Goal: Task Accomplishment & Management: Manage account settings

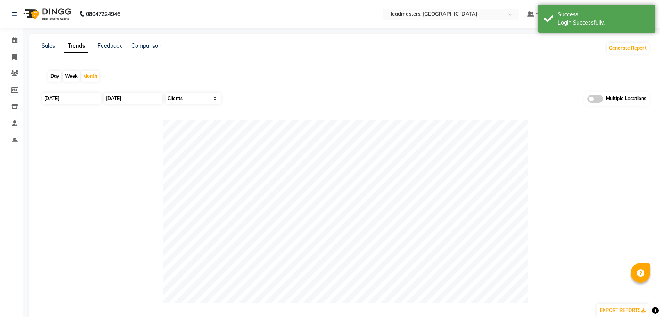
select select "by_client"
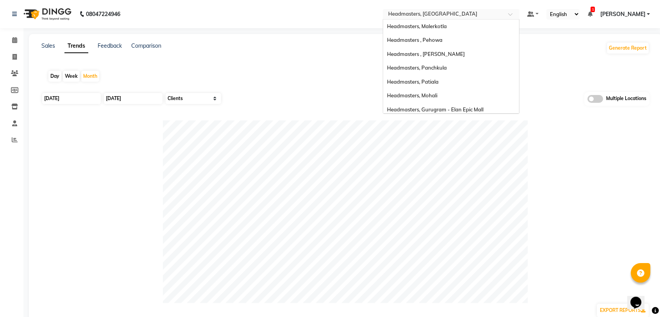
click at [471, 15] on input "text" at bounding box center [443, 15] width 113 height 8
click at [447, 27] on span "Headmasters, Malerkotla" at bounding box center [417, 26] width 60 height 6
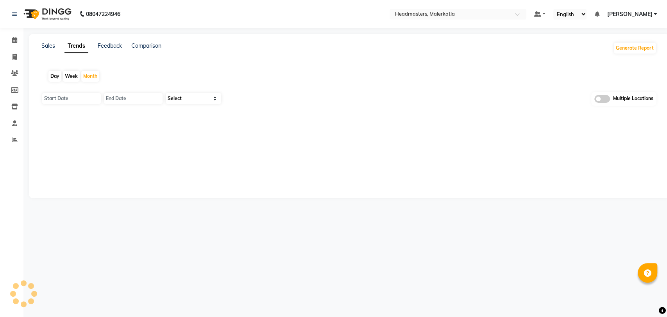
select select "en"
type input "[DATE]"
select select "by_client"
click at [47, 48] on link "Sales" at bounding box center [48, 45] width 14 height 7
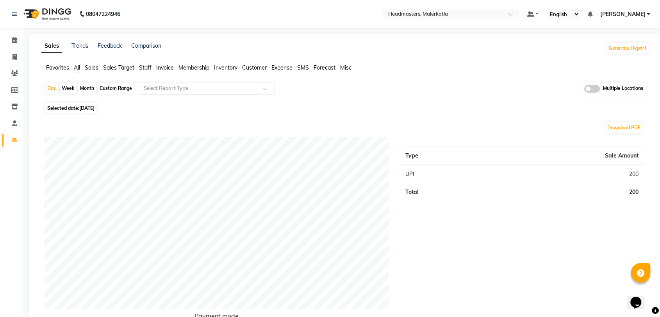
click at [86, 107] on span "04-09-2025" at bounding box center [86, 108] width 15 height 6
select select "9"
select select "2025"
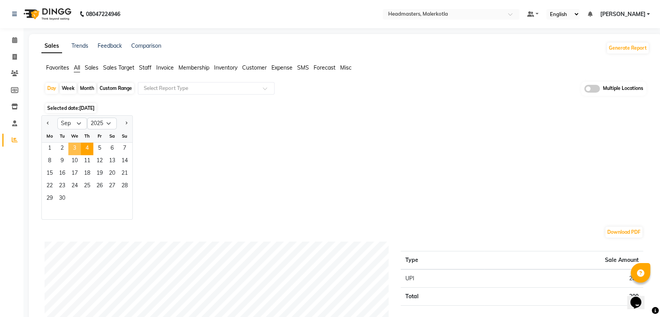
click at [72, 146] on span "3" at bounding box center [74, 149] width 12 height 12
click at [56, 70] on span "Favorites" at bounding box center [57, 67] width 23 height 7
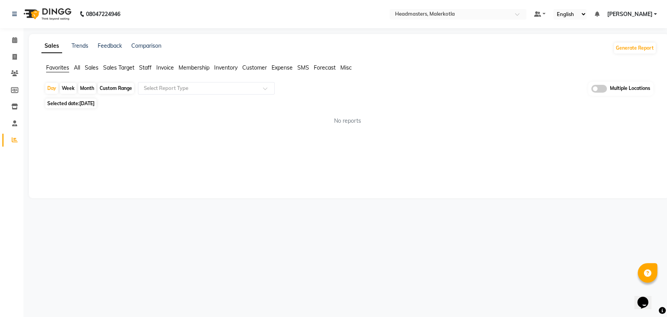
click at [63, 66] on span "Favorites" at bounding box center [57, 67] width 23 height 7
drag, startPoint x: 157, startPoint y: 79, endPoint x: 168, endPoint y: 86, distance: 12.9
click at [168, 86] on app-reports "Favorites All Sales Sales Target Staff Invoice Membership Inventory Customer Ex…" at bounding box center [349, 98] width 624 height 68
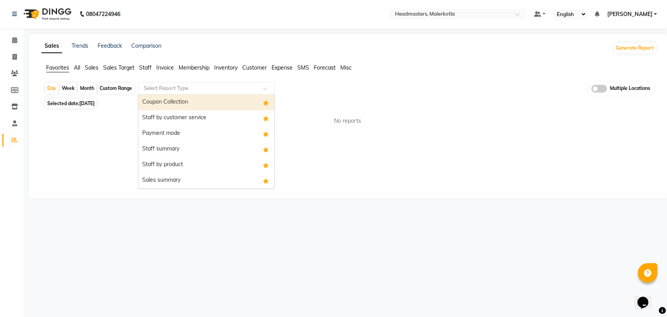
click at [168, 86] on input "text" at bounding box center [198, 88] width 112 height 8
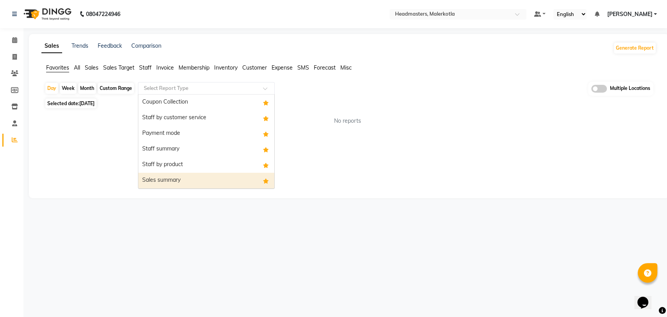
click at [185, 179] on div "Sales summary" at bounding box center [206, 181] width 136 height 16
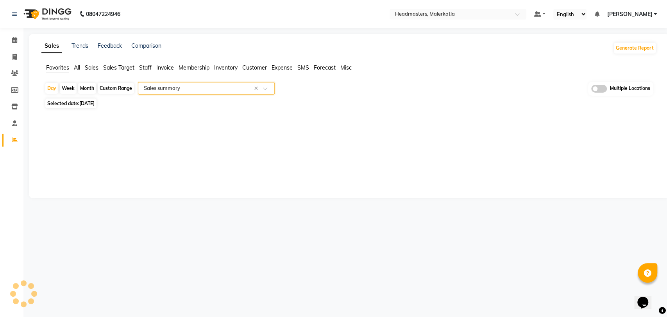
select select "full_report"
select select "csv"
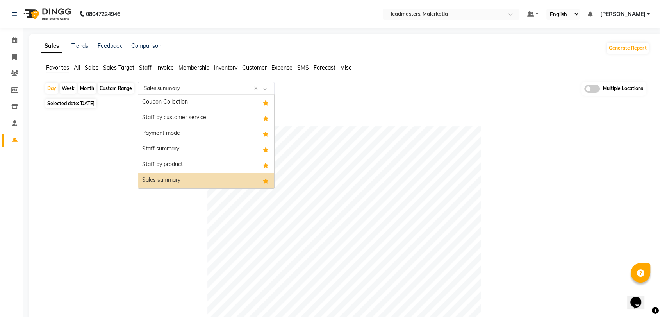
click at [185, 83] on div "Select Report Type × Sales summary ×" at bounding box center [206, 88] width 137 height 12
click at [184, 132] on div "Payment mode" at bounding box center [206, 134] width 136 height 16
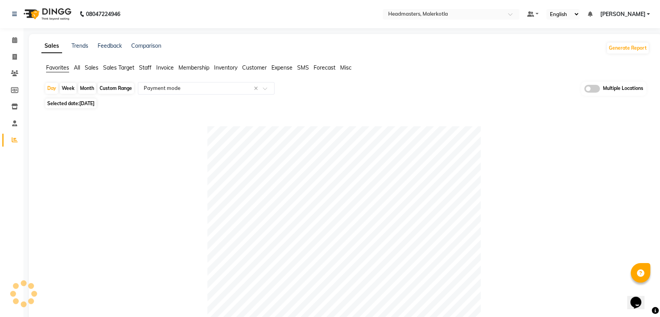
click at [91, 69] on span "Sales" at bounding box center [92, 67] width 14 height 7
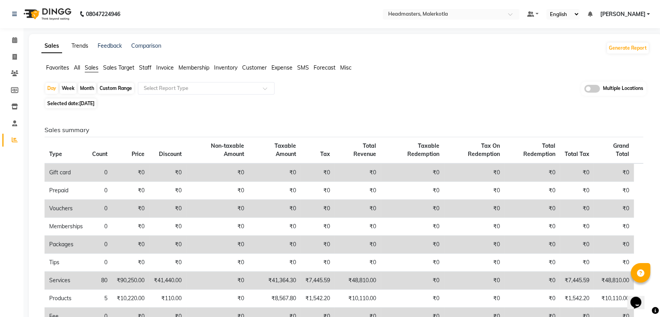
click at [78, 42] on link "Trends" at bounding box center [79, 45] width 17 height 7
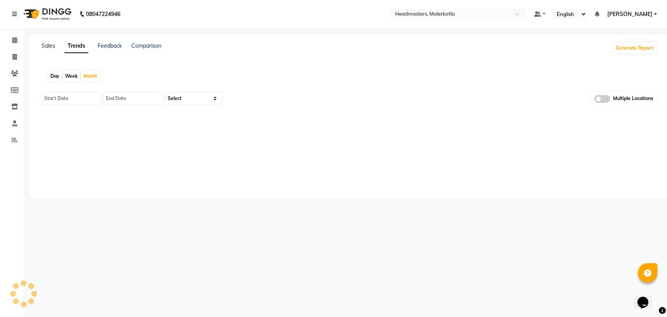
type input "01-09-2025"
type input "30-09-2025"
select select "by_client"
click at [51, 81] on div "Day" at bounding box center [54, 76] width 13 height 11
type input "[DATE]"
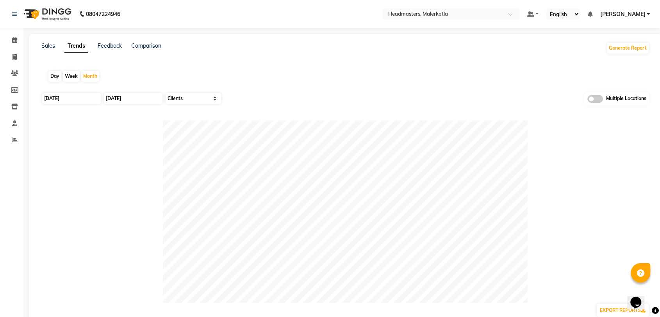
type input "[DATE]"
click at [74, 104] on div "[DATE]" at bounding box center [70, 98] width 59 height 12
click at [76, 100] on input "[DATE]" at bounding box center [71, 98] width 59 height 11
select select "9"
select select "2025"
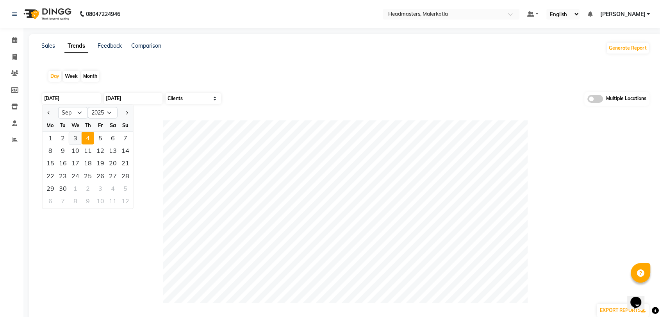
click at [76, 141] on div "3" at bounding box center [75, 138] width 12 height 12
type input "[DATE]"
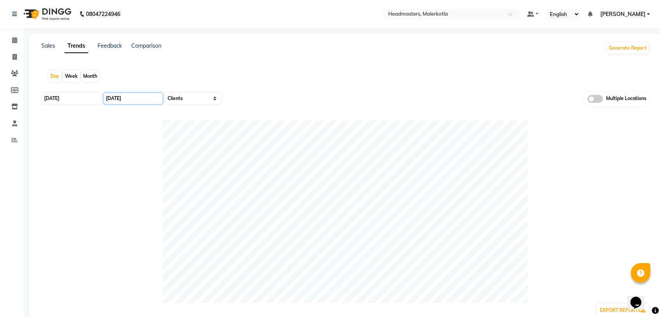
click at [134, 97] on input "[DATE]" at bounding box center [133, 98] width 59 height 11
select select "9"
select select "2025"
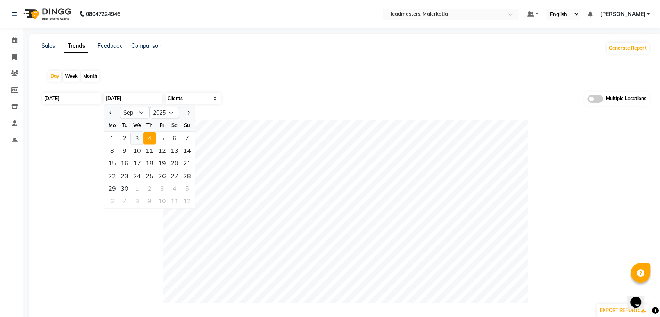
click at [134, 132] on div "3" at bounding box center [137, 138] width 12 height 12
type input "[DATE]"
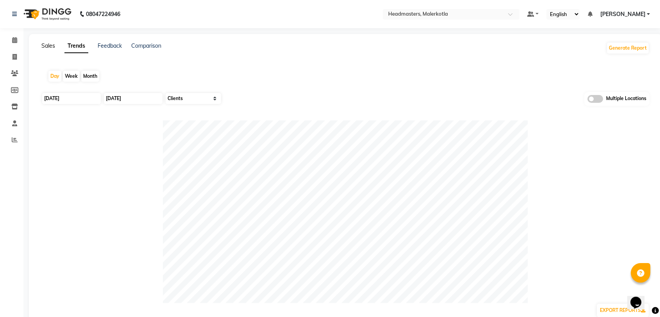
click at [51, 46] on link "Sales" at bounding box center [48, 45] width 14 height 7
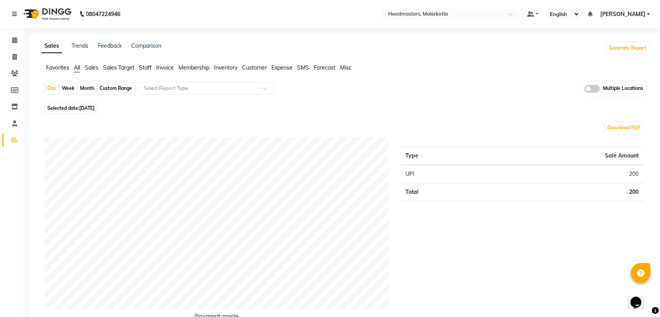
click at [95, 105] on span "[DATE]" at bounding box center [86, 108] width 15 height 6
select select "9"
select select "2025"
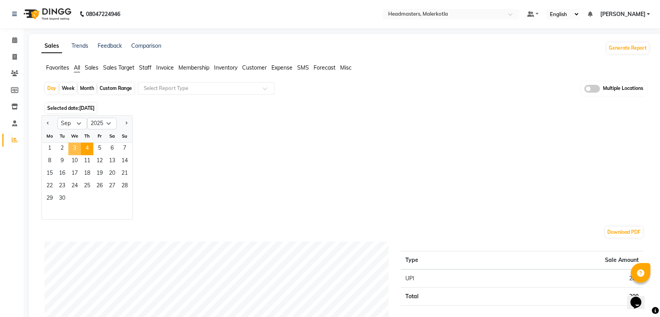
click at [75, 147] on span "3" at bounding box center [74, 149] width 12 height 12
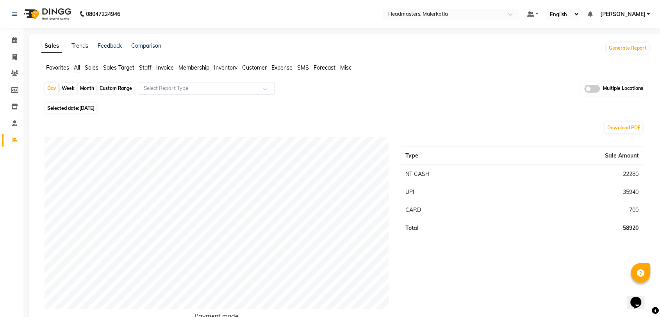
click at [91, 69] on span "Sales" at bounding box center [92, 67] width 14 height 7
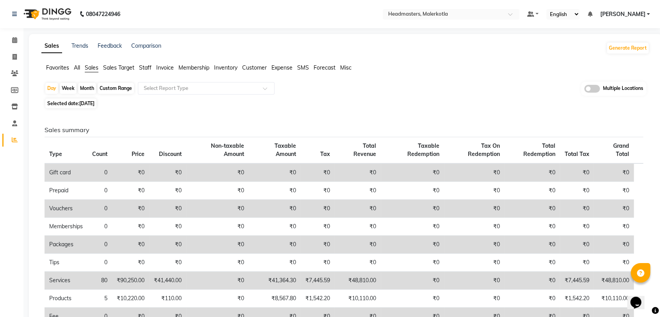
click at [61, 69] on span "Favorites" at bounding box center [57, 67] width 23 height 7
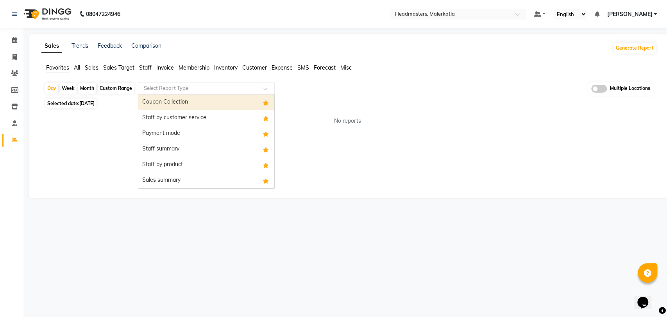
click at [169, 85] on input "text" at bounding box center [198, 88] width 112 height 8
click at [171, 104] on div "Coupon Collection" at bounding box center [206, 103] width 136 height 16
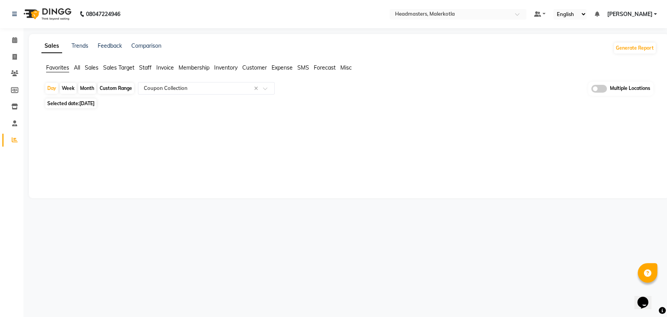
click at [331, 173] on div "Sales Trends Feedback Comparison Generate Report Favorites All Sales Sales Targ…" at bounding box center [349, 116] width 640 height 164
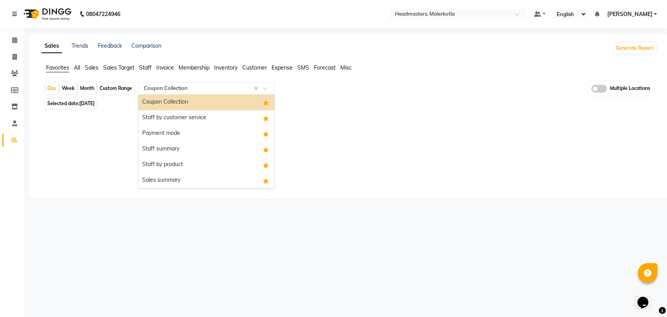
click at [203, 82] on div "Select Report Type × Coupon Collection ×" at bounding box center [206, 88] width 137 height 12
click at [172, 182] on div "Sales summary" at bounding box center [206, 181] width 136 height 16
select select "full_report"
select select "csv"
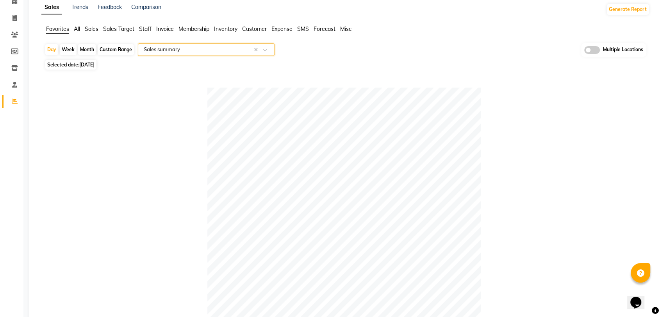
scroll to position [36, 0]
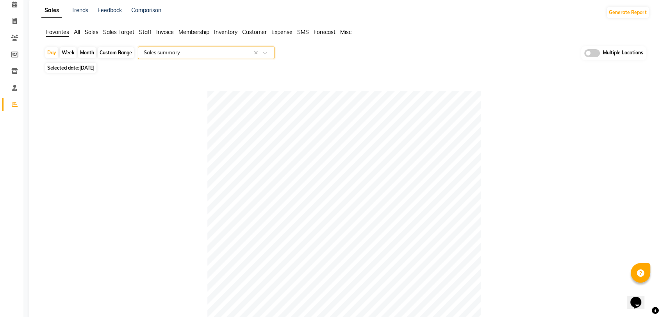
click at [217, 52] on input "text" at bounding box center [198, 53] width 112 height 8
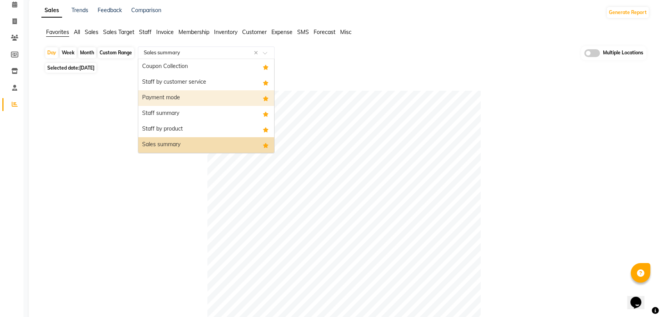
click at [183, 100] on div "Payment mode" at bounding box center [206, 98] width 136 height 16
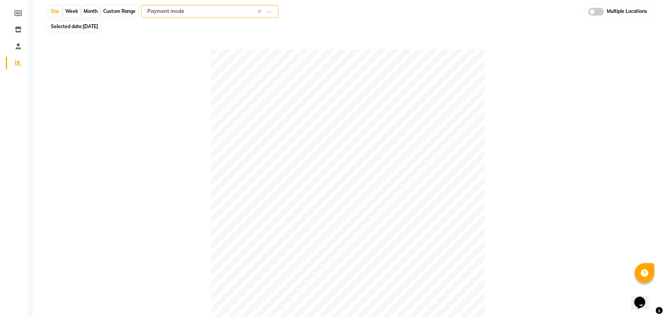
scroll to position [0, 0]
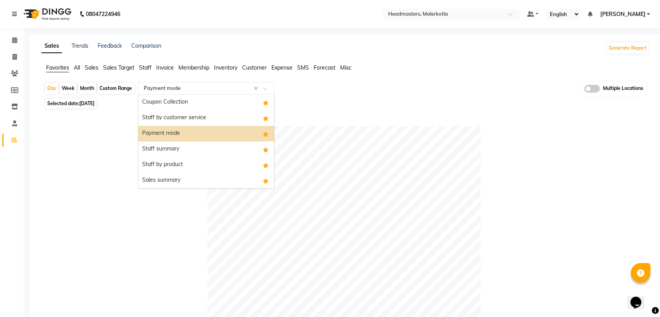
click at [151, 91] on input "text" at bounding box center [198, 88] width 112 height 8
click at [171, 102] on div "Coupon Collection" at bounding box center [206, 103] width 136 height 16
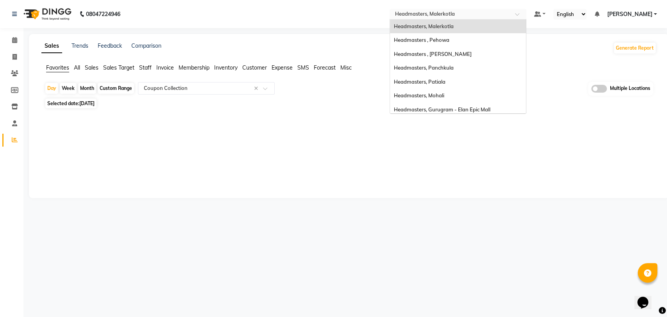
click at [477, 14] on input "text" at bounding box center [449, 15] width 113 height 8
click at [453, 65] on span "Headmasters, Panchkula" at bounding box center [424, 67] width 60 height 6
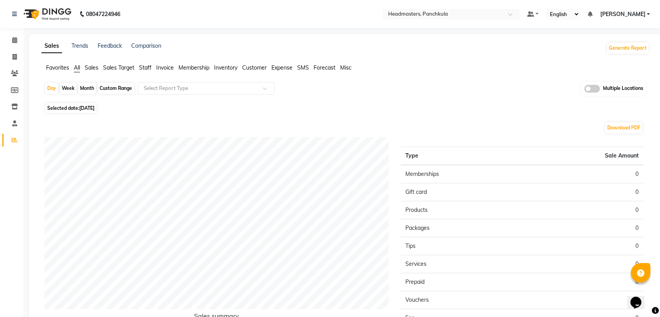
click at [84, 109] on span "04-09-2025" at bounding box center [86, 108] width 15 height 6
select select "9"
select select "2025"
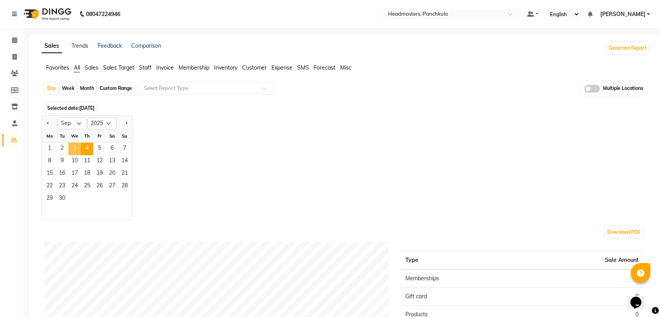
click at [71, 146] on span "3" at bounding box center [74, 149] width 12 height 12
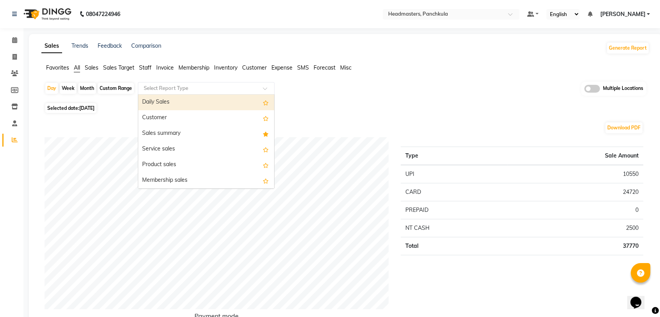
click at [178, 87] on input "text" at bounding box center [198, 88] width 112 height 8
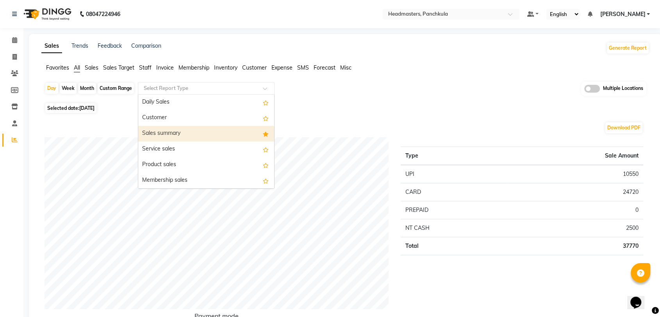
click at [184, 133] on div "Sales summary" at bounding box center [206, 134] width 136 height 16
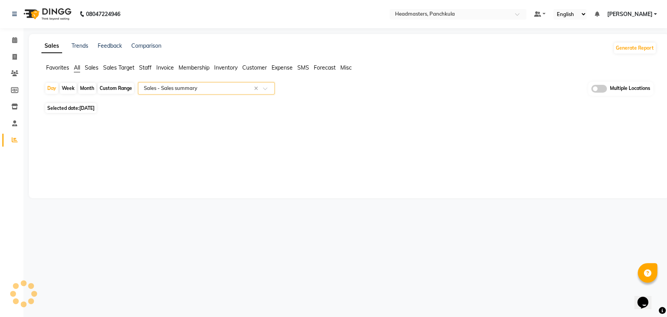
select select "full_report"
select select "csv"
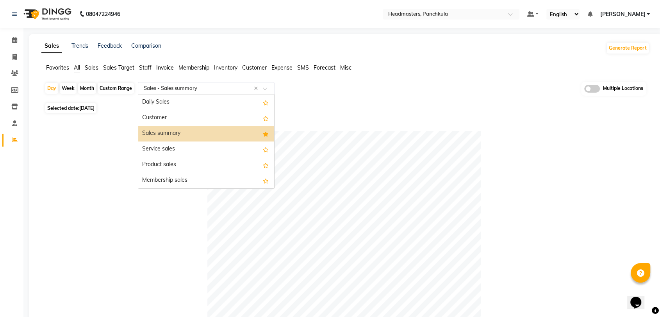
click at [198, 84] on input "text" at bounding box center [198, 88] width 112 height 8
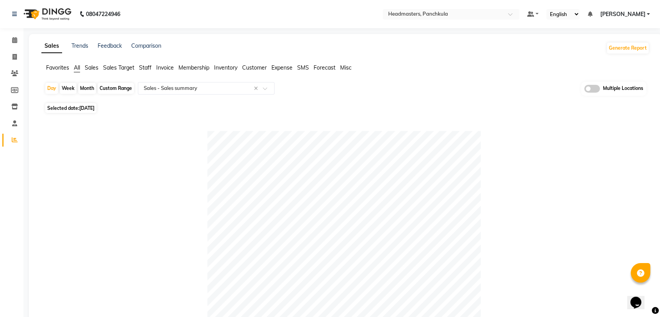
click at [63, 70] on span "Favorites" at bounding box center [57, 67] width 23 height 7
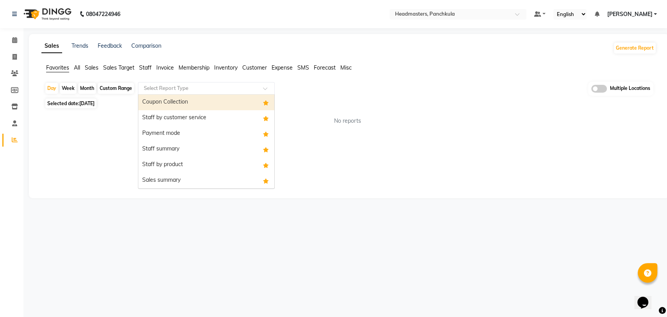
click at [186, 90] on input "text" at bounding box center [198, 88] width 112 height 8
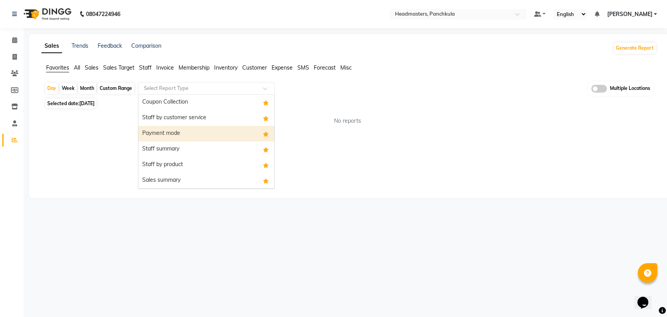
click at [185, 140] on div "Payment mode" at bounding box center [206, 134] width 136 height 16
select select "full_report"
select select "csv"
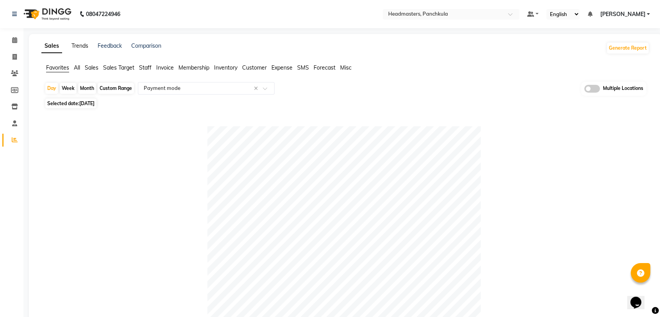
click at [80, 45] on link "Trends" at bounding box center [79, 45] width 17 height 7
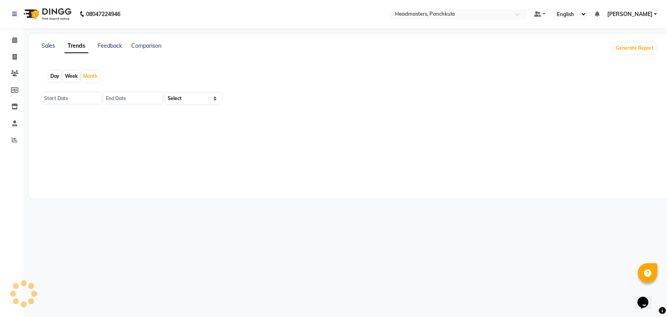
type input "[DATE]"
select select "by_client"
click at [52, 75] on div "Day" at bounding box center [54, 76] width 13 height 11
type input "[DATE]"
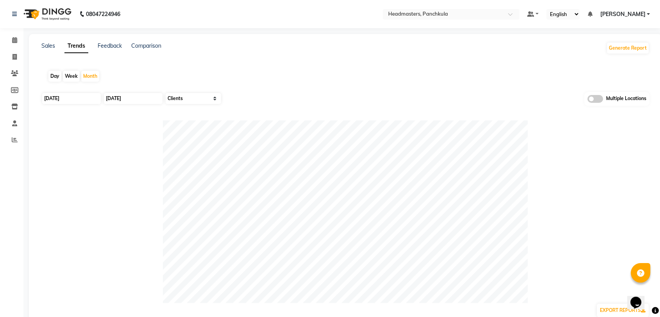
type input "[DATE]"
click at [66, 100] on input "[DATE]" at bounding box center [71, 98] width 59 height 11
select select "9"
select select "2025"
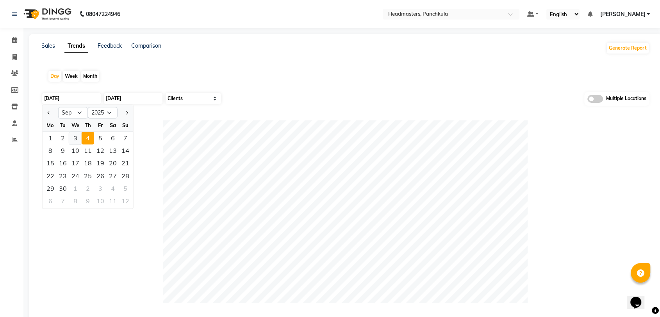
click at [72, 138] on div "3" at bounding box center [75, 138] width 12 height 12
type input "[DATE]"
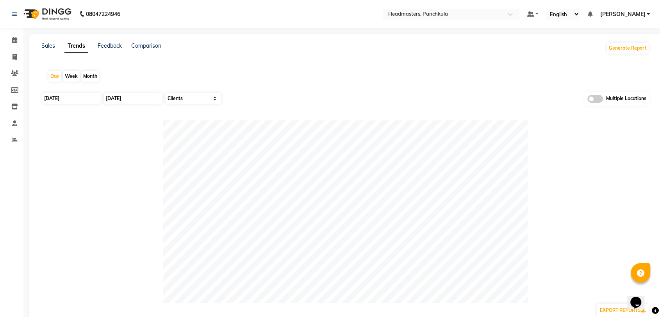
drag, startPoint x: 142, startPoint y: 90, endPoint x: 141, endPoint y: 97, distance: 7.2
click at [141, 97] on app-trends "Day Week Month 03-09-2025 04-09-2025 Select Sales Clients Multiple Locations EX…" at bounding box center [346, 229] width 618 height 331
click at [141, 97] on input "[DATE]" at bounding box center [133, 98] width 59 height 11
select select "9"
select select "2025"
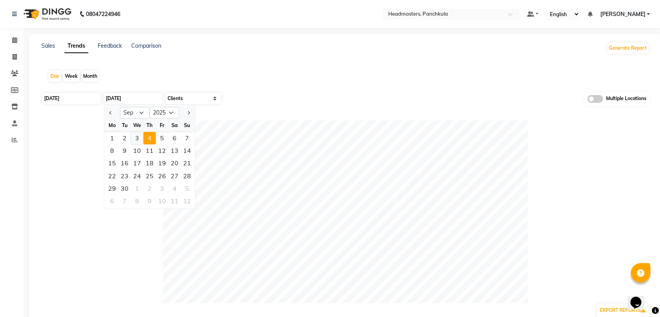
click at [135, 140] on div "3" at bounding box center [137, 138] width 12 height 12
type input "[DATE]"
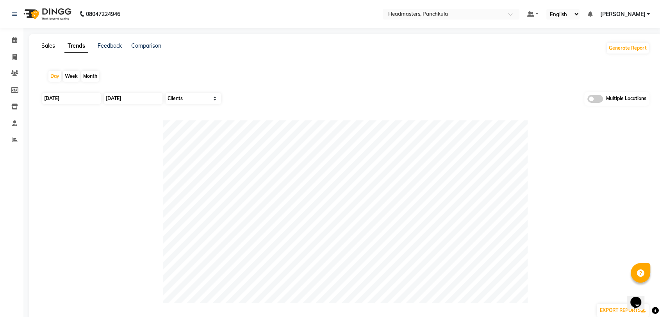
click at [54, 48] on link "Sales" at bounding box center [48, 45] width 14 height 7
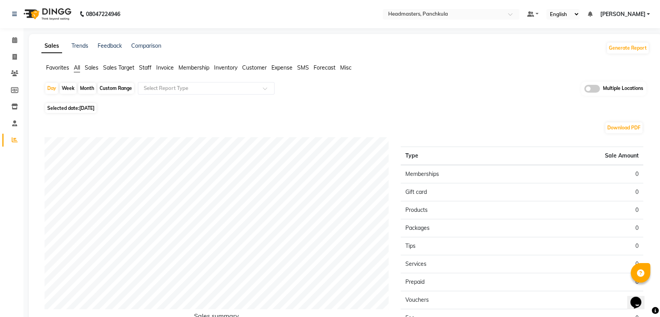
click at [95, 107] on span "[DATE]" at bounding box center [86, 108] width 15 height 6
select select "9"
select select "2025"
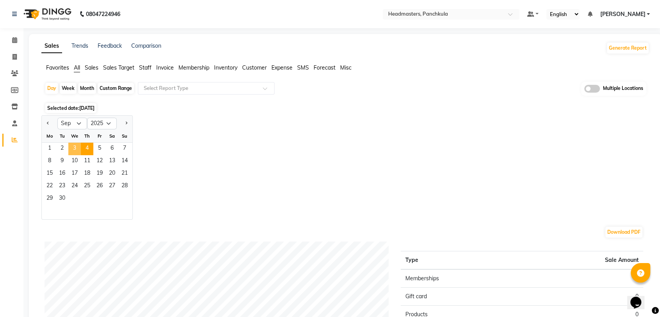
click at [75, 147] on span "3" at bounding box center [74, 149] width 12 height 12
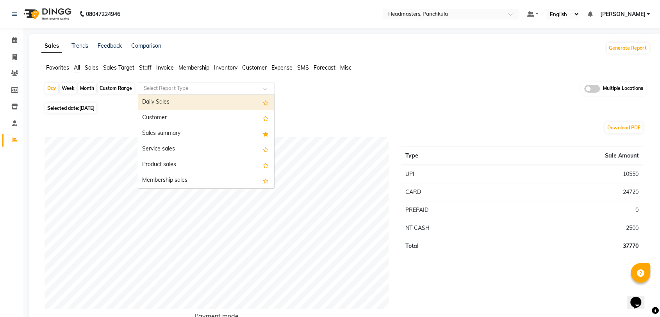
click at [195, 91] on input "text" at bounding box center [198, 88] width 112 height 8
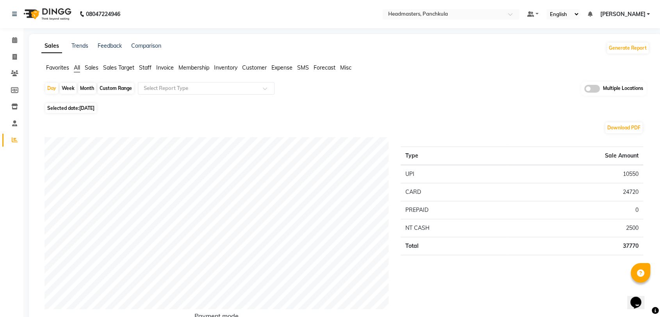
click at [59, 68] on span "Favorites" at bounding box center [57, 67] width 23 height 7
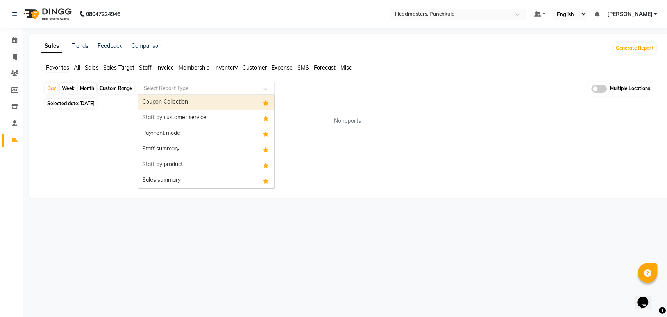
click at [170, 85] on input "text" at bounding box center [198, 88] width 112 height 8
click at [174, 102] on div "Coupon Collection" at bounding box center [206, 103] width 136 height 16
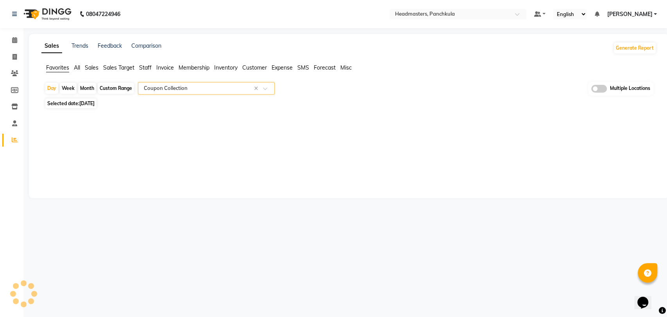
select select "full_report"
select select "csv"
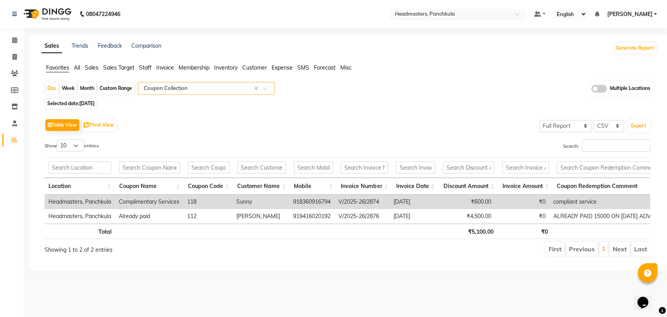
click at [476, 18] on input "text" at bounding box center [449, 15] width 113 height 8
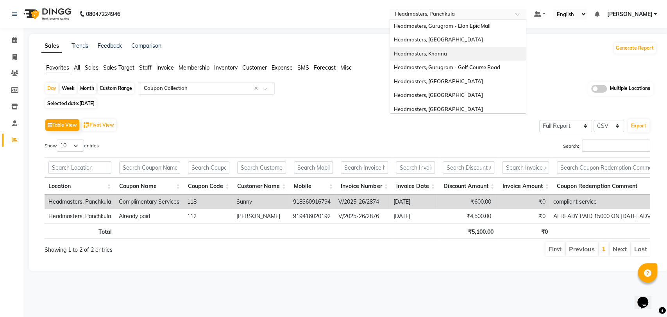
scroll to position [86, 0]
click at [464, 111] on div "Headmasters, Amritsar" at bounding box center [458, 107] width 136 height 14
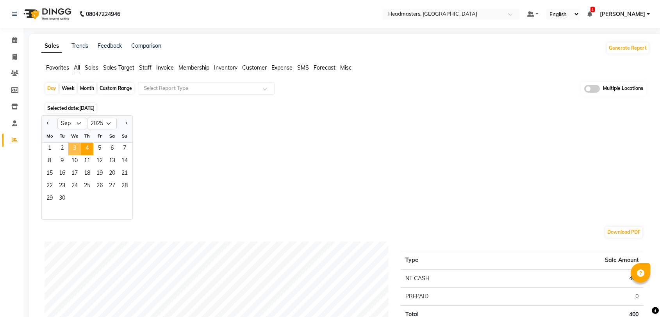
select select "9"
select select "2025"
click at [73, 146] on span "3" at bounding box center [74, 149] width 12 height 12
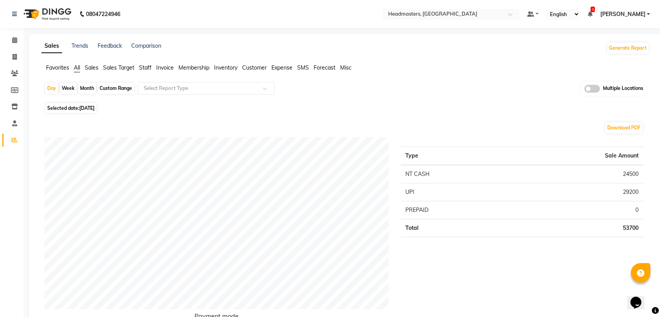
click at [210, 125] on div "Download PDF" at bounding box center [344, 127] width 599 height 12
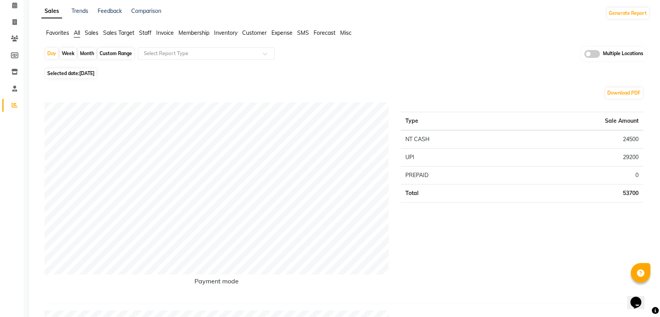
scroll to position [36, 0]
click at [67, 32] on span "Favorites" at bounding box center [57, 32] width 23 height 7
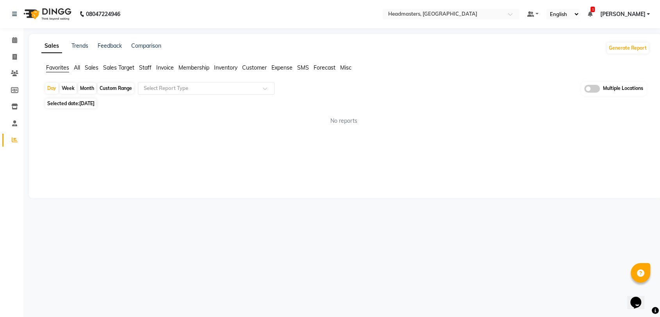
scroll to position [0, 0]
click at [192, 89] on input "text" at bounding box center [198, 88] width 112 height 8
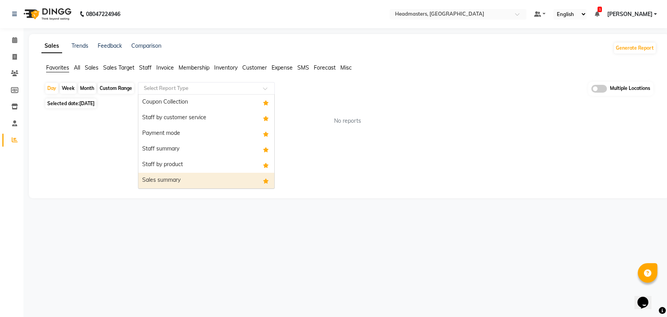
click at [178, 180] on div "Sales summary" at bounding box center [206, 181] width 136 height 16
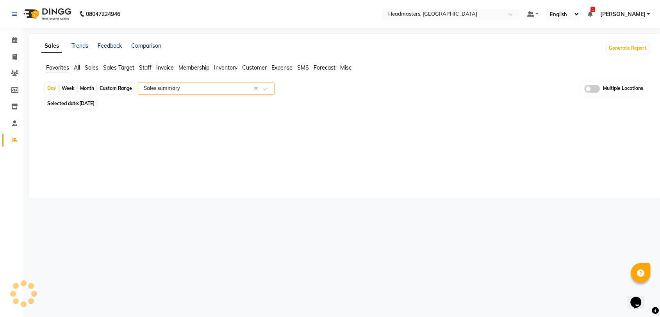
select select "full_report"
select select "csv"
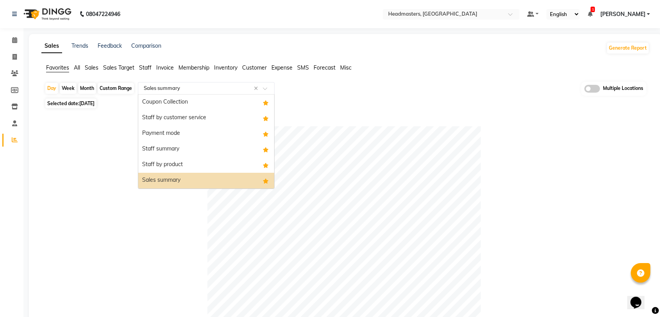
click at [164, 93] on div "Select Report Type × Sales summary ×" at bounding box center [206, 88] width 137 height 12
click at [170, 98] on div "Coupon Collection" at bounding box center [206, 103] width 136 height 16
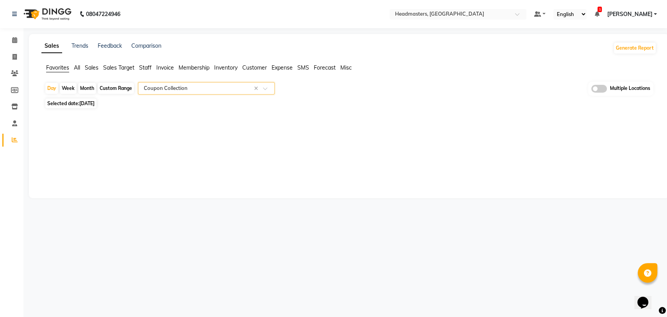
click at [183, 78] on div "Favorites All Sales Sales Target Staff Invoice Membership Inventory Customer Ex…" at bounding box center [349, 71] width 626 height 15
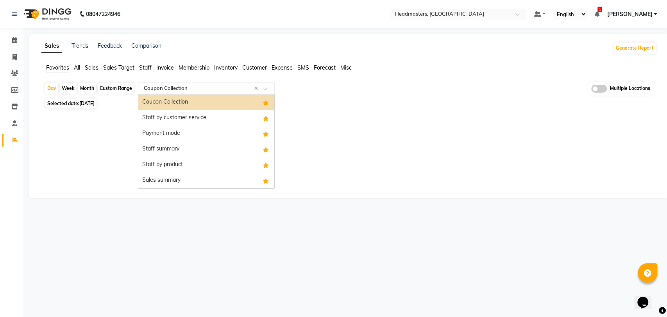
click at [183, 85] on input "text" at bounding box center [198, 88] width 112 height 8
click at [181, 135] on div "Payment mode" at bounding box center [206, 134] width 136 height 16
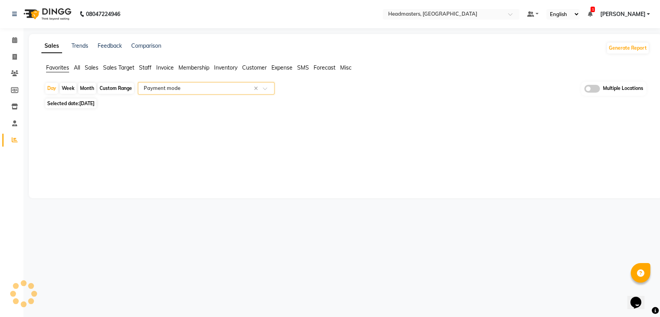
select select "full_report"
select select "csv"
click at [75, 48] on link "Trends" at bounding box center [79, 45] width 17 height 7
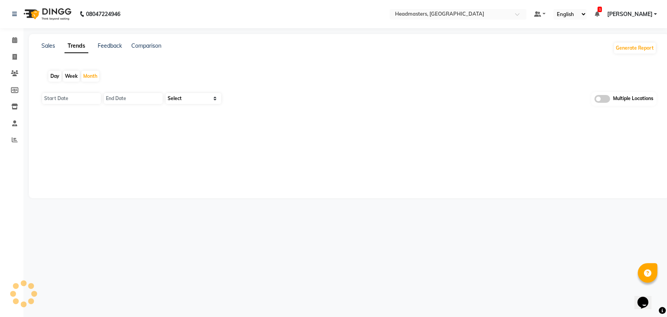
type input "[DATE]"
select select "by_client"
click at [69, 95] on input "[DATE]" at bounding box center [71, 98] width 59 height 11
select select "9"
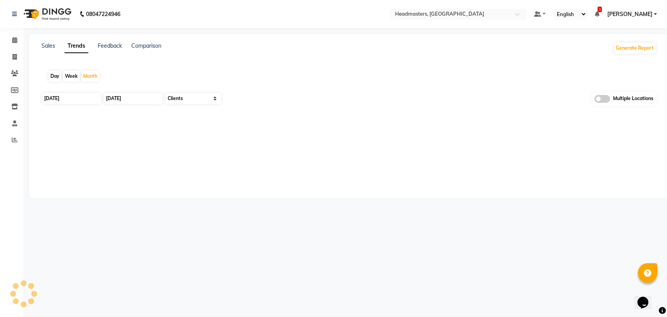
select select "2025"
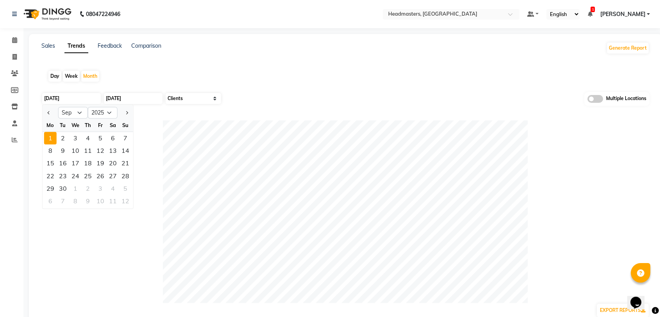
click at [51, 71] on div "Day" at bounding box center [54, 76] width 13 height 11
type input "[DATE]"
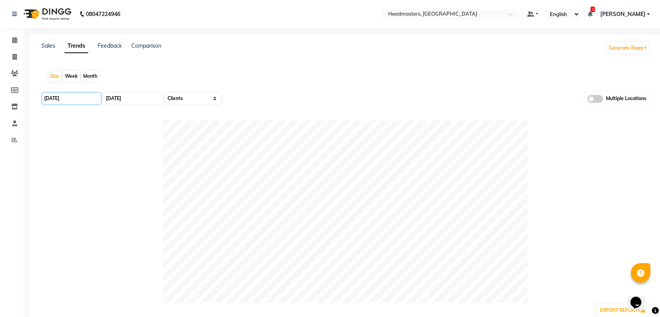
click at [78, 101] on input "[DATE]" at bounding box center [71, 98] width 59 height 11
select select "9"
select select "2025"
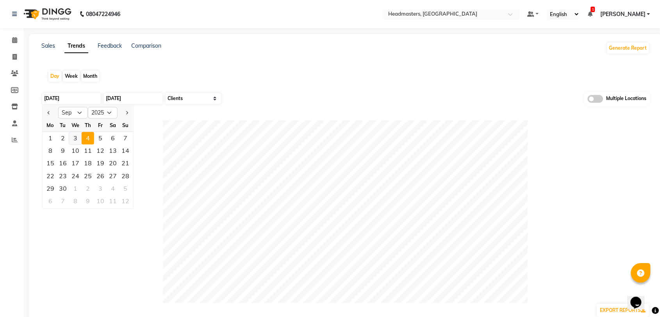
click at [75, 135] on div "3" at bounding box center [75, 138] width 12 height 12
type input "[DATE]"
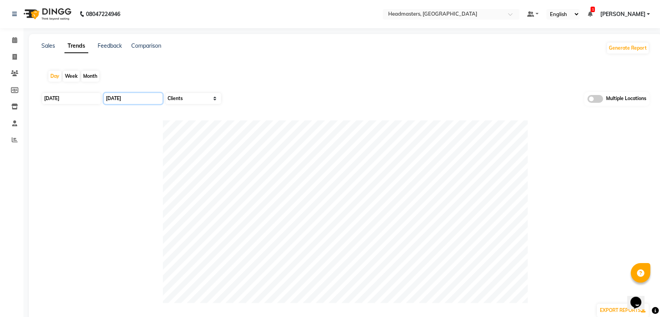
click at [141, 98] on input "[DATE]" at bounding box center [133, 98] width 59 height 11
select select "9"
select select "2025"
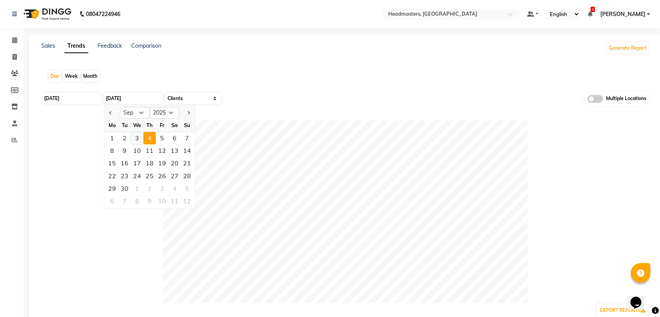
click at [137, 141] on div "3" at bounding box center [137, 138] width 12 height 12
type input "[DATE]"
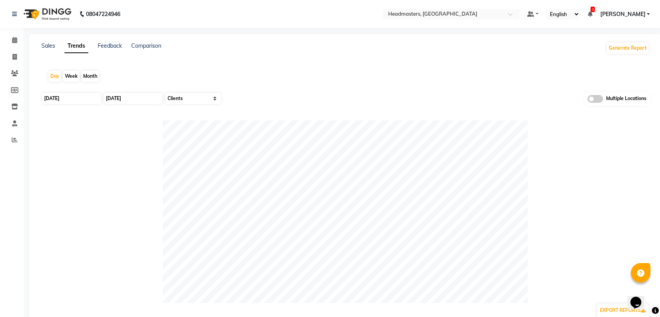
click at [230, 82] on div "Day Week Month" at bounding box center [345, 76] width 608 height 25
click at [47, 48] on link "Sales" at bounding box center [48, 45] width 14 height 7
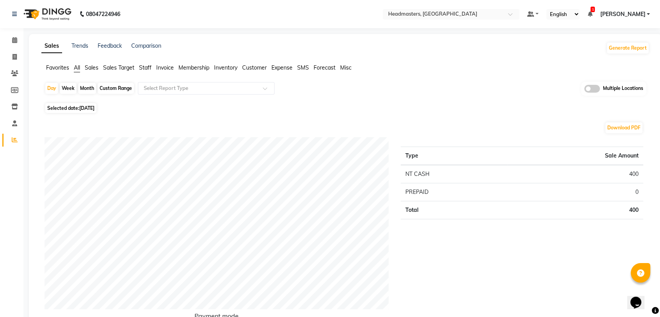
click at [62, 70] on span "Favorites" at bounding box center [57, 67] width 23 height 7
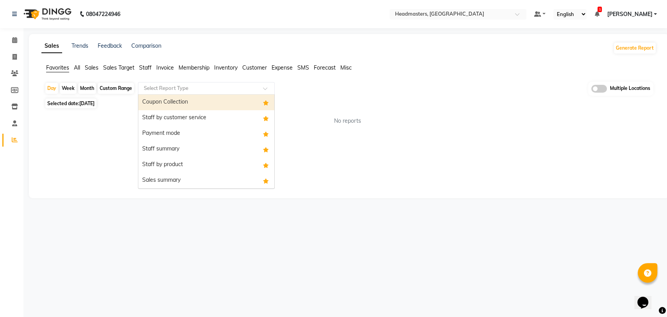
click at [170, 93] on div "Select Report Type" at bounding box center [206, 88] width 137 height 12
click at [171, 104] on div "Coupon Collection" at bounding box center [206, 103] width 136 height 16
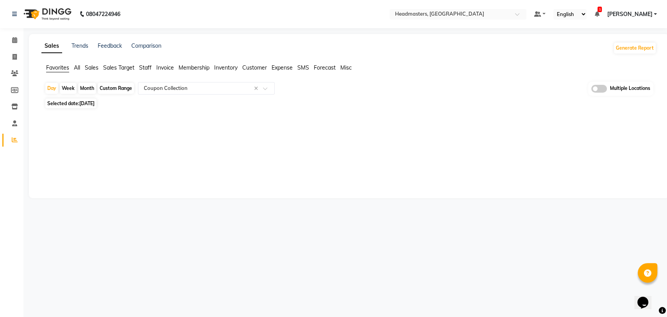
click at [90, 107] on span "Selected date: 04-09-2025" at bounding box center [70, 103] width 51 height 10
select select "9"
select select "2025"
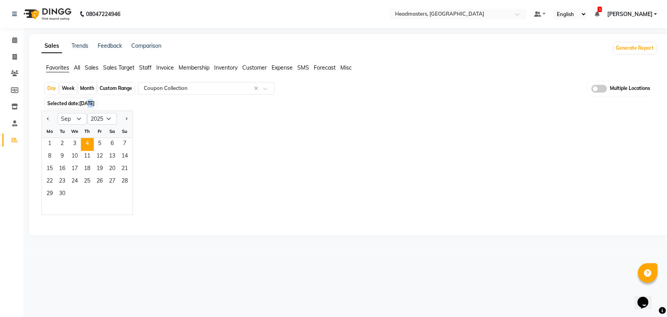
click at [90, 107] on span "Selected date: 04-09-2025" at bounding box center [70, 103] width 51 height 10
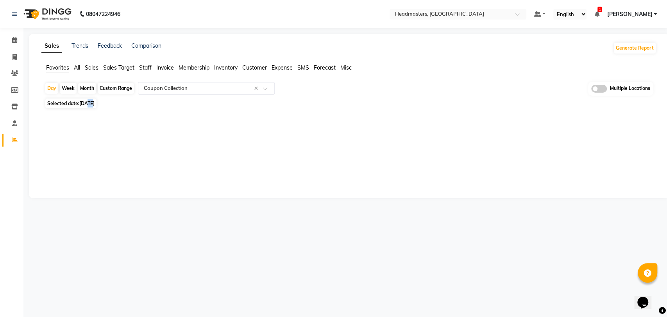
click at [89, 103] on span "[DATE]" at bounding box center [86, 103] width 15 height 6
select select "9"
select select "2025"
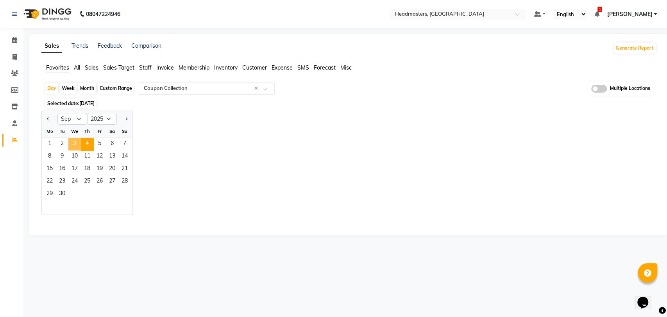
click at [75, 139] on span "3" at bounding box center [74, 144] width 12 height 12
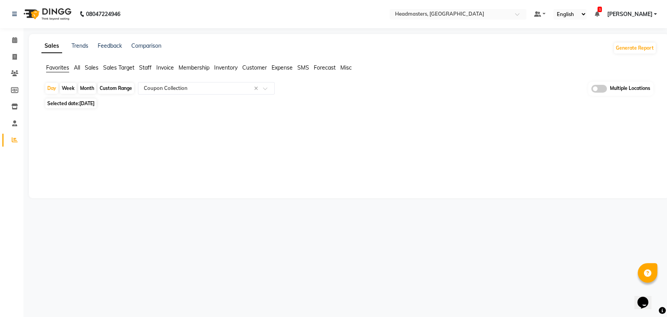
click at [240, 138] on div "Sales Trends Feedback Comparison Generate Report Favorites All Sales Sales Targ…" at bounding box center [349, 116] width 640 height 164
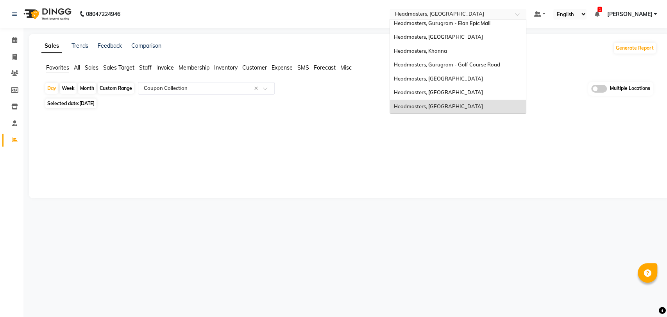
click at [447, 16] on input "text" at bounding box center [449, 15] width 113 height 8
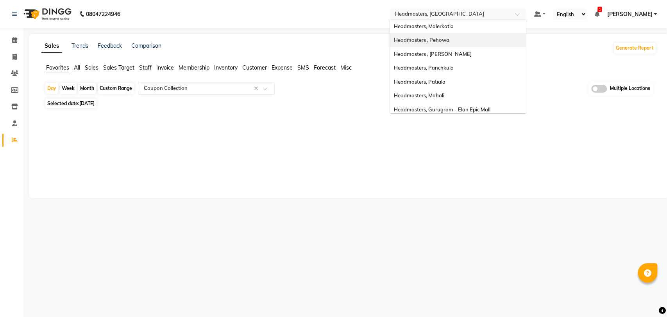
click at [454, 35] on div "Headmasters , Pehowa" at bounding box center [458, 40] width 136 height 14
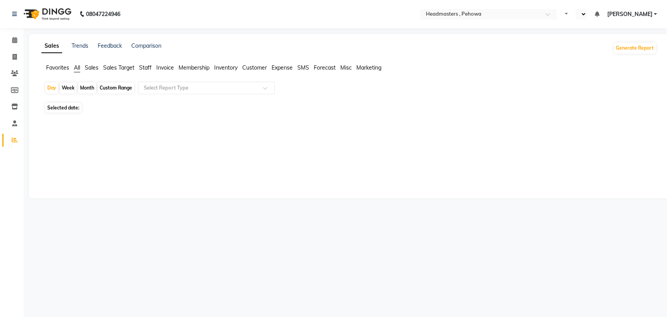
select select "en"
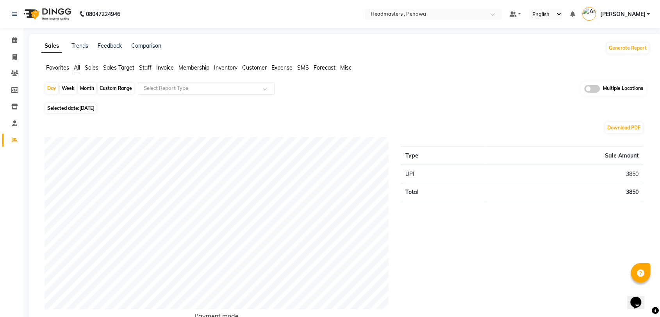
click at [62, 67] on span "Favorites" at bounding box center [57, 67] width 23 height 7
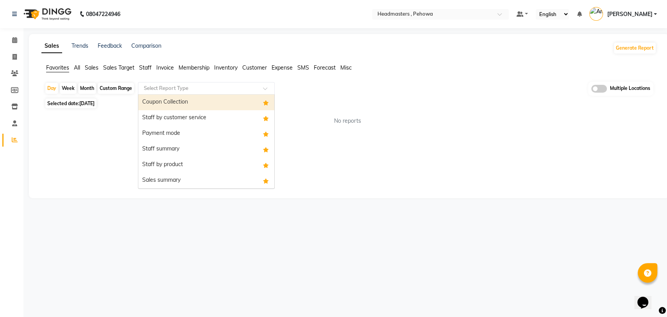
click at [177, 86] on input "text" at bounding box center [198, 88] width 112 height 8
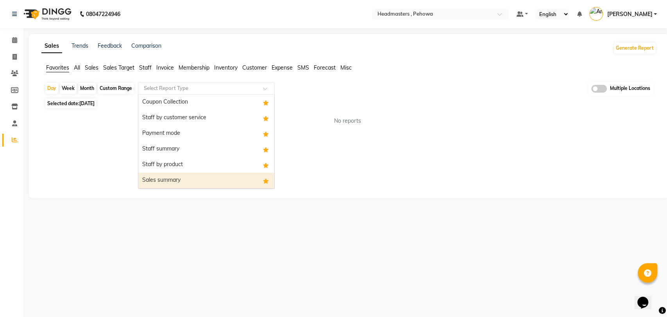
click at [193, 177] on div "Sales summary" at bounding box center [206, 181] width 136 height 16
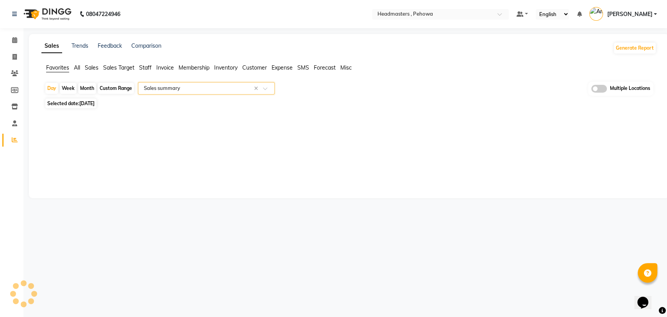
select select "full_report"
select select "csv"
click at [95, 105] on span "[DATE]" at bounding box center [86, 103] width 15 height 6
select select "9"
select select "2025"
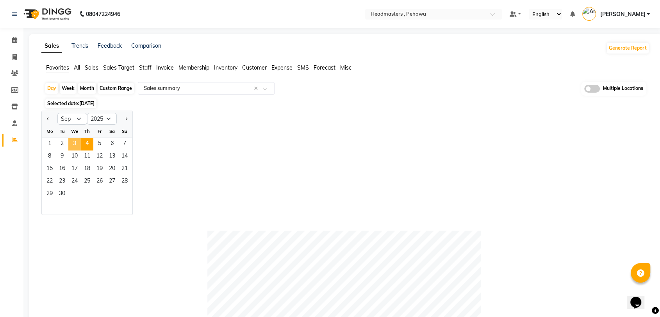
click at [72, 141] on span "3" at bounding box center [74, 144] width 12 height 12
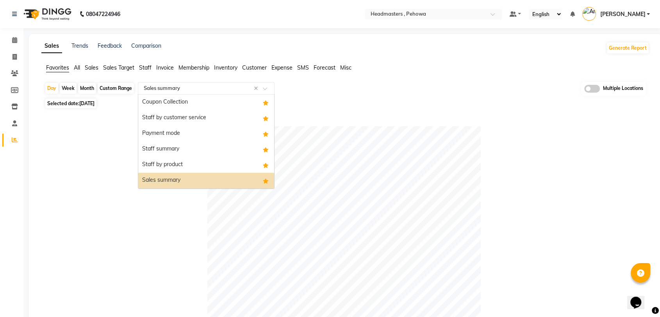
click at [165, 87] on input "text" at bounding box center [198, 88] width 112 height 8
click at [172, 137] on div "Payment mode" at bounding box center [206, 134] width 136 height 16
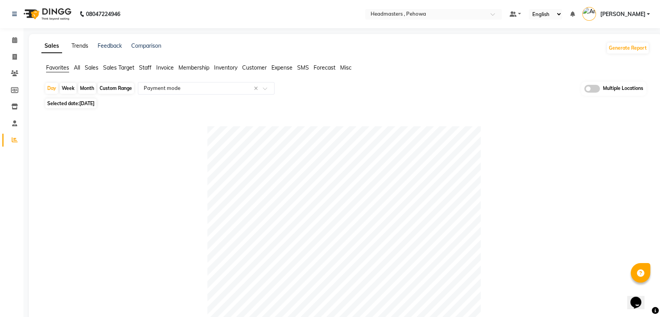
click at [71, 48] on link "Trends" at bounding box center [79, 45] width 17 height 7
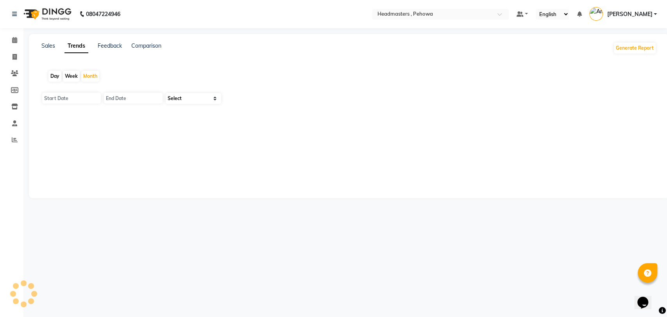
type input "[DATE]"
select select "by_client"
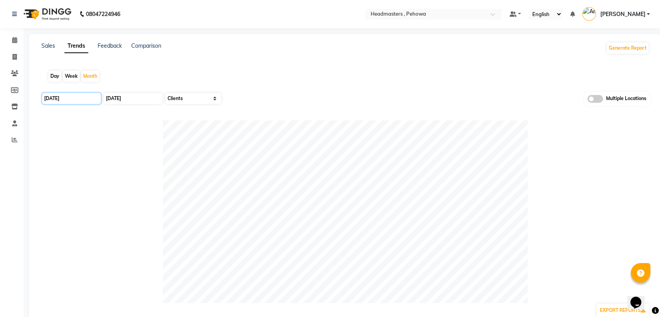
click at [72, 103] on input "01-09-2025" at bounding box center [71, 98] width 59 height 11
select select "9"
select select "2025"
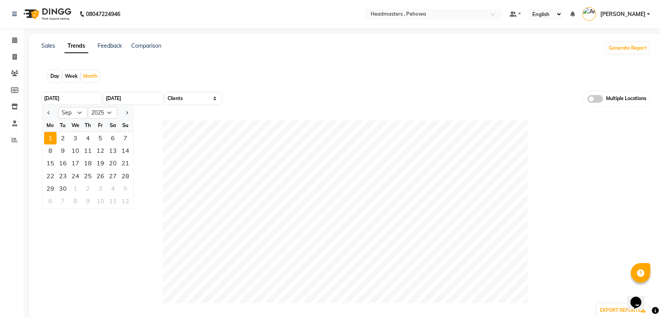
click at [60, 80] on div "Day" at bounding box center [54, 76] width 13 height 11
type input "[DATE]"
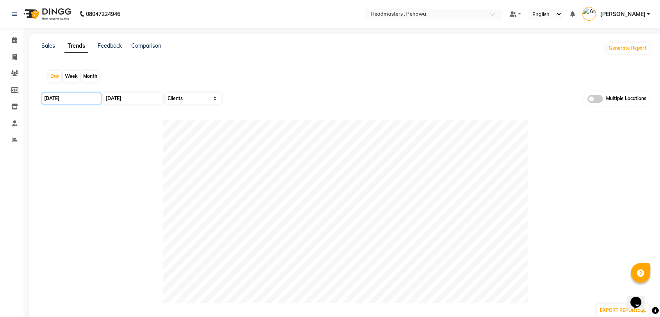
click at [78, 96] on input "[DATE]" at bounding box center [71, 98] width 59 height 11
select select "9"
select select "2025"
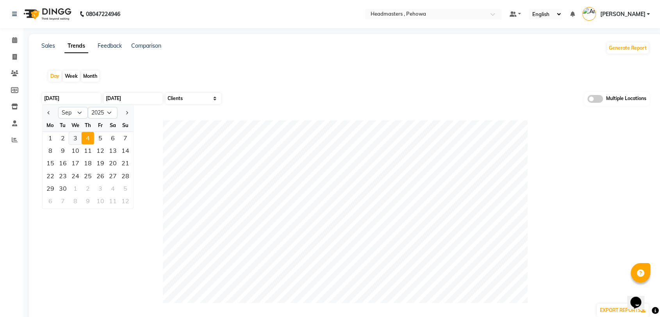
click at [76, 139] on div "3" at bounding box center [75, 138] width 12 height 12
type input "[DATE]"
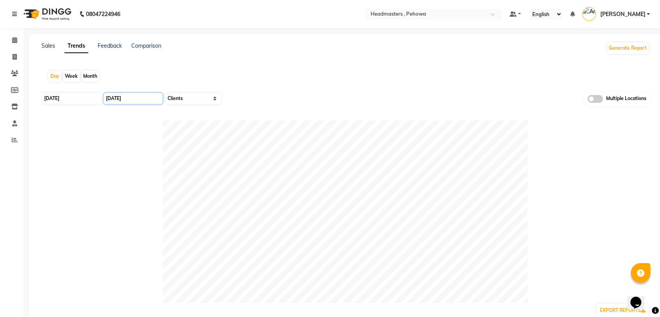
click at [133, 97] on input "[DATE]" at bounding box center [133, 98] width 59 height 11
select select "9"
select select "2025"
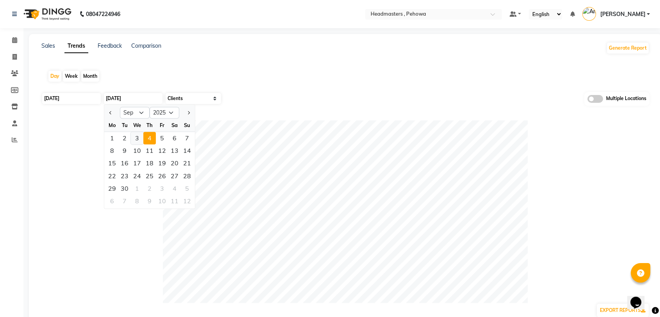
click at [140, 141] on div "3" at bounding box center [137, 138] width 12 height 12
type input "[DATE]"
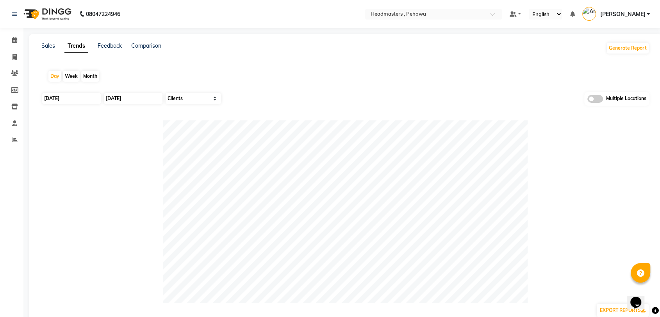
click at [264, 84] on div "Day Week Month" at bounding box center [345, 76] width 608 height 25
click at [52, 45] on link "Sales" at bounding box center [48, 45] width 14 height 7
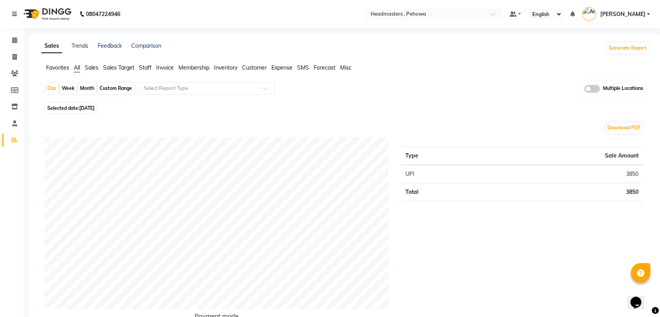
click at [62, 71] on span "Favorites" at bounding box center [57, 67] width 23 height 7
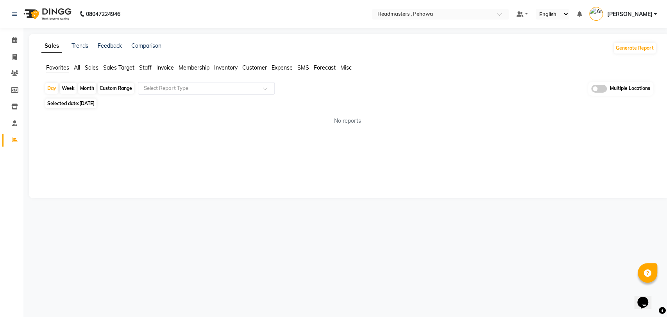
click at [84, 105] on span "[DATE]" at bounding box center [86, 103] width 15 height 6
select select "9"
select select "2025"
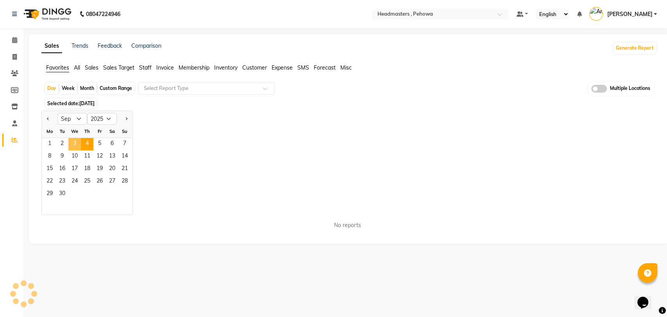
click at [75, 147] on span "3" at bounding box center [74, 144] width 12 height 12
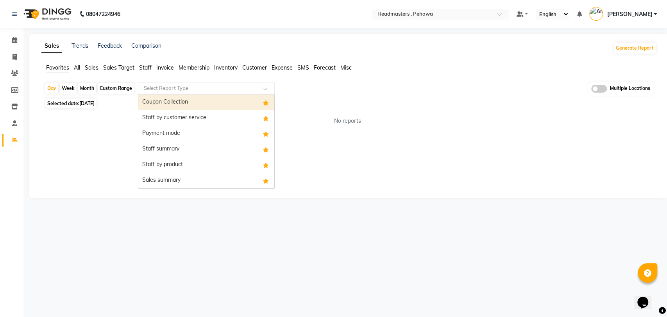
click at [180, 86] on input "text" at bounding box center [198, 88] width 112 height 8
click at [180, 95] on div "Coupon Collection" at bounding box center [206, 103] width 136 height 16
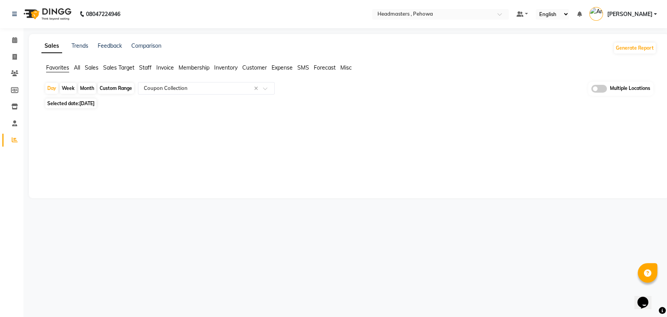
click at [269, 153] on div "Sales Trends Feedback Comparison Generate Report Favorites All Sales Sales Targ…" at bounding box center [349, 116] width 640 height 164
click at [218, 157] on div "Sales Trends Feedback Comparison Generate Report Favorites All Sales Sales Targ…" at bounding box center [349, 116] width 640 height 164
click at [89, 103] on span "[DATE]" at bounding box center [86, 103] width 15 height 6
select select "9"
select select "2025"
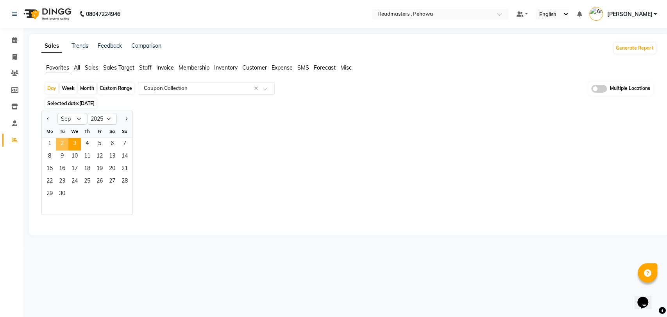
click at [62, 144] on span "2" at bounding box center [62, 144] width 12 height 12
select select "full_report"
select select "csv"
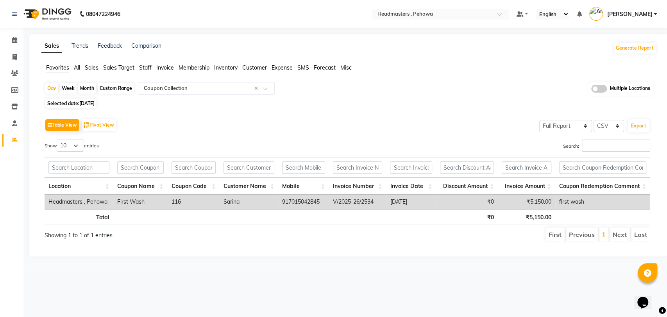
click at [90, 102] on span "02-09-2025" at bounding box center [86, 103] width 15 height 6
select select "9"
select select "2025"
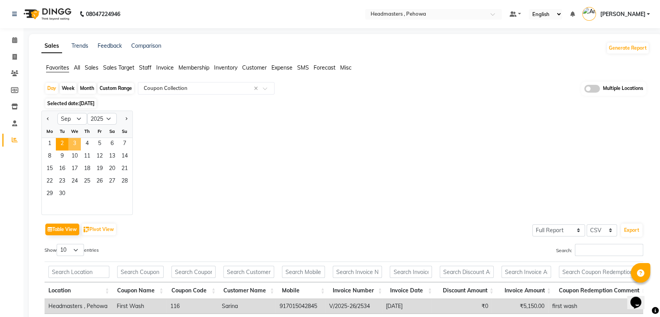
click at [77, 141] on span "3" at bounding box center [74, 144] width 12 height 12
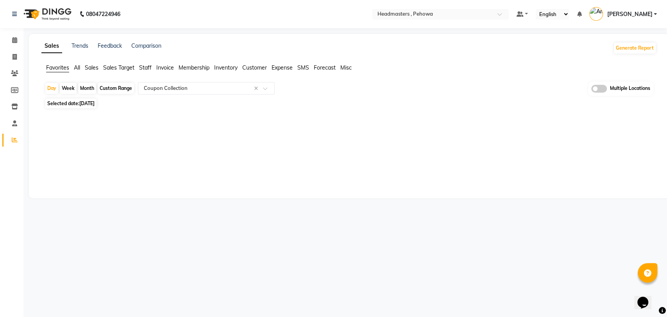
click at [221, 123] on div at bounding box center [347, 117] width 618 height 12
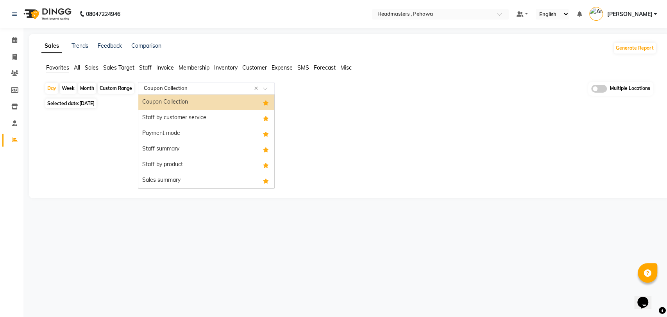
click at [161, 86] on input "text" at bounding box center [198, 88] width 112 height 8
click at [163, 176] on div "Sales summary" at bounding box center [206, 181] width 136 height 16
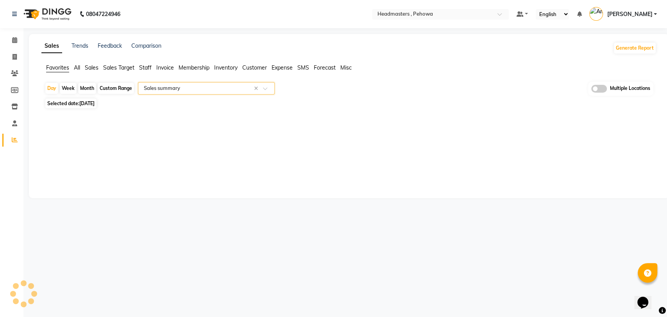
select select "full_report"
select select "csv"
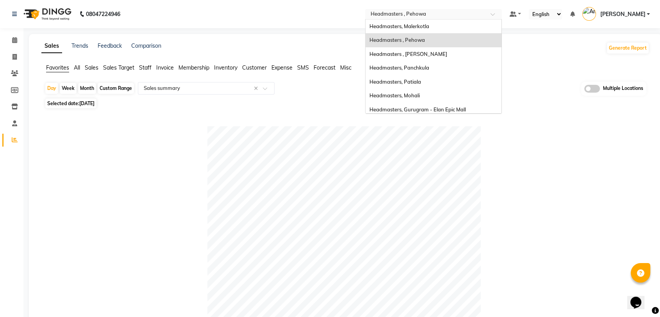
click at [446, 11] on input "text" at bounding box center [425, 15] width 113 height 8
click at [444, 31] on div "Headmasters, Malerkotla" at bounding box center [434, 27] width 136 height 14
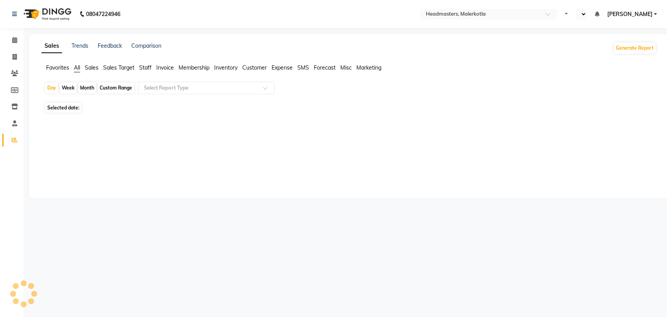
select select "en"
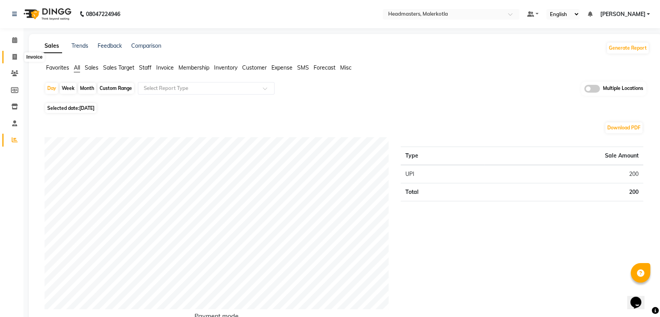
click at [19, 57] on span at bounding box center [15, 57] width 14 height 9
select select "service"
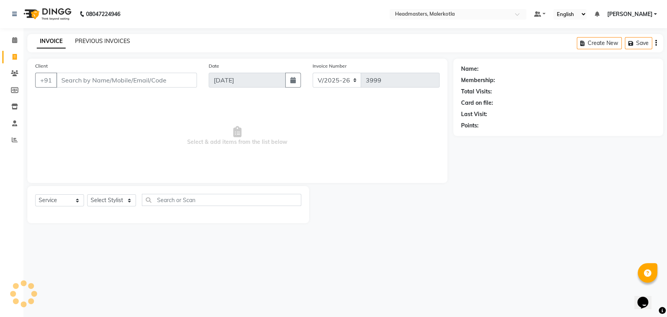
click at [91, 39] on link "PREVIOUS INVOICES" at bounding box center [102, 40] width 55 height 7
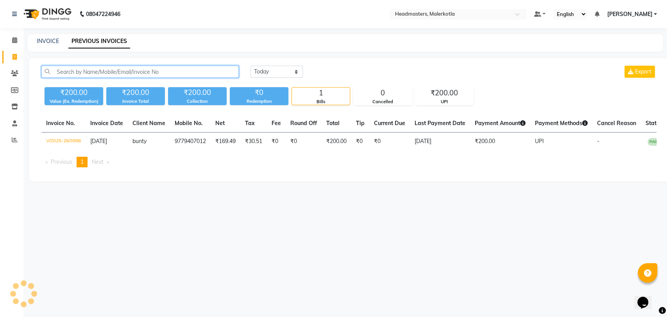
click at [107, 72] on input "text" at bounding box center [139, 72] width 197 height 12
paste input "9854904949"
click at [95, 70] on input "9854904949" at bounding box center [139, 72] width 197 height 12
type input "9854904949"
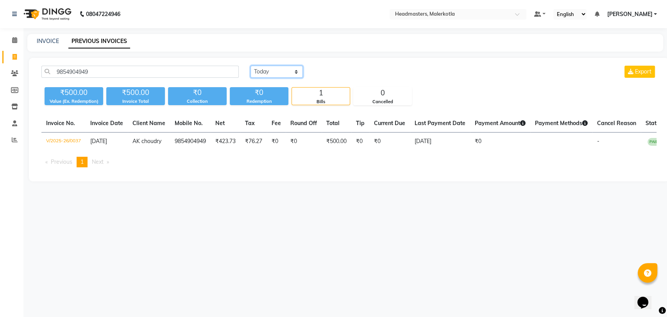
click at [256, 74] on select "[DATE] [DATE] Custom Range" at bounding box center [276, 72] width 52 height 12
select select "[DATE]"
click at [250, 66] on select "[DATE] [DATE] Custom Range" at bounding box center [276, 72] width 52 height 12
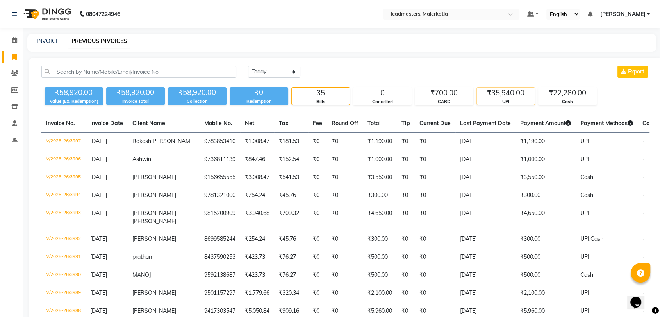
click at [508, 94] on div "₹35,940.00" at bounding box center [506, 92] width 58 height 11
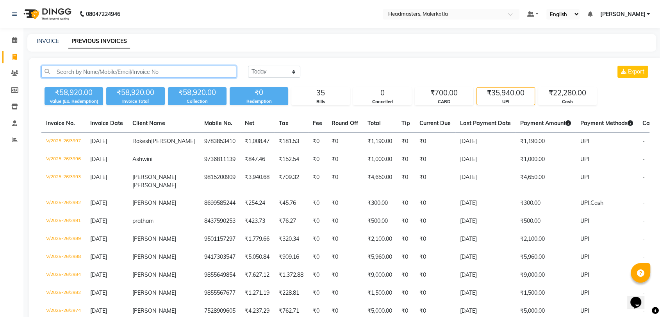
click at [200, 71] on input "text" at bounding box center [138, 72] width 195 height 12
paste input "9854904949"
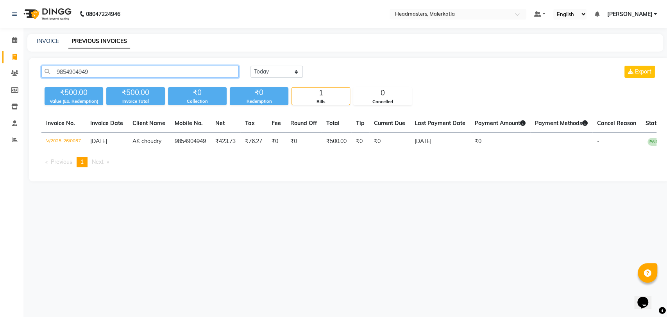
type input "9854904949"
click at [350, 73] on div "[DATE] [DATE] Custom Range Export" at bounding box center [453, 72] width 406 height 12
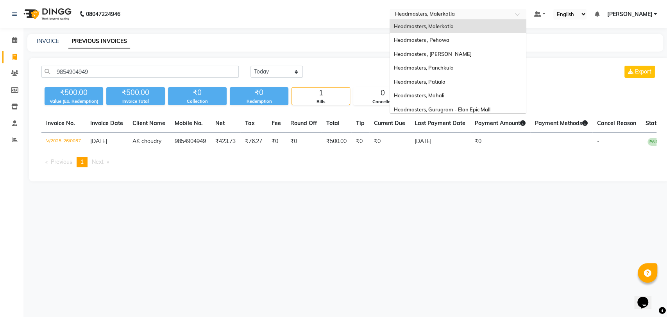
click at [454, 9] on div "Select Location × Headmasters, [GEOGRAPHIC_DATA]" at bounding box center [457, 14] width 137 height 11
click at [462, 33] on div "Headmasters , Pehowa" at bounding box center [458, 40] width 136 height 14
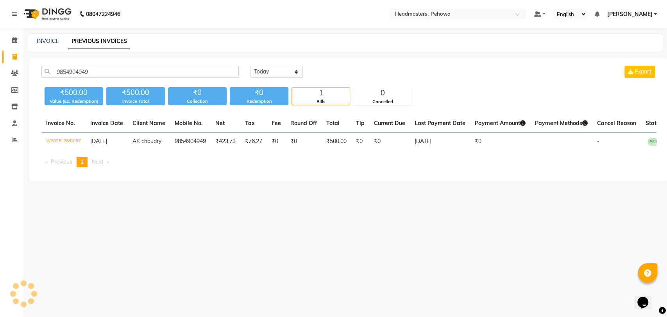
click at [271, 45] on div "INVOICE PREVIOUS INVOICES" at bounding box center [340, 41] width 626 height 8
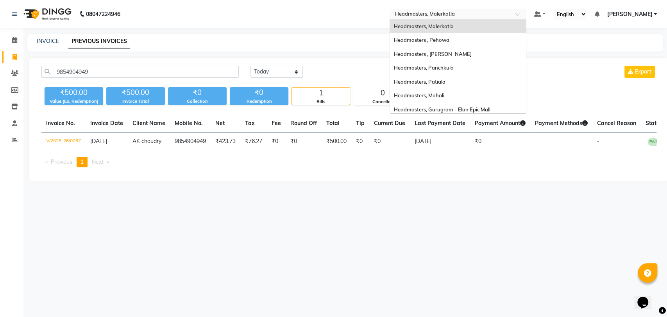
click at [507, 12] on input "text" at bounding box center [449, 15] width 113 height 8
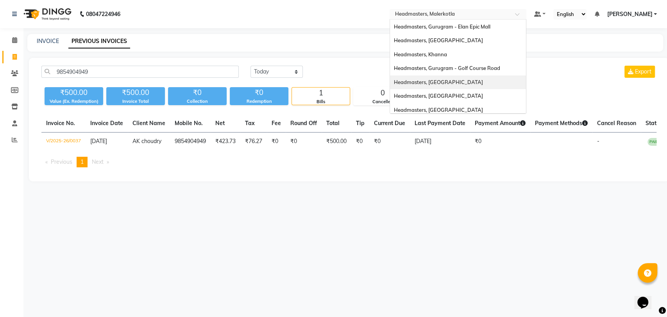
scroll to position [86, 0]
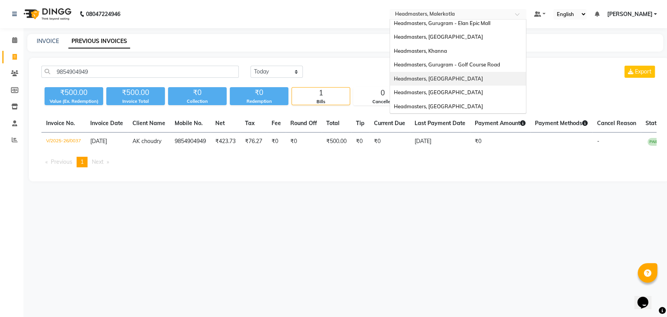
click at [456, 72] on div "Headmasters, [GEOGRAPHIC_DATA]" at bounding box center [458, 79] width 136 height 14
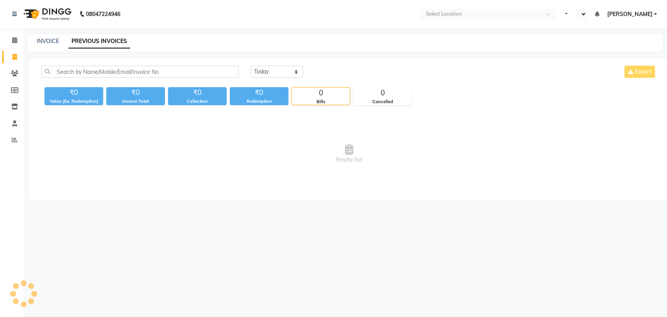
select select "en"
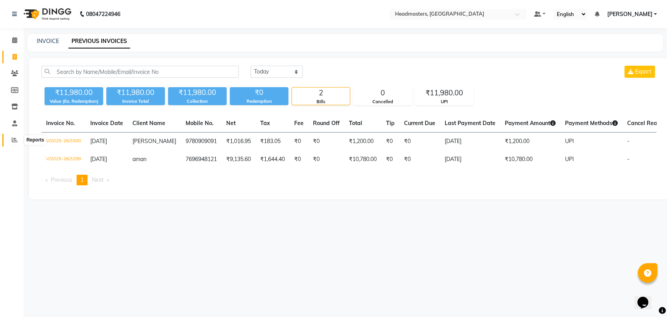
click at [19, 144] on span at bounding box center [15, 140] width 14 height 9
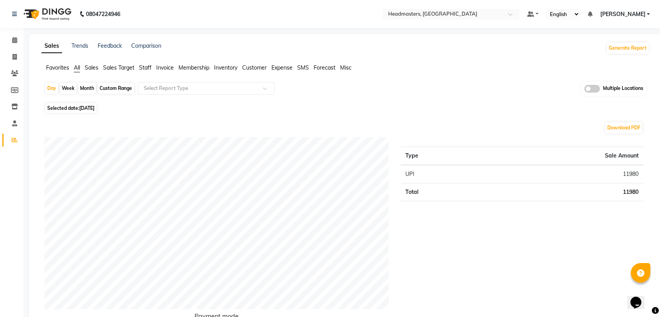
click at [91, 67] on span "Sales" at bounding box center [92, 67] width 14 height 7
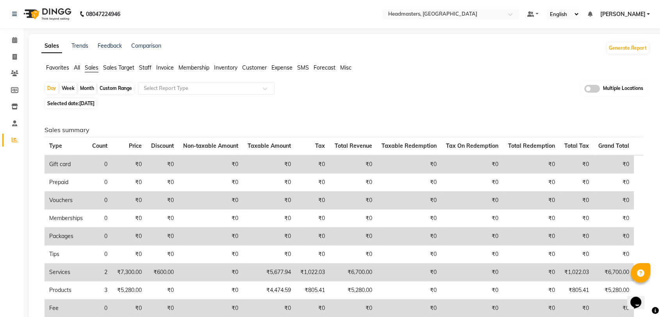
click at [293, 96] on div "Day Week Month Custom Range Select Report Type Multiple Locations Selected date…" at bounding box center [345, 242] width 608 height 320
drag, startPoint x: 80, startPoint y: 110, endPoint x: 94, endPoint y: 101, distance: 16.3
click at [94, 101] on div "Day Week Month Custom Range Select Report Type Multiple Locations Selected date…" at bounding box center [345, 242] width 608 height 320
click at [94, 101] on span "[DATE]" at bounding box center [86, 103] width 15 height 6
select select "9"
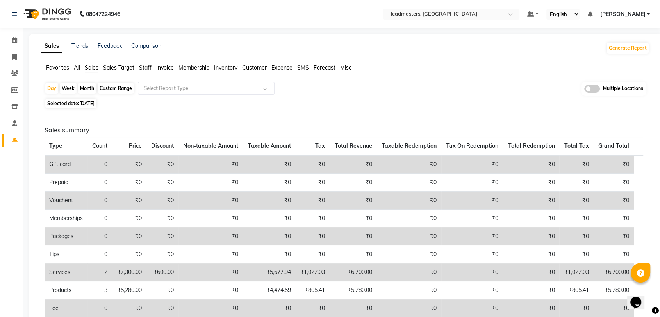
select select "2025"
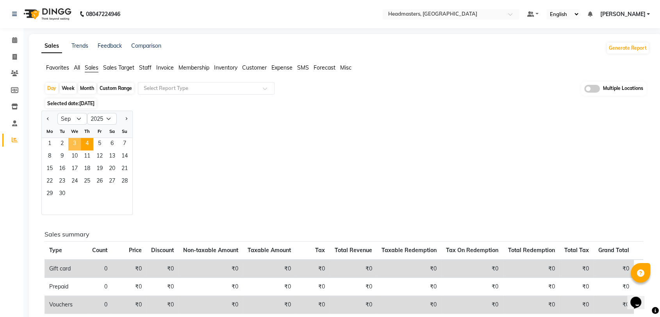
click at [73, 143] on span "3" at bounding box center [74, 144] width 12 height 12
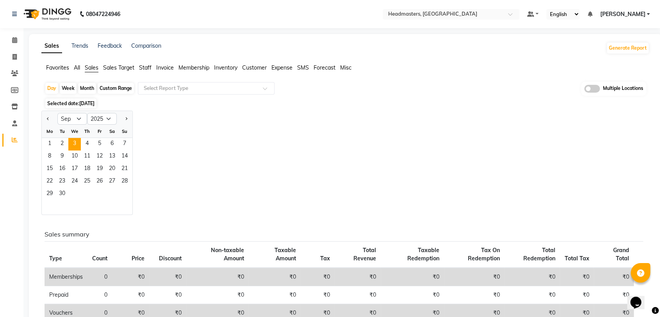
click at [203, 132] on div "Jan Feb Mar Apr May Jun Jul Aug Sep Oct Nov Dec 2015 2016 2017 2018 2019 2020 2…" at bounding box center [345, 163] width 608 height 104
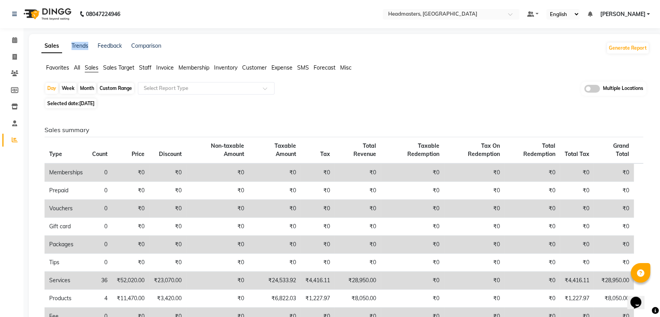
drag, startPoint x: 93, startPoint y: 47, endPoint x: 70, endPoint y: 46, distance: 22.3
click at [70, 46] on div "Sales Trends Feedback Comparison" at bounding box center [101, 48] width 120 height 12
click at [78, 46] on link "Trends" at bounding box center [79, 45] width 17 height 7
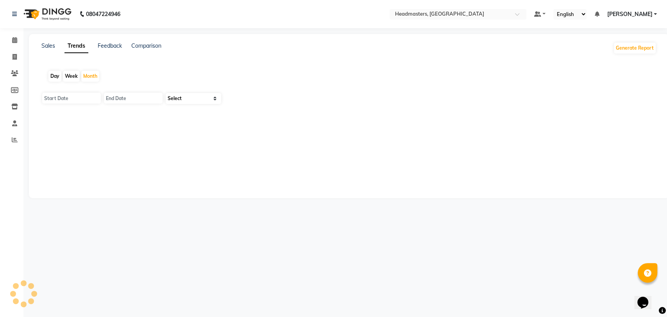
type input "01-09-2025"
type input "30-09-2025"
select select "by_client"
click at [50, 79] on div "Day" at bounding box center [54, 76] width 13 height 11
type input "[DATE]"
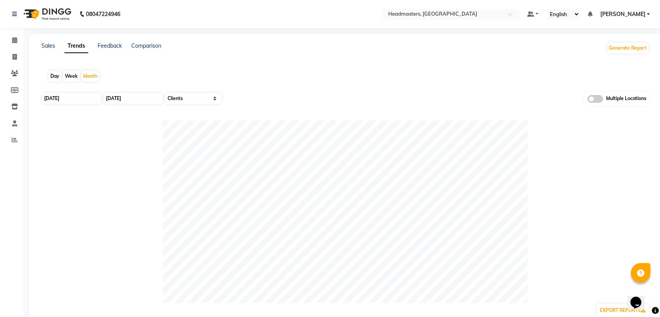
type input "[DATE]"
click at [69, 99] on input "[DATE]" at bounding box center [71, 98] width 59 height 11
select select "9"
select select "2025"
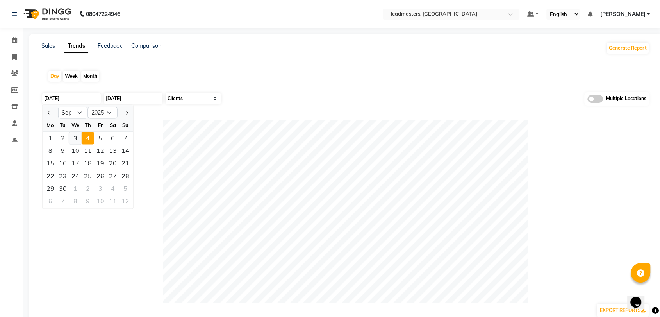
click at [71, 138] on div "3" at bounding box center [75, 138] width 12 height 12
type input "[DATE]"
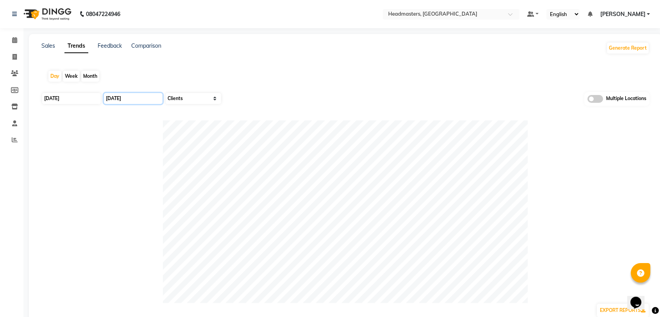
click at [142, 101] on input "[DATE]" at bounding box center [133, 98] width 59 height 11
select select "9"
select select "2025"
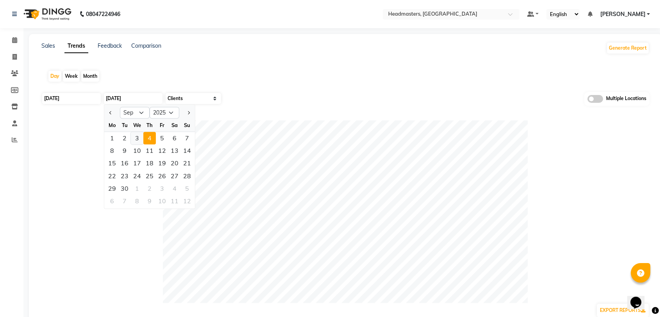
click at [132, 138] on div "3" at bounding box center [137, 138] width 12 height 12
type input "[DATE]"
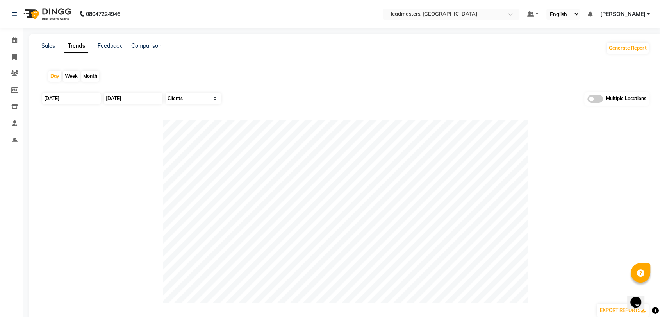
click at [234, 79] on div "Day Week Month" at bounding box center [345, 76] width 608 height 25
click at [53, 46] on link "Sales" at bounding box center [48, 45] width 14 height 7
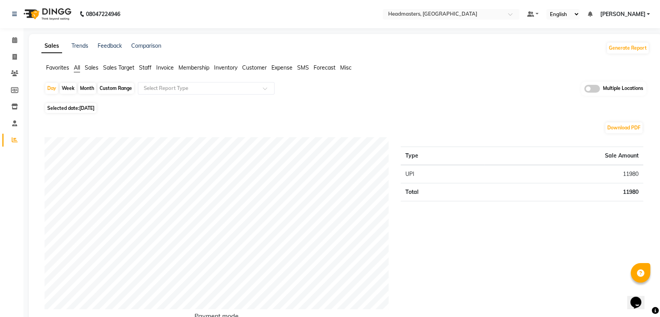
click at [65, 66] on span "Favorites" at bounding box center [57, 67] width 23 height 7
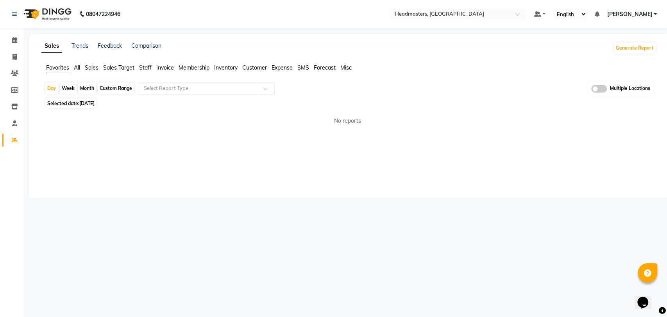
click at [82, 109] on div "Day Week Month Custom Range Select Report Type Multiple Locations Selected date…" at bounding box center [348, 107] width 615 height 50
click at [86, 106] on span "[DATE]" at bounding box center [86, 103] width 15 height 6
select select "9"
select select "2025"
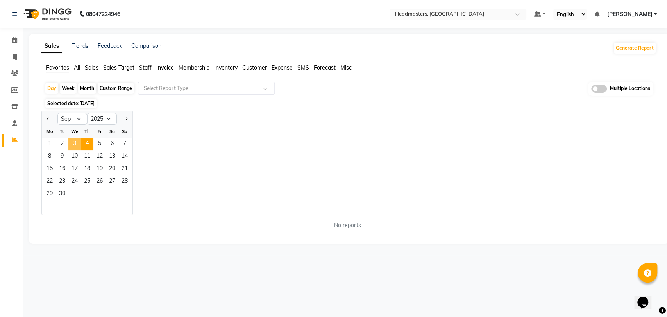
click at [78, 142] on span "3" at bounding box center [74, 144] width 12 height 12
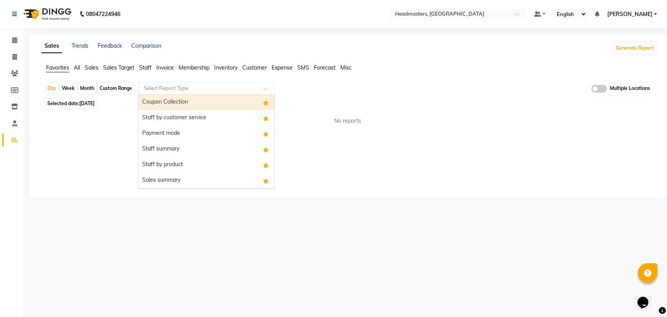
click at [180, 82] on div "Select Report Type" at bounding box center [206, 88] width 137 height 12
click at [181, 98] on div "Coupon Collection" at bounding box center [206, 103] width 136 height 16
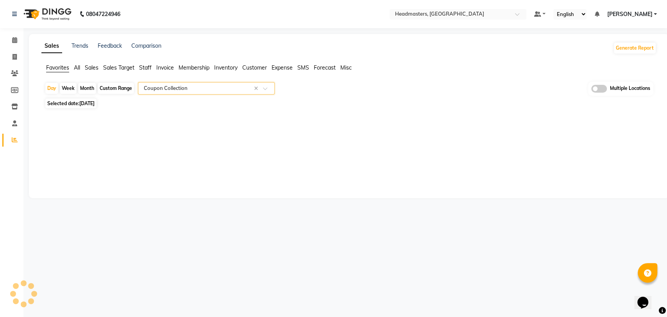
select select "full_report"
select select "csv"
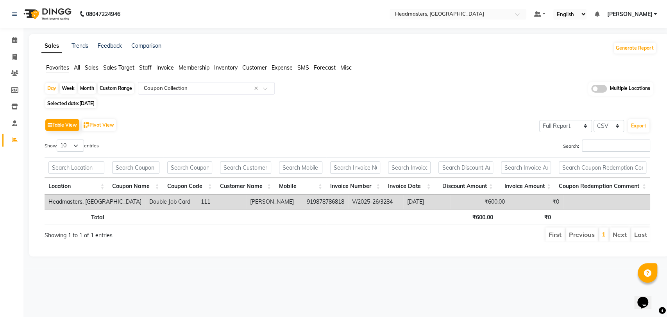
click at [253, 133] on div "Table View Pivot View Select Full Report Filtered Report Select CSV PDF Export" at bounding box center [347, 125] width 605 height 16
drag, startPoint x: 280, startPoint y: 198, endPoint x: 323, endPoint y: 201, distance: 43.0
click at [323, 201] on td "919878786818" at bounding box center [325, 202] width 45 height 14
copy td "919878786818"
click at [8, 60] on span at bounding box center [15, 57] width 14 height 9
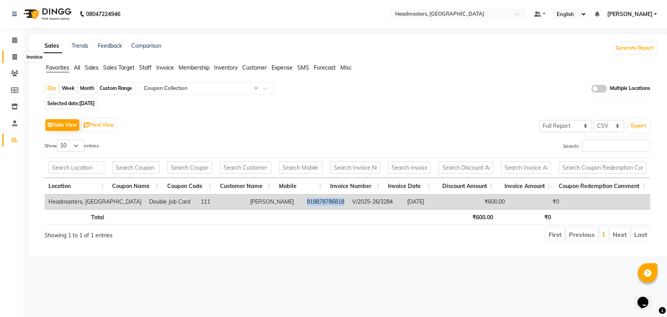
select select "service"
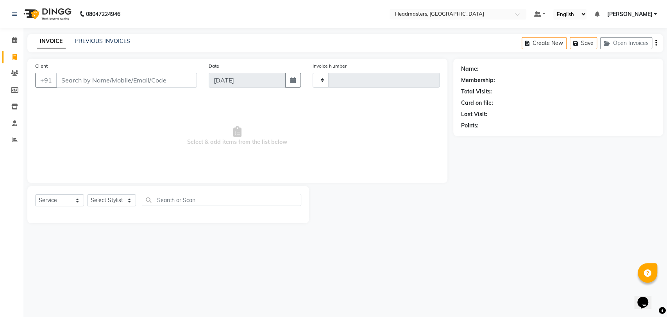
type input "3301"
select select "7136"
click at [100, 42] on link "PREVIOUS INVOICES" at bounding box center [102, 40] width 55 height 7
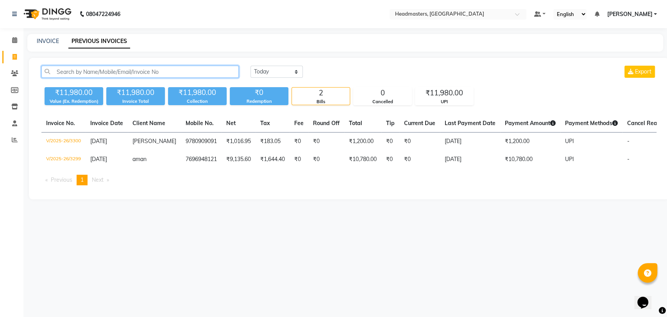
click at [94, 73] on input "text" at bounding box center [139, 72] width 197 height 12
paste input "919878786818"
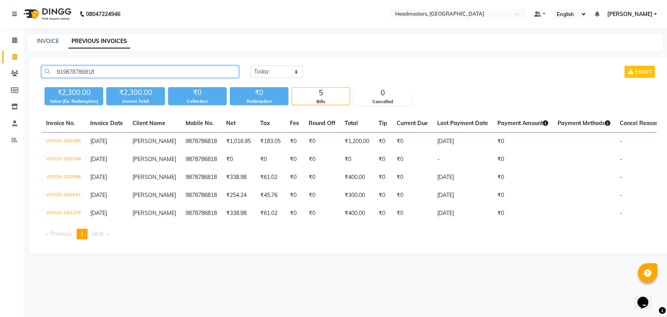
type input "919878786818"
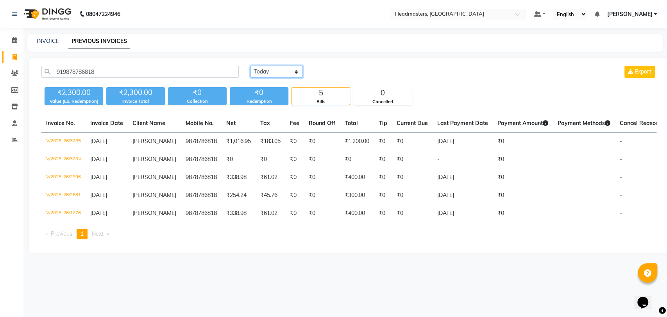
click at [280, 76] on select "Today Yesterday Custom Range" at bounding box center [276, 72] width 52 height 12
select select "yesterday"
click at [250, 66] on select "Today Yesterday Custom Range" at bounding box center [276, 72] width 52 height 12
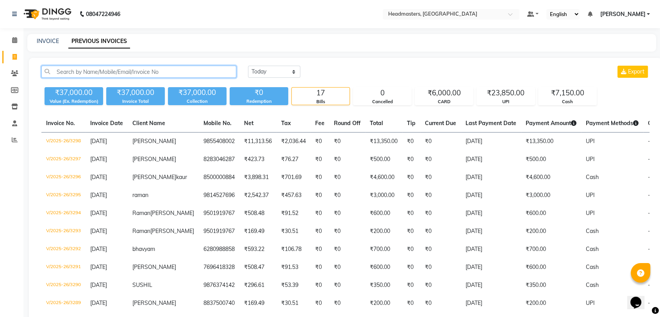
click at [114, 74] on input "text" at bounding box center [138, 72] width 195 height 12
paste input "919878786818"
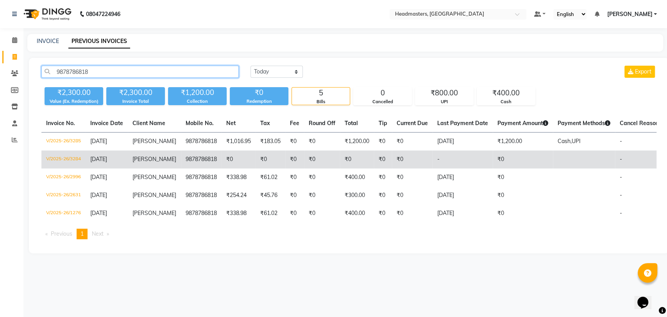
type input "9878786818"
click at [340, 161] on td "₹0" at bounding box center [357, 159] width 34 height 18
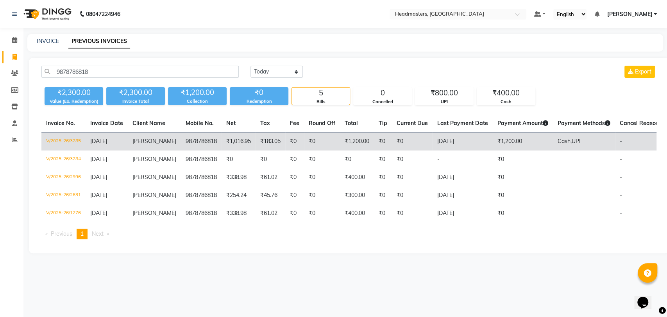
click at [74, 135] on td "V/2025-26/3285" at bounding box center [63, 141] width 44 height 18
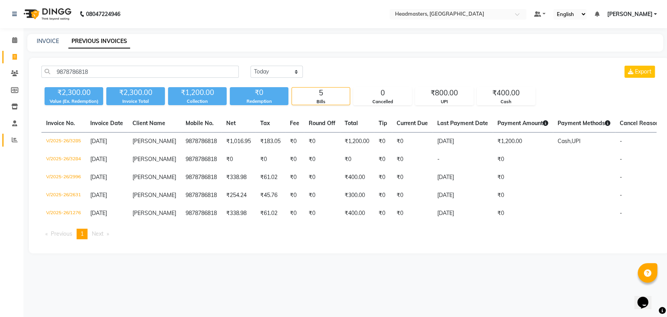
click at [5, 146] on link "Reports" at bounding box center [11, 140] width 19 height 13
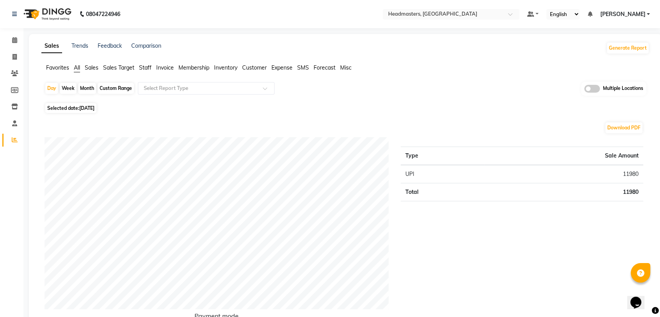
click at [62, 64] on span "Favorites" at bounding box center [57, 67] width 23 height 7
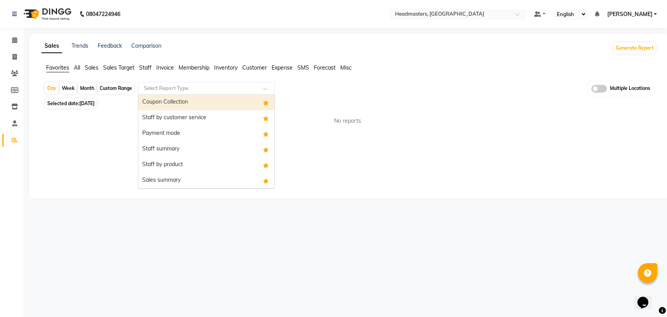
click at [178, 89] on input "text" at bounding box center [198, 88] width 112 height 8
click at [166, 109] on div "Coupon Collection" at bounding box center [206, 103] width 136 height 16
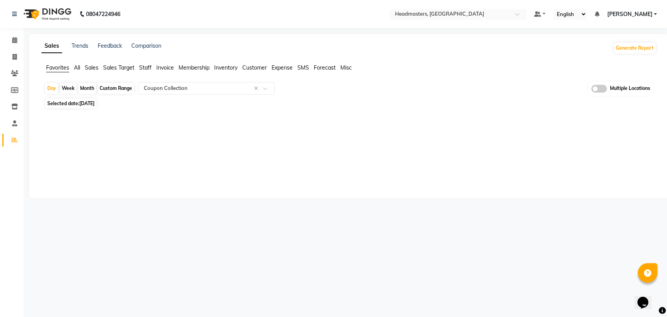
click at [75, 97] on div "Day Week Month Custom Range Select Report Type × Coupon Collection × Multiple L…" at bounding box center [348, 102] width 615 height 41
click at [77, 101] on span "Selected date: 04-09-2025" at bounding box center [70, 103] width 51 height 10
select select "9"
select select "2025"
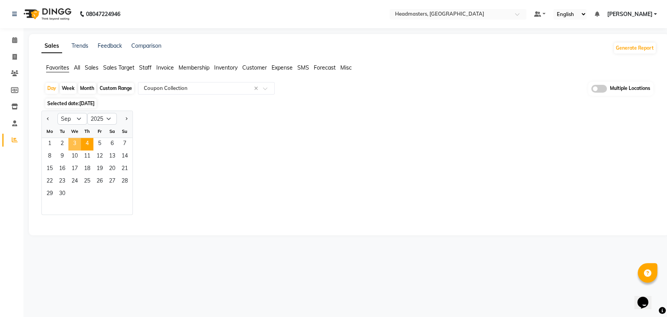
click at [78, 146] on span "3" at bounding box center [74, 144] width 12 height 12
select select "full_report"
select select "csv"
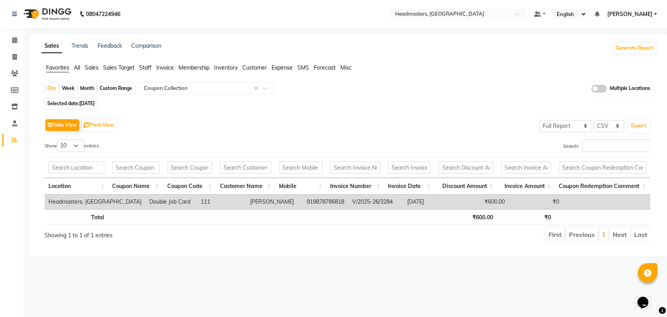
click at [303, 201] on td "919878786818" at bounding box center [325, 202] width 45 height 14
drag, startPoint x: 284, startPoint y: 201, endPoint x: 322, endPoint y: 200, distance: 37.9
click at [322, 200] on td "919878786818" at bounding box center [325, 202] width 45 height 14
copy td "9878786818"
click at [13, 59] on icon at bounding box center [14, 57] width 4 height 6
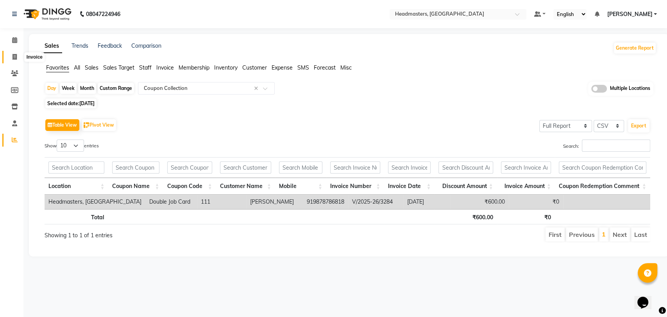
select select "service"
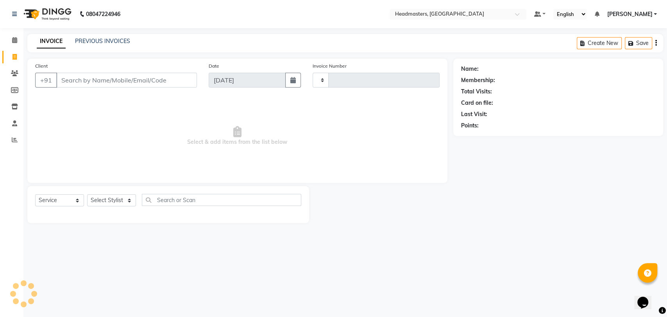
type input "3301"
select select "7136"
click at [157, 75] on input "Client" at bounding box center [126, 80] width 141 height 15
click at [114, 37] on div "PREVIOUS INVOICES" at bounding box center [102, 41] width 55 height 8
click at [113, 40] on link "PREVIOUS INVOICES" at bounding box center [102, 40] width 55 height 7
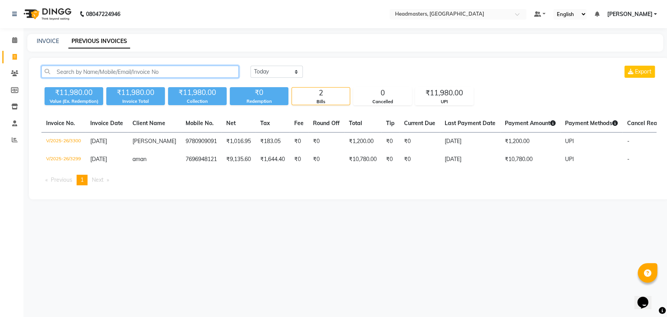
click at [112, 68] on input "text" at bounding box center [139, 72] width 197 height 12
paste input "9878786818"
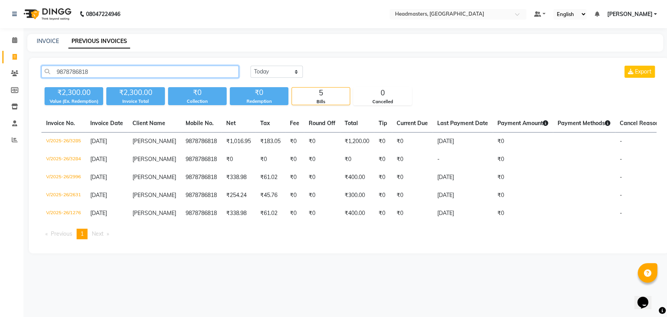
type input "9878786818"
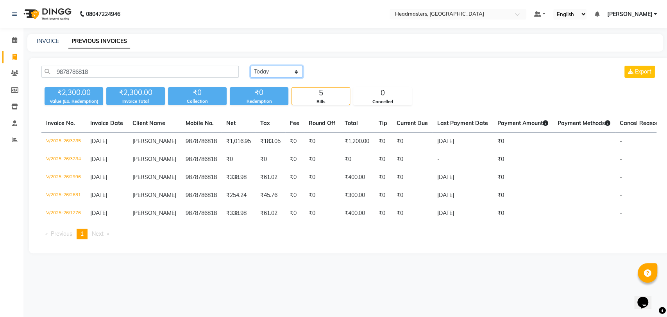
click at [280, 69] on select "Today Yesterday Custom Range" at bounding box center [276, 72] width 52 height 12
select select "yesterday"
click at [250, 66] on select "Today Yesterday Custom Range" at bounding box center [276, 72] width 52 height 12
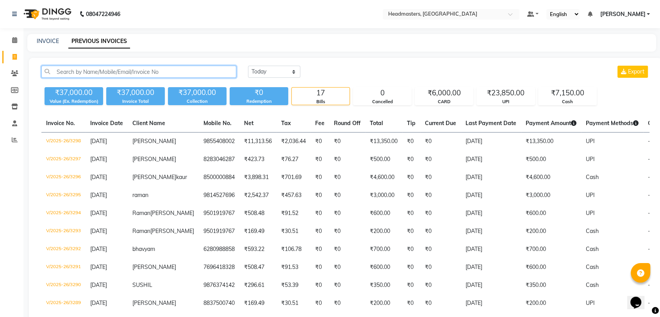
click at [116, 73] on input "text" at bounding box center [138, 72] width 195 height 12
paste input "9878786818"
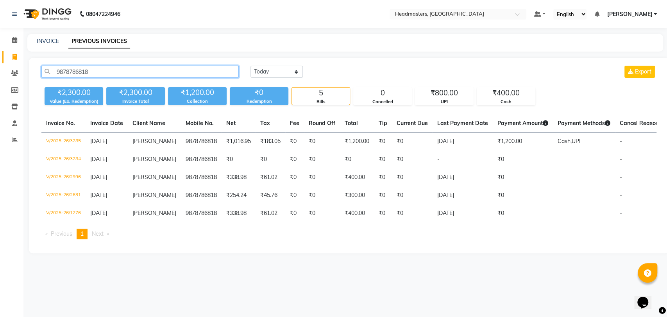
type input "9878786818"
click at [497, 12] on input "text" at bounding box center [449, 15] width 113 height 8
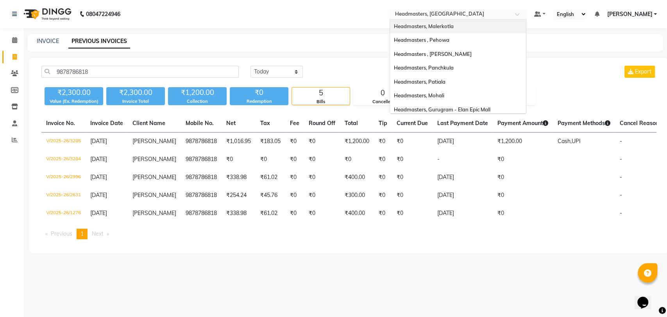
click at [453, 26] on span "Headmasters, Malerkotla" at bounding box center [424, 26] width 60 height 6
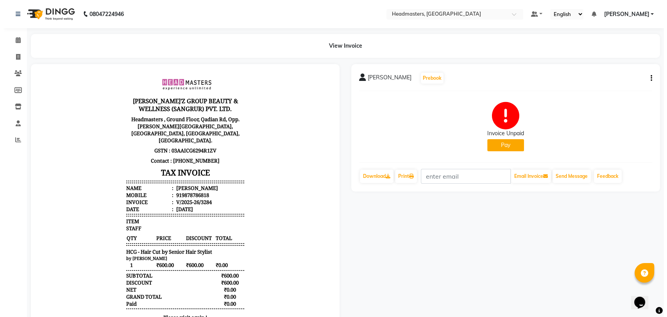
scroll to position [34, 0]
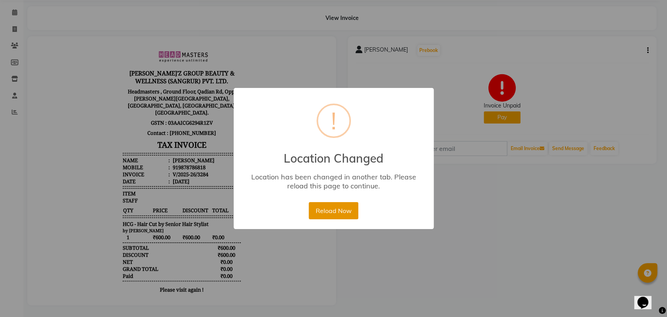
click at [341, 203] on button "Reload Now" at bounding box center [334, 210] width 50 height 17
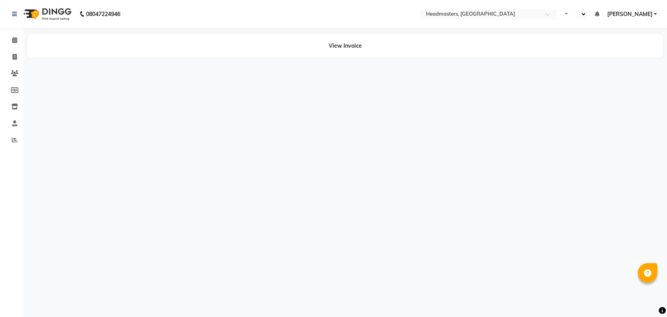
select select "en"
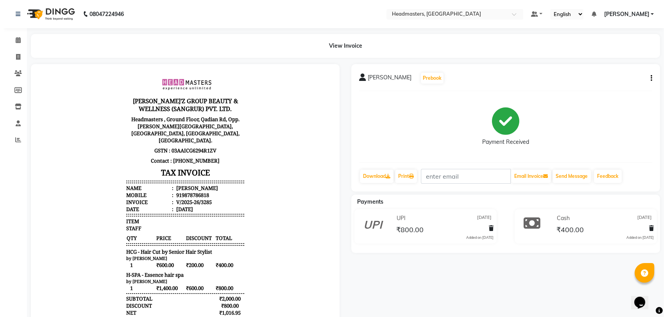
scroll to position [92, 0]
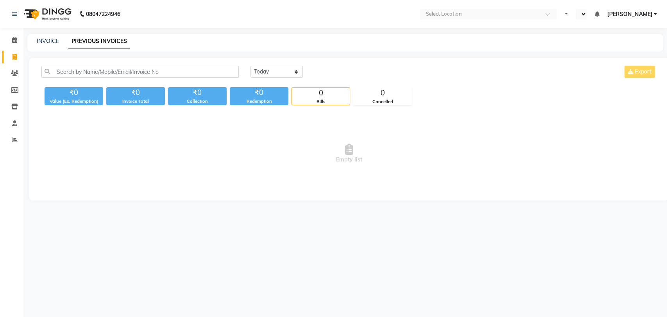
select select "en"
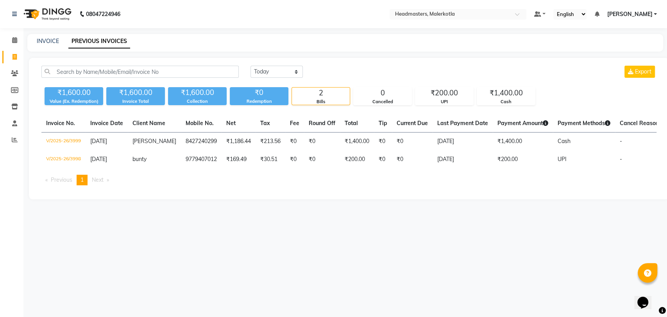
click at [337, 61] on div "Today Yesterday Custom Range Export ₹1,600.00 Value (Ex. Redemption) ₹1,600.00 …" at bounding box center [349, 128] width 640 height 141
click at [18, 136] on span at bounding box center [15, 140] width 14 height 9
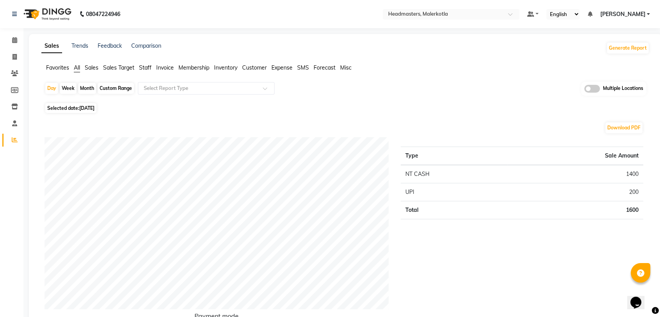
click at [59, 69] on span "Favorites" at bounding box center [57, 67] width 23 height 7
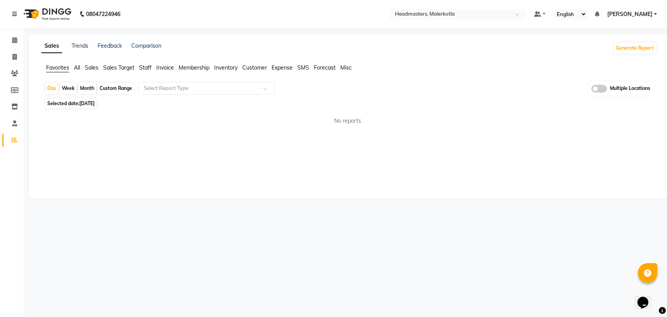
click at [89, 104] on span "[DATE]" at bounding box center [86, 103] width 15 height 6
select select "9"
select select "2025"
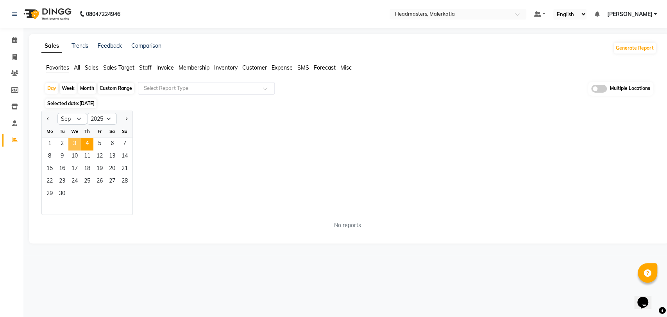
click at [76, 141] on span "3" at bounding box center [74, 144] width 12 height 12
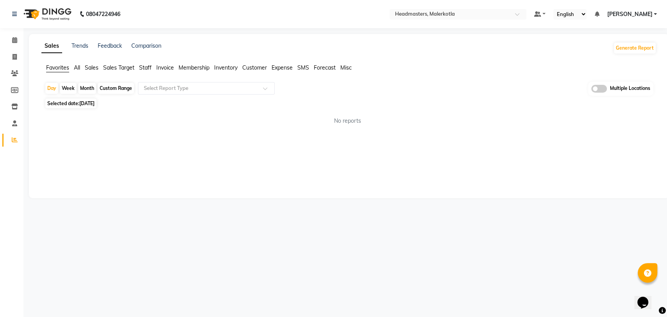
click at [181, 96] on div "Day Week Month Custom Range Select Report Type Multiple Locations" at bounding box center [349, 89] width 609 height 14
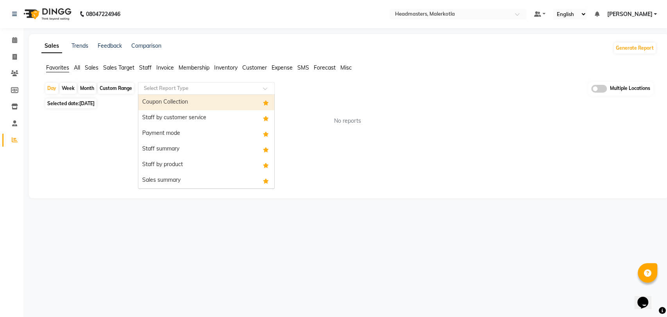
click at [181, 91] on input "text" at bounding box center [198, 88] width 112 height 8
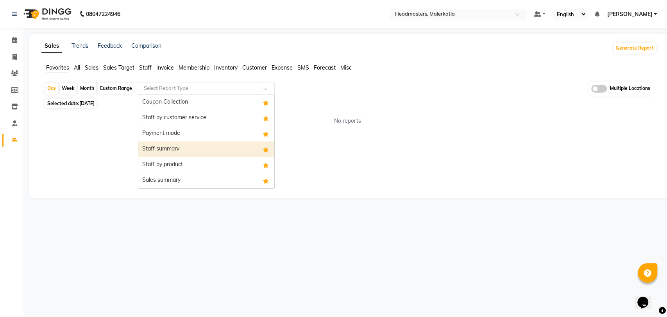
click at [186, 146] on div "Staff summary" at bounding box center [206, 149] width 136 height 16
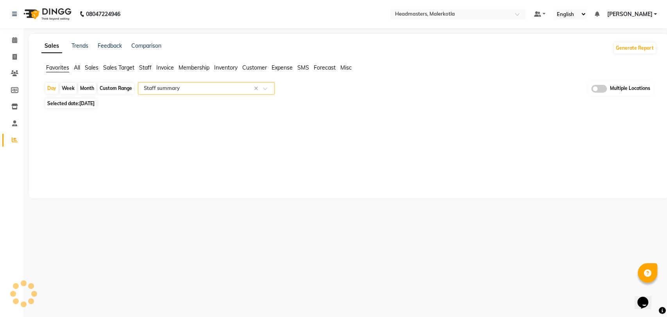
select select "full_report"
select select "csv"
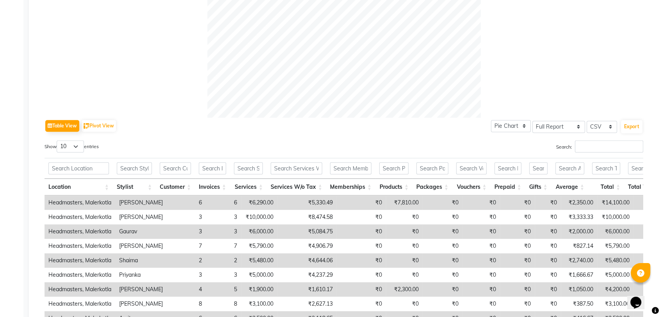
scroll to position [377, 0]
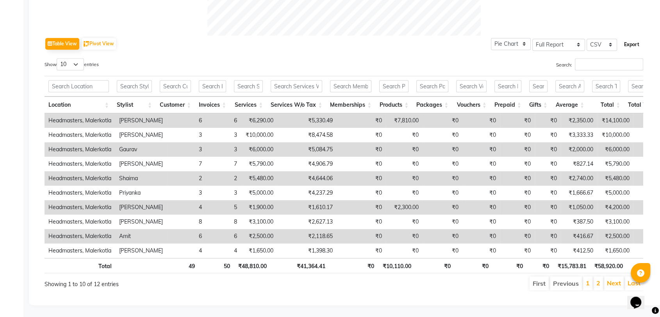
click at [626, 38] on button "Export" at bounding box center [631, 44] width 21 height 13
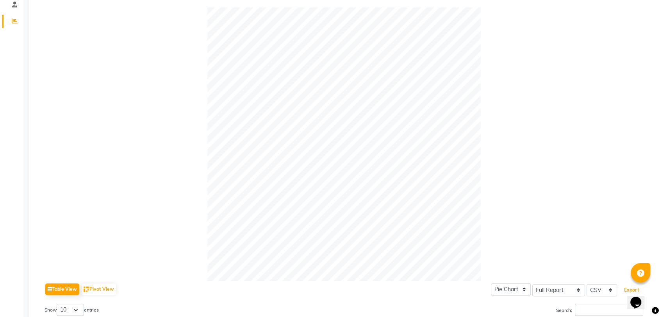
scroll to position [0, 0]
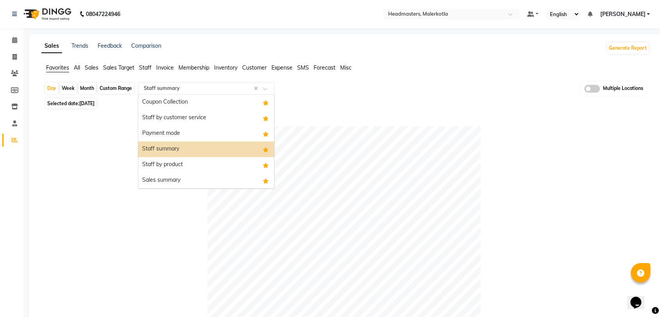
click at [159, 92] on div "Select Report Type × Staff summary ×" at bounding box center [206, 88] width 137 height 12
click at [184, 165] on div "Staff by product" at bounding box center [206, 165] width 136 height 16
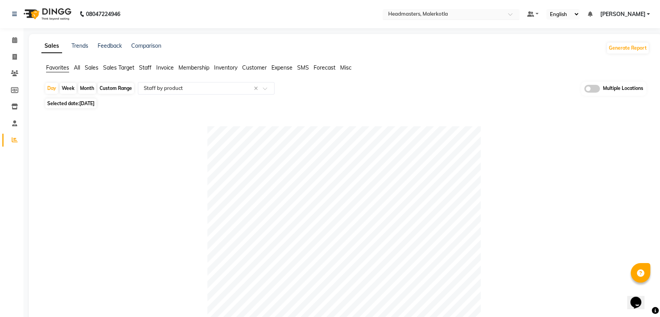
click at [486, 13] on input "text" at bounding box center [443, 15] width 113 height 8
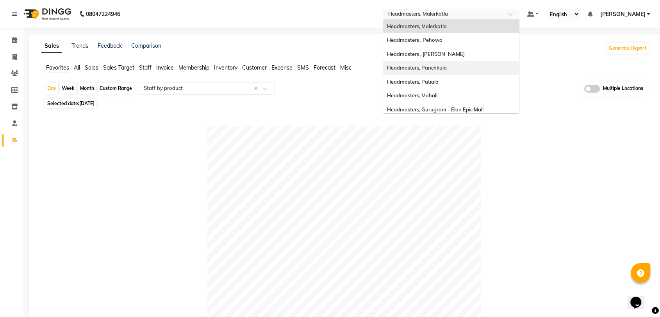
click at [459, 74] on div "Headmasters, Panchkula" at bounding box center [451, 68] width 136 height 14
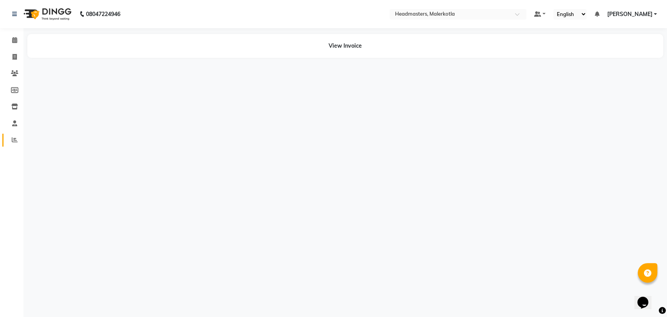
click at [5, 140] on link "Reports" at bounding box center [11, 140] width 19 height 13
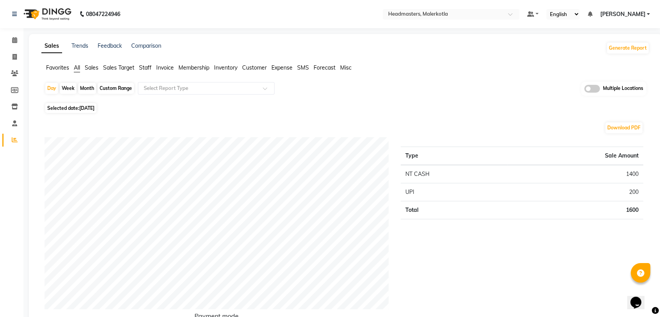
click at [96, 104] on span "Selected date: [DATE]" at bounding box center [70, 108] width 51 height 10
select select "9"
select select "2025"
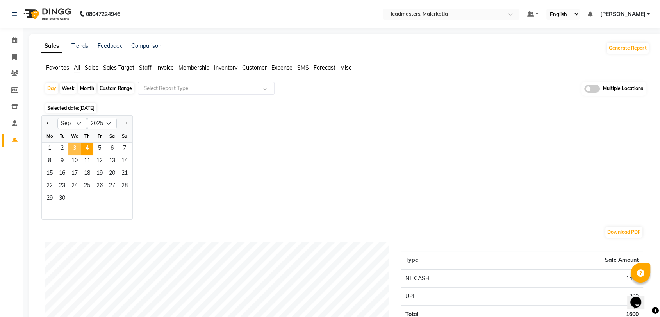
click at [77, 148] on span "3" at bounding box center [74, 149] width 12 height 12
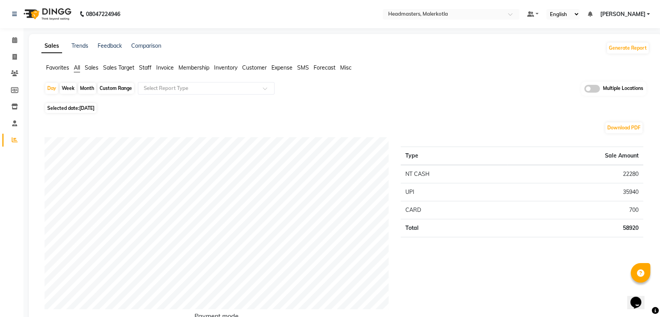
click at [55, 70] on span "Favorites" at bounding box center [57, 67] width 23 height 7
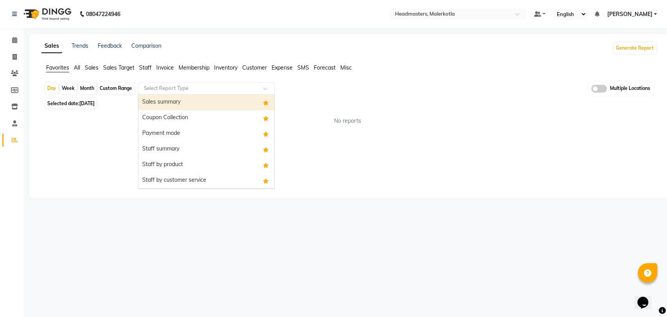
click at [175, 84] on input "text" at bounding box center [198, 88] width 112 height 8
click at [188, 101] on div "Sales summary" at bounding box center [206, 103] width 136 height 16
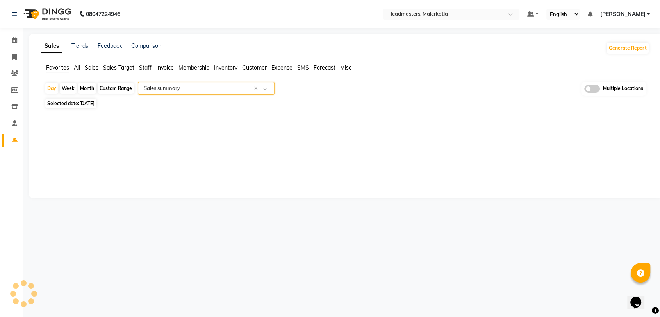
select select "full_report"
select select "csv"
click at [19, 61] on span at bounding box center [15, 57] width 14 height 9
select select "service"
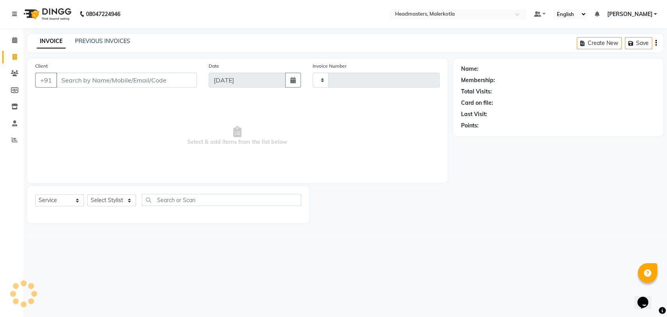
type input "4001"
select select "7368"
click at [97, 40] on link "PREVIOUS INVOICES" at bounding box center [102, 40] width 55 height 7
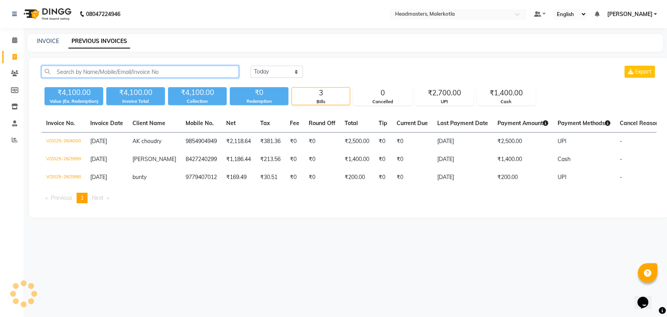
click at [100, 77] on input "text" at bounding box center [139, 72] width 197 height 12
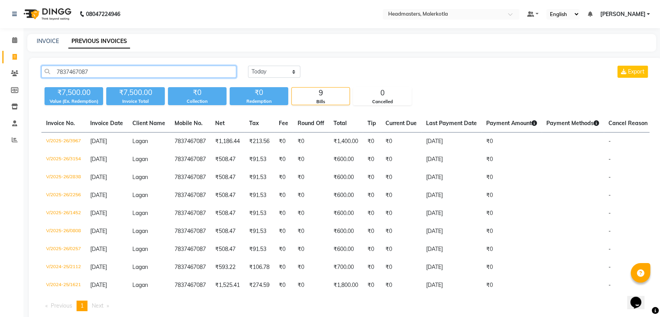
type input "7837467087"
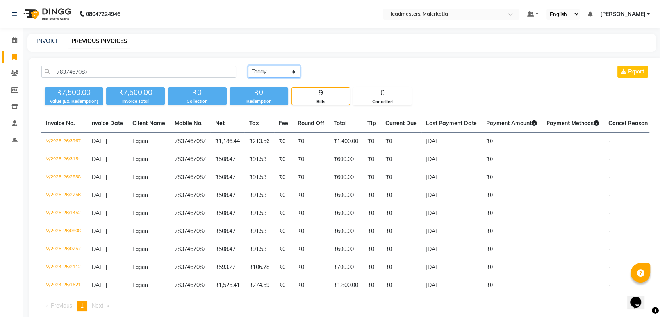
click at [281, 68] on select "Today Yesterday Custom Range" at bounding box center [274, 72] width 52 height 12
select select "yesterday"
click at [248, 66] on select "Today Yesterday Custom Range" at bounding box center [274, 72] width 52 height 12
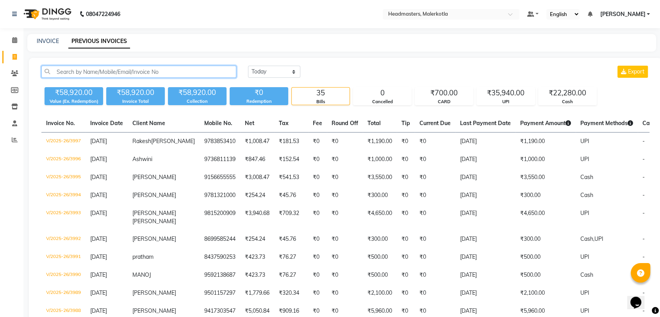
click at [172, 72] on input "text" at bounding box center [138, 72] width 195 height 12
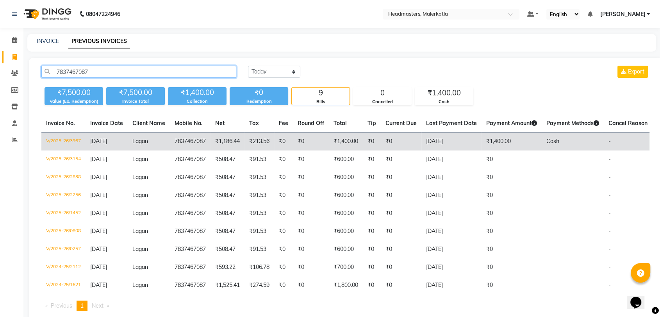
type input "7837467087"
click at [76, 139] on td "V/2025-26/3967" at bounding box center [63, 141] width 44 height 18
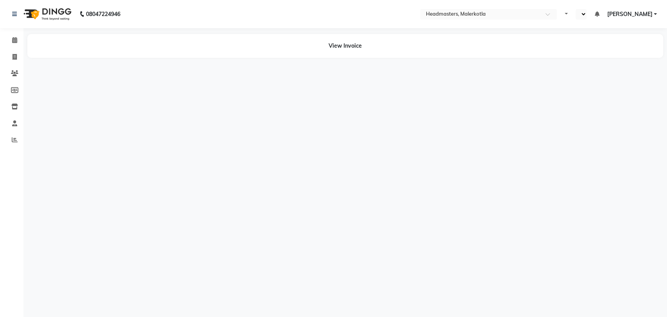
select select "en"
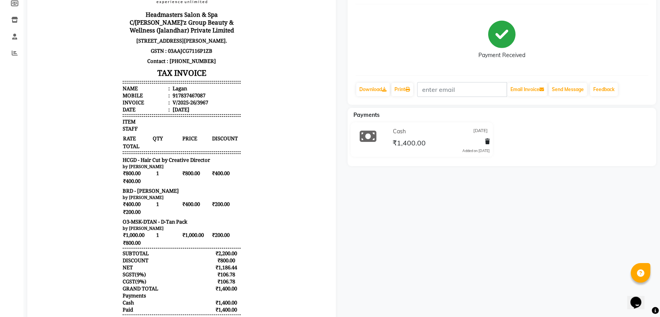
scroll to position [136, 0]
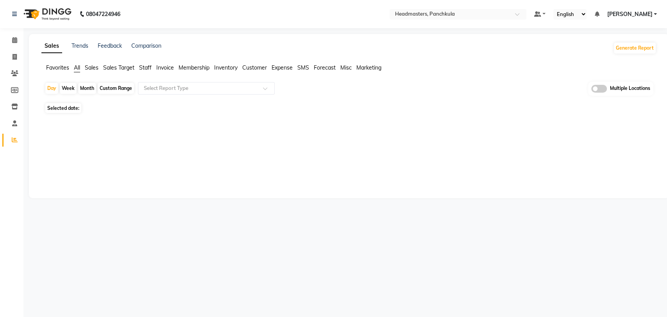
select select "en"
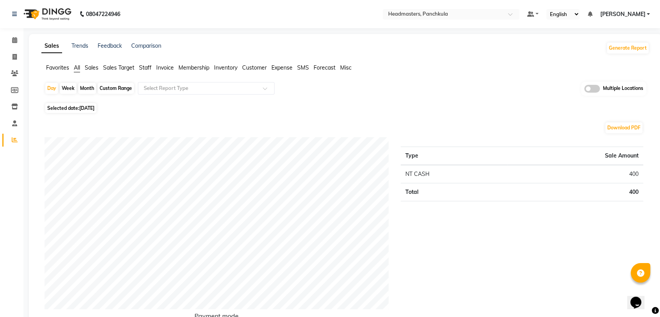
click at [378, 111] on div "Selected date: [DATE]" at bounding box center [347, 108] width 605 height 8
click at [53, 67] on span "Favorites" at bounding box center [57, 67] width 23 height 7
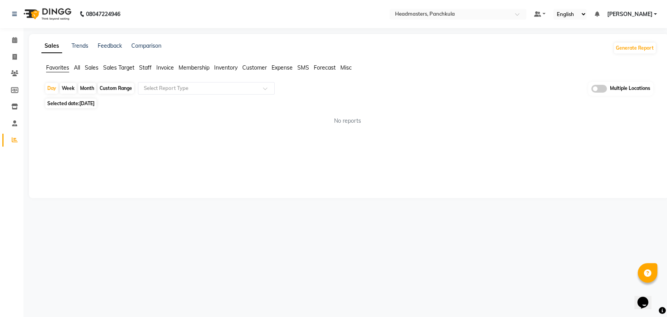
click at [89, 101] on span "[DATE]" at bounding box center [86, 103] width 15 height 6
select select "9"
select select "2025"
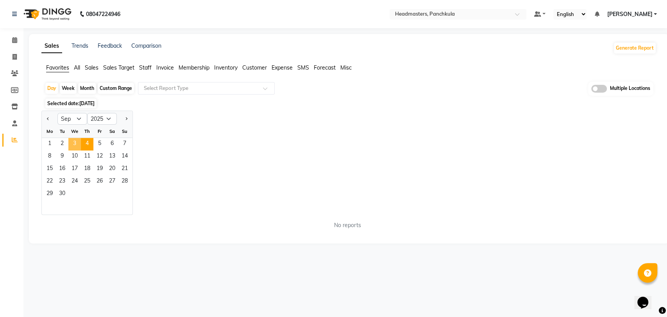
click at [75, 143] on span "3" at bounding box center [74, 144] width 12 height 12
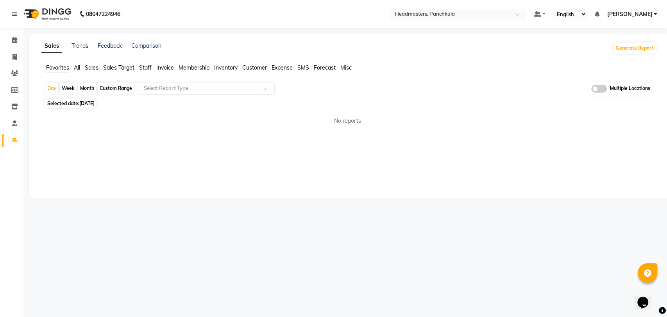
click at [131, 136] on div "Sales Trends Feedback Comparison Generate Report Favorites All Sales Sales Targ…" at bounding box center [349, 116] width 640 height 164
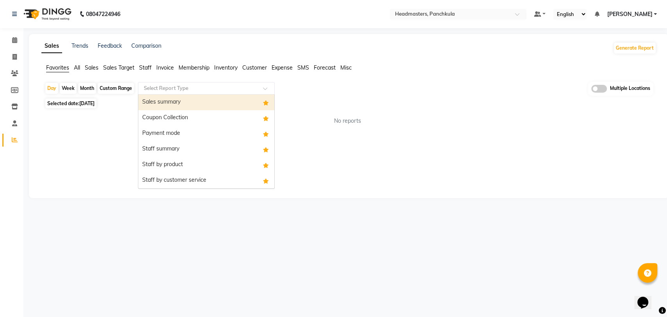
click at [152, 90] on input "text" at bounding box center [198, 88] width 112 height 8
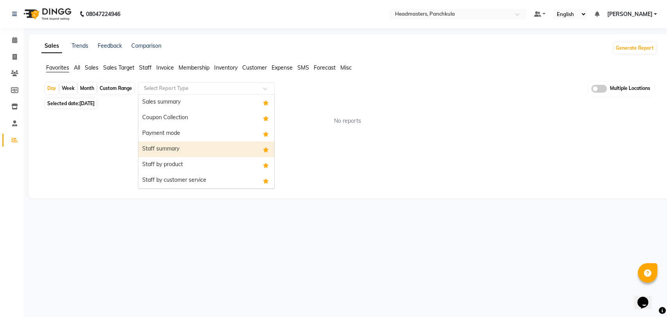
click at [167, 150] on div "Staff summary" at bounding box center [206, 149] width 136 height 16
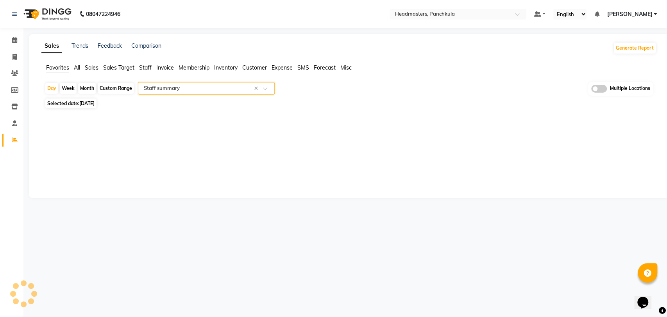
select select "full_report"
select select "csv"
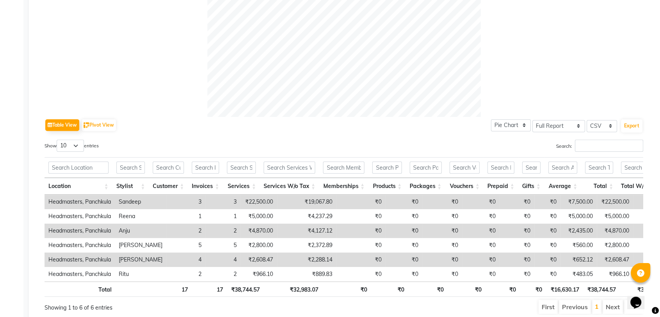
scroll to position [319, 0]
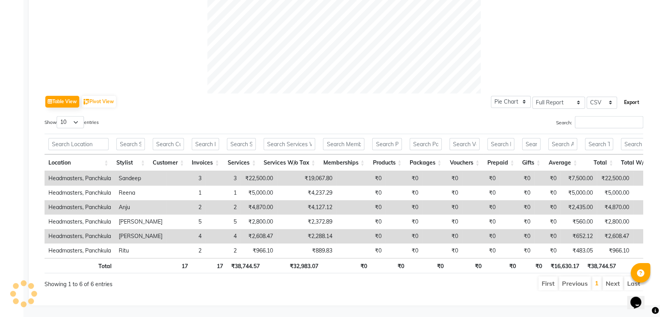
click at [626, 96] on button "Export" at bounding box center [631, 102] width 21 height 13
click at [591, 116] on input "Search:" at bounding box center [609, 122] width 68 height 12
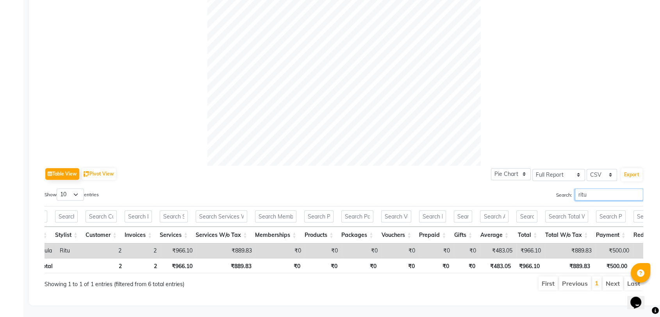
scroll to position [0, 0]
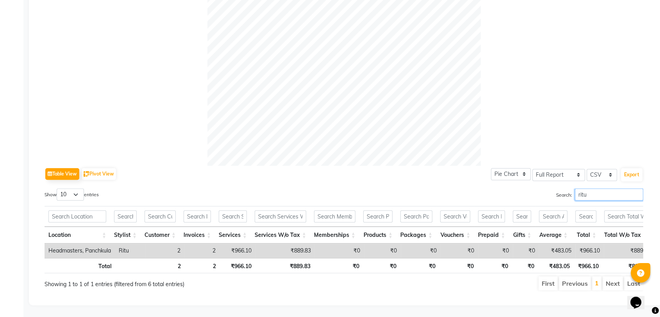
type input "ritu"
click at [356, 168] on div "Table View Pivot View Pie Chart Bar Chart Select Full Report Filtered Report Se…" at bounding box center [344, 174] width 599 height 16
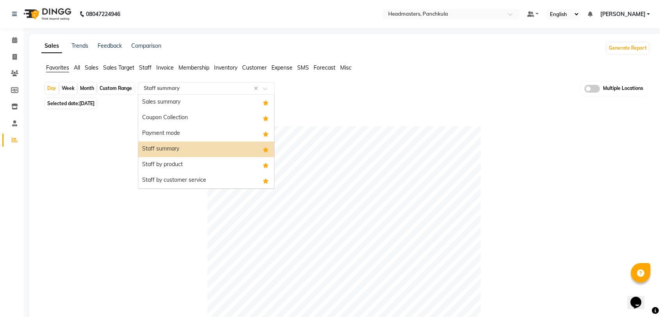
click at [186, 91] on input "text" at bounding box center [198, 88] width 112 height 8
click at [170, 145] on div "Staff summary" at bounding box center [206, 149] width 136 height 16
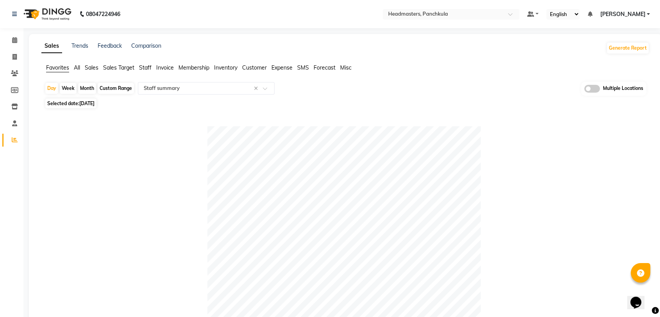
click at [138, 146] on div at bounding box center [344, 262] width 599 height 273
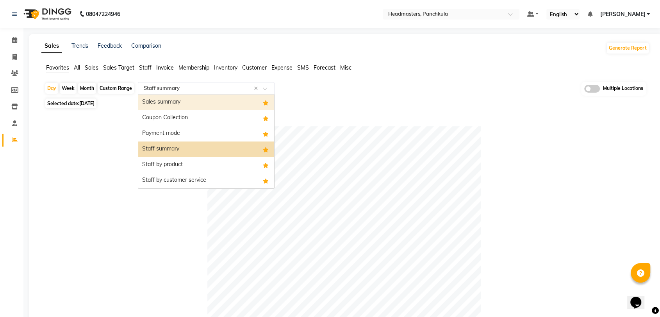
click at [159, 94] on ng-select "Select Report Type × Staff summary × Sales summary Coupon Collection Payment mo…" at bounding box center [206, 88] width 137 height 12
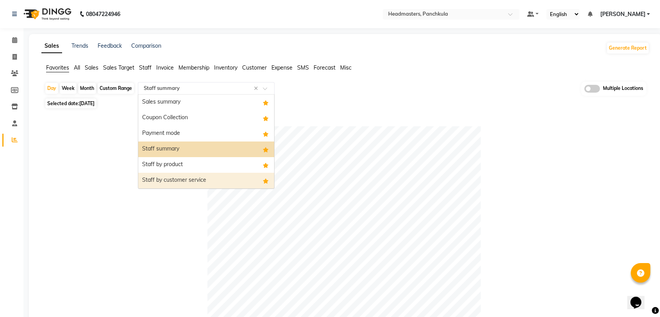
click at [195, 184] on div "Staff by customer service" at bounding box center [206, 181] width 136 height 16
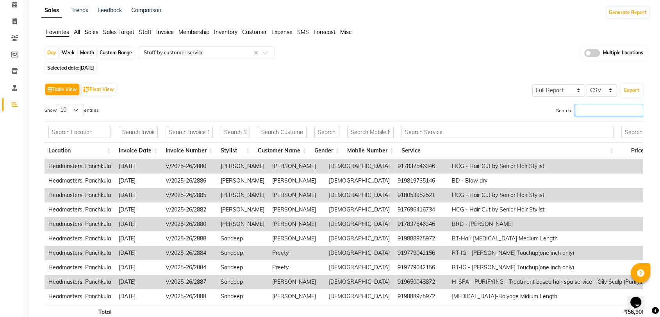
click at [602, 111] on input "Search:" at bounding box center [609, 110] width 68 height 12
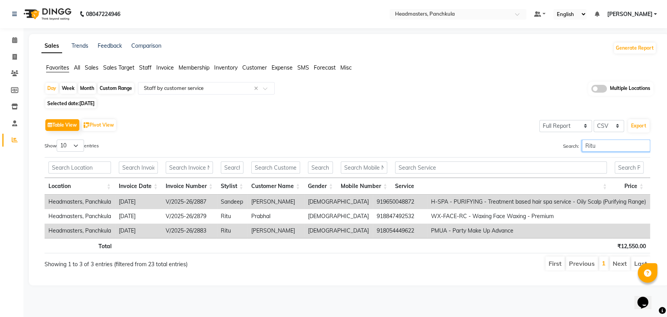
click at [599, 148] on input "Ritu" at bounding box center [616, 145] width 68 height 12
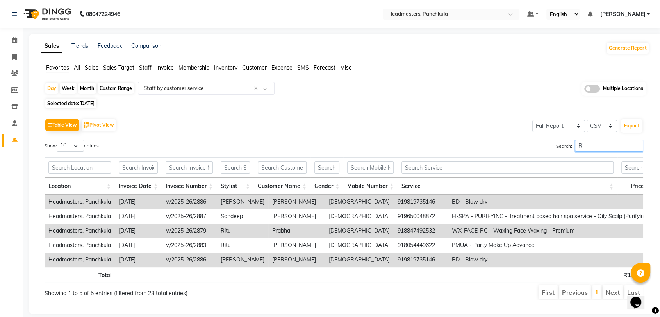
type input "R"
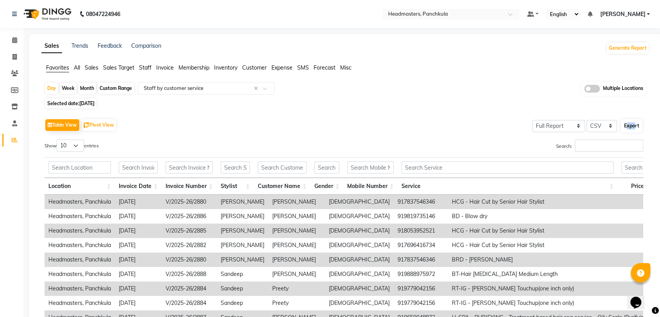
drag, startPoint x: 632, startPoint y: 118, endPoint x: 632, endPoint y: 130, distance: 11.7
click at [632, 130] on div "Export" at bounding box center [631, 125] width 23 height 15
click at [632, 130] on button "Export" at bounding box center [631, 125] width 21 height 13
click at [369, 85] on div "Day Week Month Custom Range Select Report Type × Staff by customer service × Mu…" at bounding box center [346, 89] width 602 height 14
click at [434, 117] on div "Table View Pivot View Select Full Report Filtered Report Select CSV PDF Export" at bounding box center [344, 125] width 599 height 16
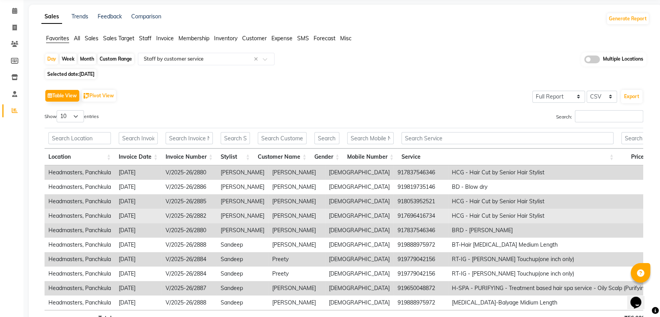
scroll to position [30, 0]
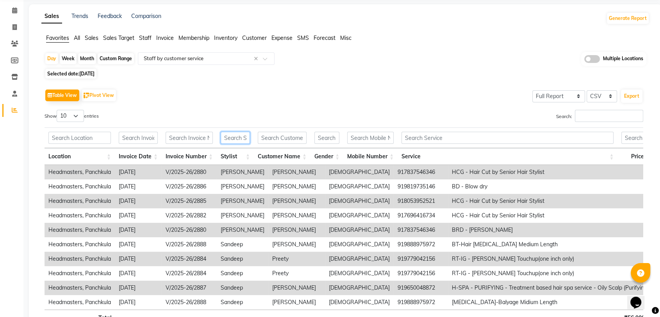
click at [235, 137] on input "text" at bounding box center [235, 138] width 29 height 12
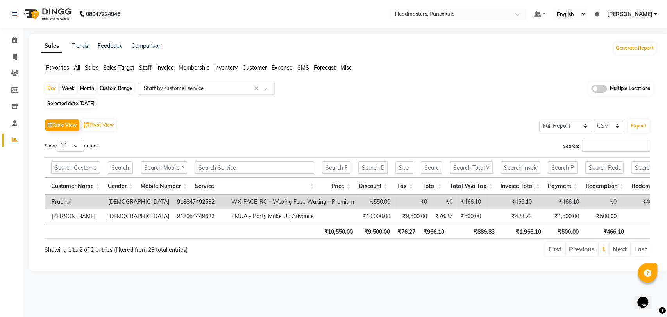
scroll to position [0, 209]
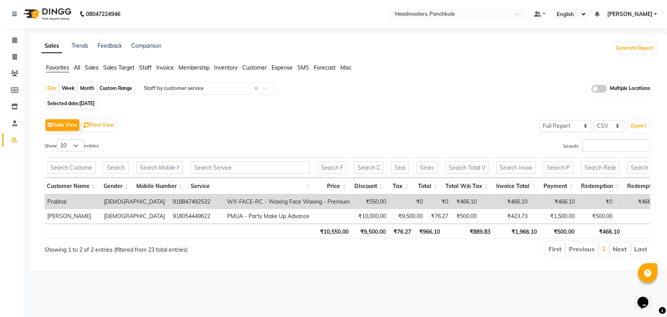
type input "ritu"
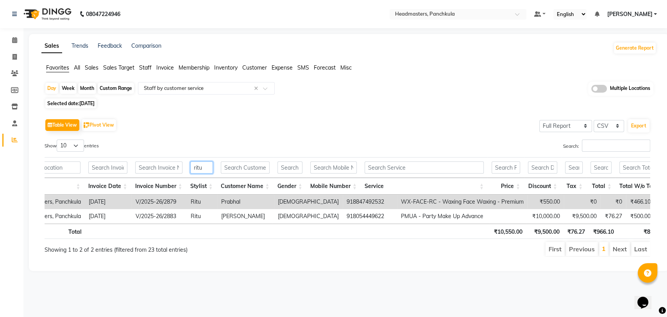
scroll to position [0, 0]
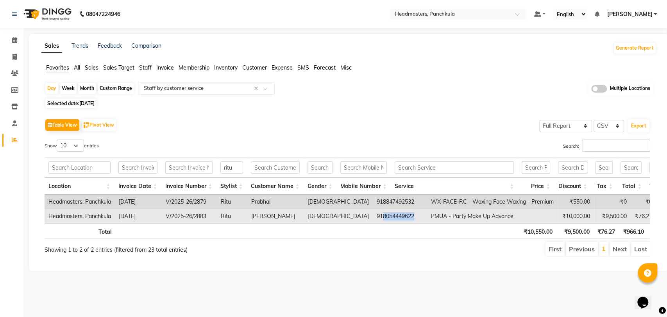
drag, startPoint x: 346, startPoint y: 213, endPoint x: 382, endPoint y: 215, distance: 35.2
click at [382, 215] on td "918054449622" at bounding box center [400, 216] width 54 height 14
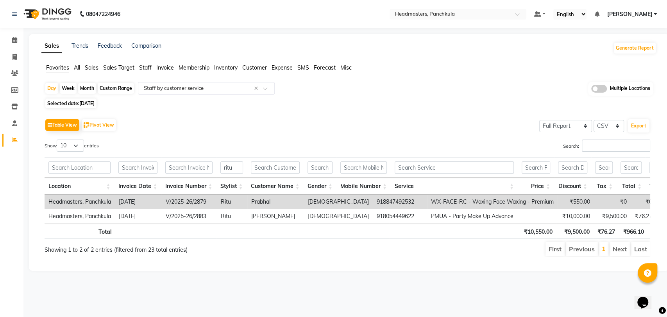
click at [373, 115] on div "Table View Pivot View Select Full Report Filtered Report Select CSV PDF Export …" at bounding box center [347, 187] width 618 height 152
click at [362, 118] on div "Table View Pivot View Select Full Report Filtered Report Select CSV PDF Export" at bounding box center [347, 125] width 605 height 16
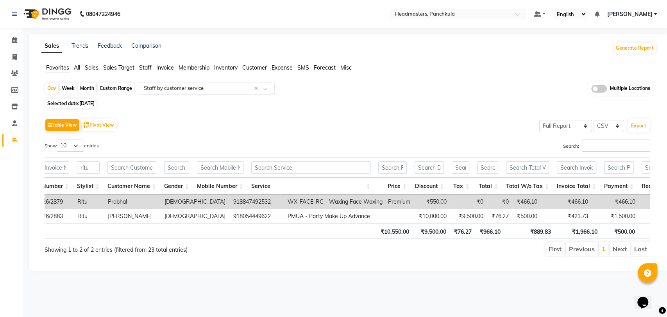
scroll to position [0, 168]
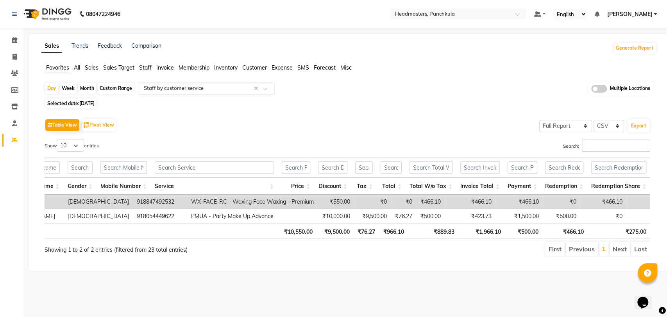
click at [350, 117] on div "Table View Pivot View Select Full Report Filtered Report Select CSV PDF Export" at bounding box center [347, 125] width 605 height 16
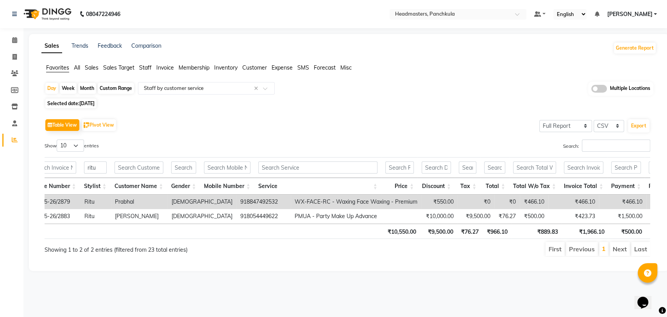
scroll to position [0, 61]
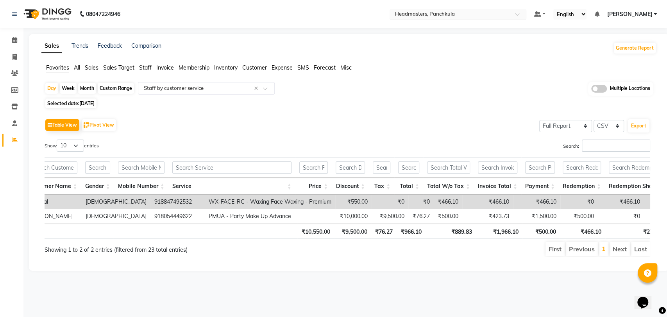
click at [455, 16] on input "text" at bounding box center [449, 15] width 113 height 8
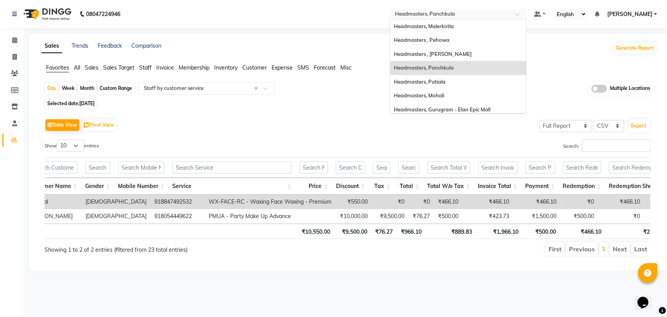
click at [453, 69] on span "Headmasters, Panchkula" at bounding box center [424, 67] width 60 height 6
click at [462, 11] on input "text" at bounding box center [449, 15] width 113 height 8
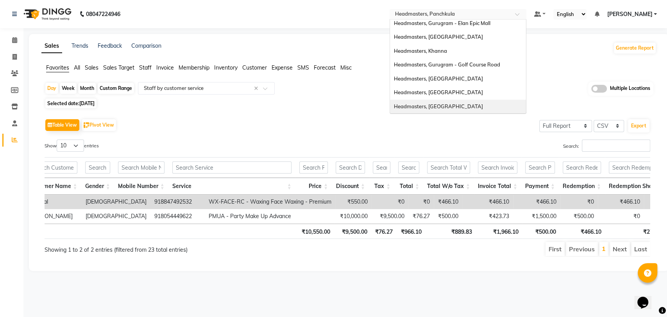
click at [462, 102] on div "Headmasters, Amritsar" at bounding box center [458, 107] width 136 height 14
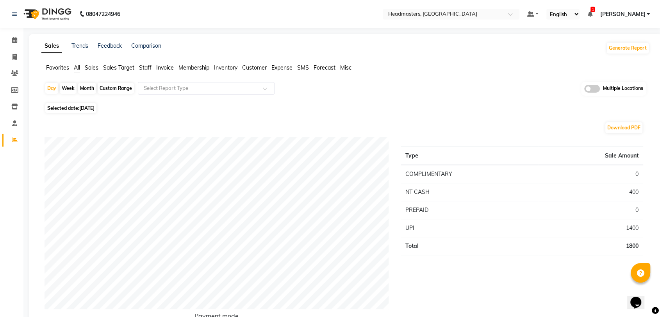
click at [14, 146] on li "Reports" at bounding box center [11, 140] width 23 height 17
click at [12, 132] on li "Reports" at bounding box center [11, 140] width 23 height 17
click at [12, 138] on icon at bounding box center [15, 140] width 6 height 6
click at [61, 66] on span "Favorites" at bounding box center [57, 67] width 23 height 7
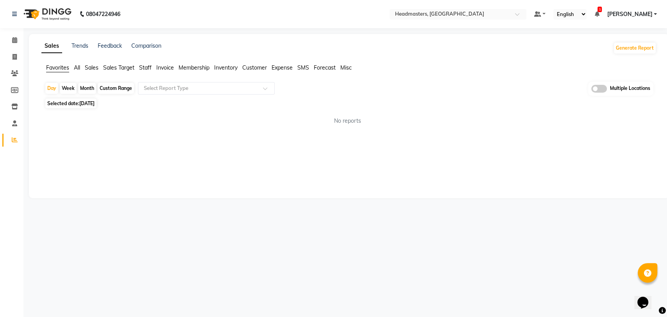
click at [95, 101] on span "[DATE]" at bounding box center [86, 103] width 15 height 6
select select "9"
select select "2025"
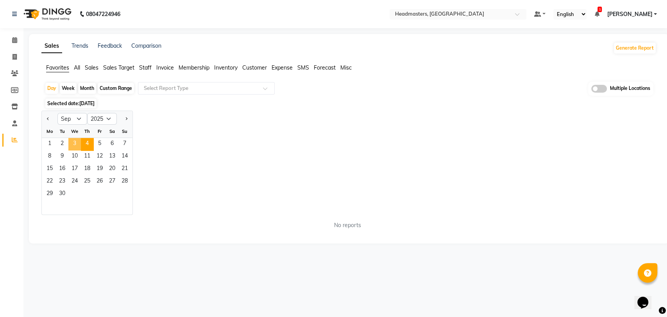
click at [78, 143] on span "3" at bounding box center [74, 144] width 12 height 12
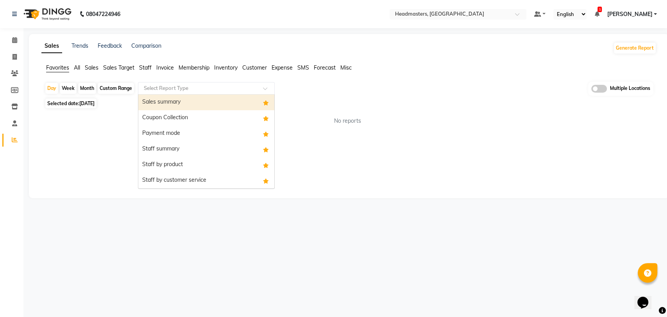
click at [172, 89] on input "text" at bounding box center [198, 88] width 112 height 8
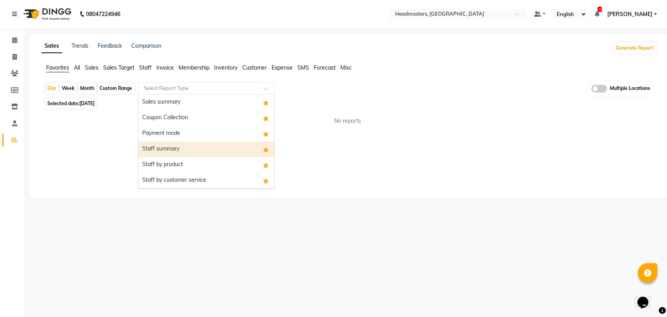
click at [175, 147] on div "Staff summary" at bounding box center [206, 149] width 136 height 16
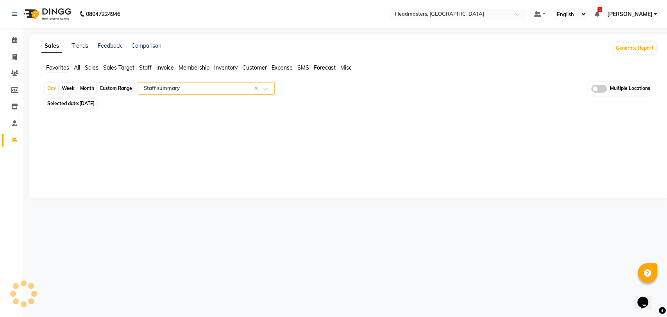
select select "full_report"
select select "csv"
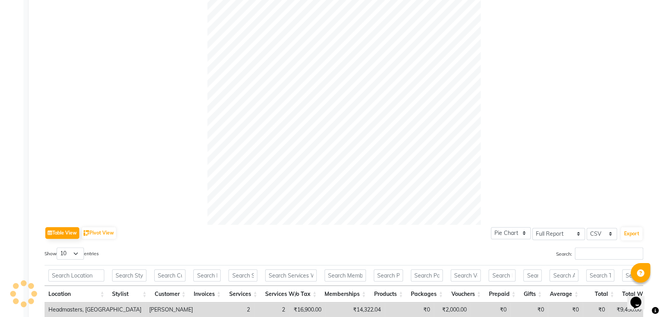
scroll to position [377, 0]
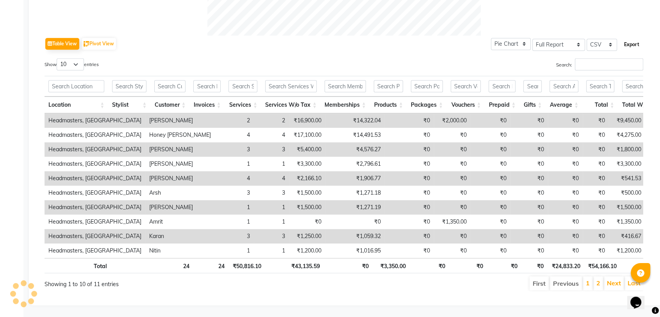
click at [630, 38] on button "Export" at bounding box center [631, 44] width 21 height 13
click at [408, 36] on div "Table View Pivot View Pie Chart Bar Chart Select Full Report Filtered Report Se…" at bounding box center [344, 44] width 599 height 16
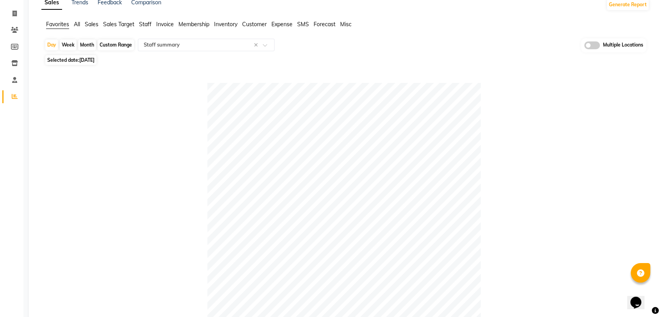
scroll to position [0, 0]
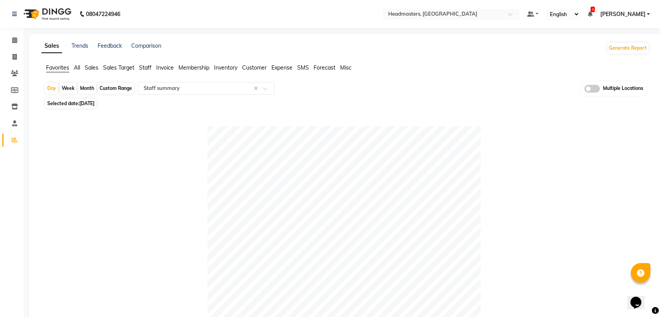
click at [372, 72] on ul "Favorites All Sales Sales Target Staff Invoice Membership Inventory Customer Ex…" at bounding box center [345, 68] width 608 height 9
click at [129, 70] on span "Sales Target" at bounding box center [118, 67] width 31 height 7
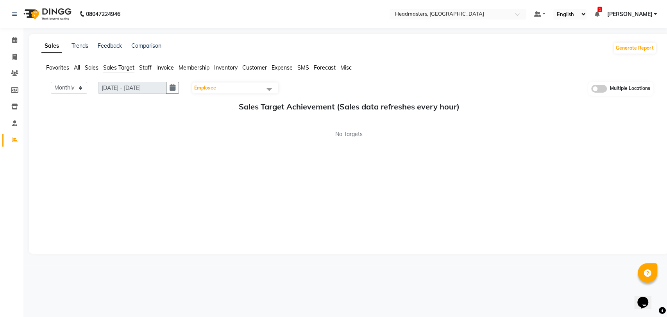
click at [58, 68] on span "Favorites" at bounding box center [57, 67] width 23 height 7
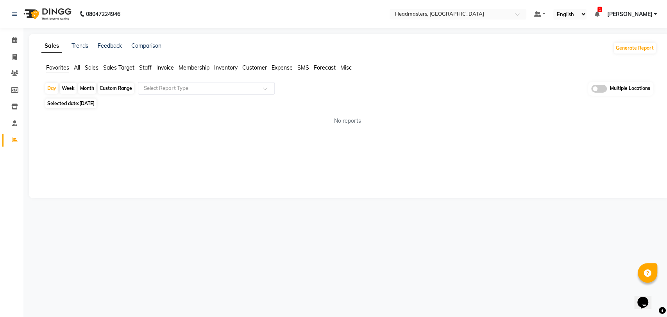
click at [86, 102] on span "[DATE]" at bounding box center [86, 103] width 15 height 6
select select "9"
select select "2025"
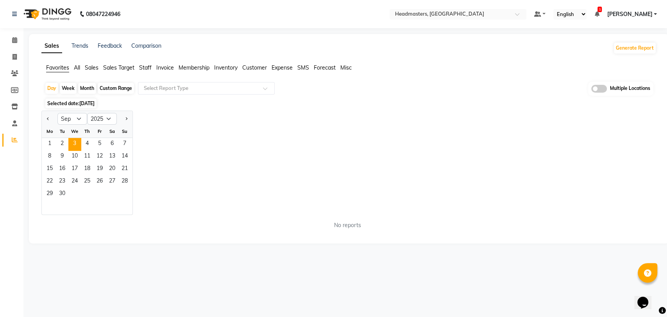
click at [86, 102] on span "[DATE]" at bounding box center [86, 103] width 15 height 6
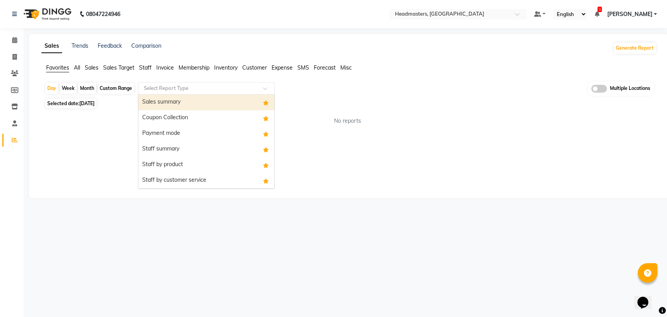
click at [181, 91] on input "text" at bounding box center [198, 88] width 112 height 8
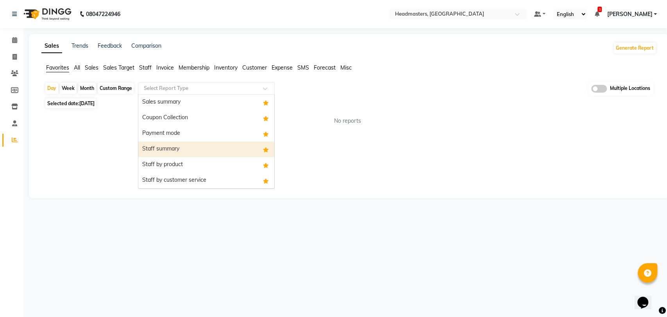
click at [192, 141] on div "Staff summary" at bounding box center [206, 149] width 136 height 16
select select "full_report"
select select "csv"
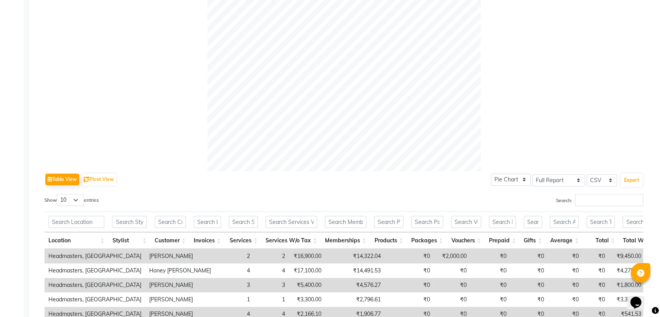
scroll to position [377, 0]
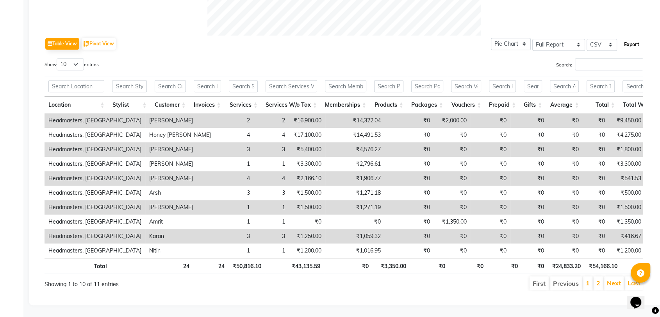
click at [625, 38] on button "Export" at bounding box center [631, 44] width 21 height 13
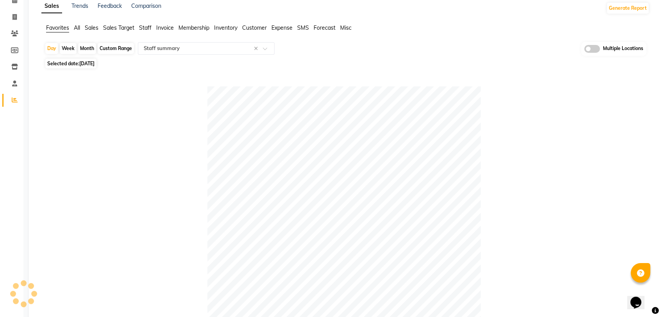
scroll to position [0, 0]
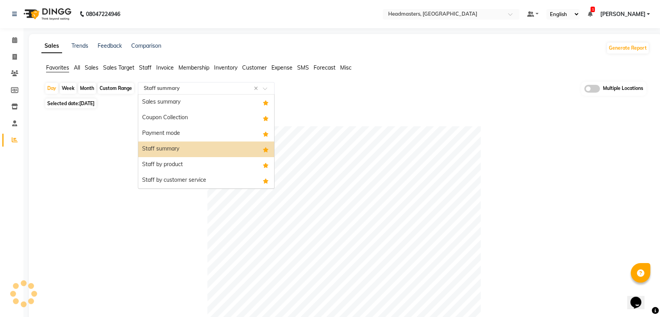
click at [170, 89] on input "text" at bounding box center [198, 88] width 112 height 8
click at [180, 164] on div "Staff by product" at bounding box center [206, 165] width 136 height 16
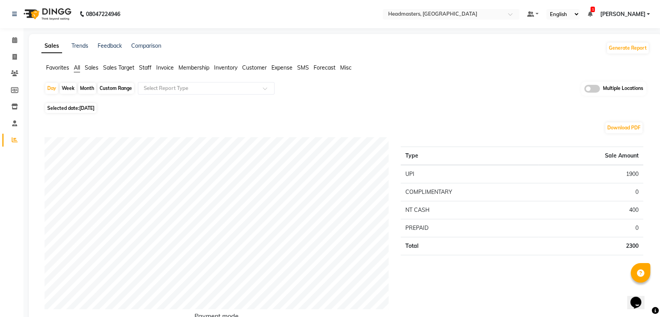
click at [96, 103] on span "Selected date: [DATE]" at bounding box center [70, 108] width 51 height 10
select select "9"
select select "2025"
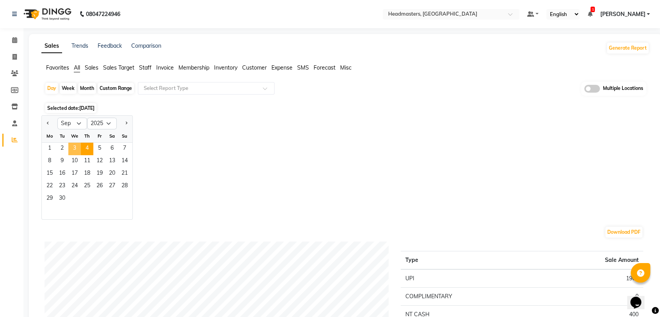
click at [78, 150] on span "3" at bounding box center [74, 149] width 12 height 12
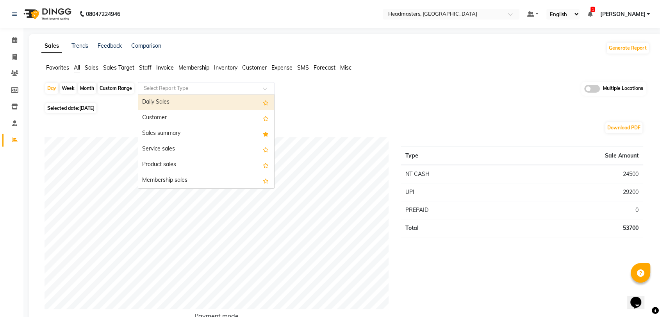
click at [183, 89] on input "text" at bounding box center [198, 88] width 112 height 8
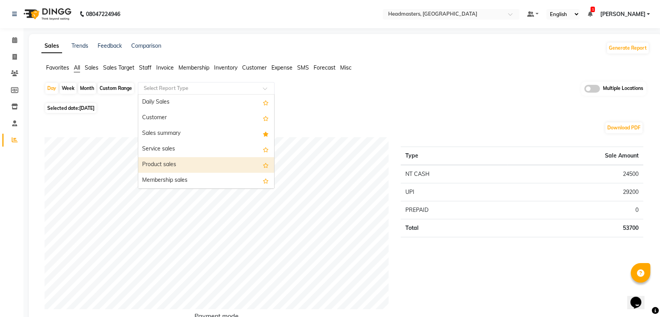
click at [188, 163] on div "Product sales" at bounding box center [206, 165] width 136 height 16
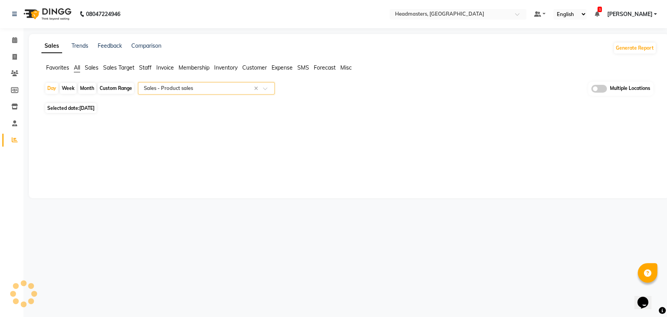
select select "full_report"
select select "csv"
click at [91, 70] on span "Sales" at bounding box center [92, 67] width 14 height 7
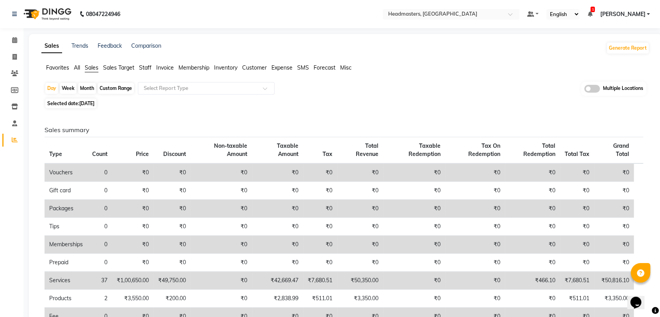
click at [54, 70] on span "Favorites" at bounding box center [57, 67] width 23 height 7
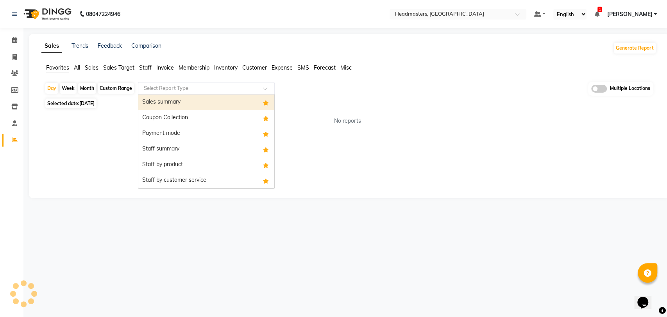
click at [177, 82] on div "Select Report Type" at bounding box center [206, 88] width 137 height 12
click at [187, 108] on div "Sales summary" at bounding box center [206, 103] width 136 height 16
select select "full_report"
select select "csv"
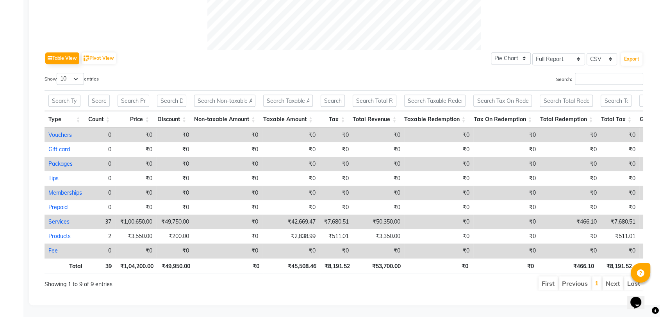
scroll to position [362, 0]
click at [221, 50] on div "Table View Pivot View Pie Chart Bar Chart Select Full Report Filtered Report Se…" at bounding box center [344, 58] width 599 height 16
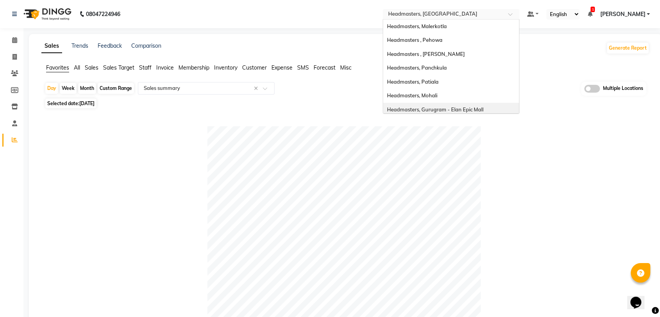
scroll to position [86, 0]
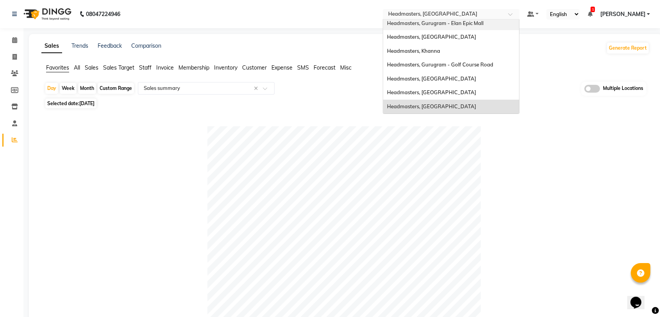
click at [449, 19] on ng-select "Select Location × Headmasters, [GEOGRAPHIC_DATA] Headmasters, Malerkotla Headma…" at bounding box center [451, 14] width 137 height 11
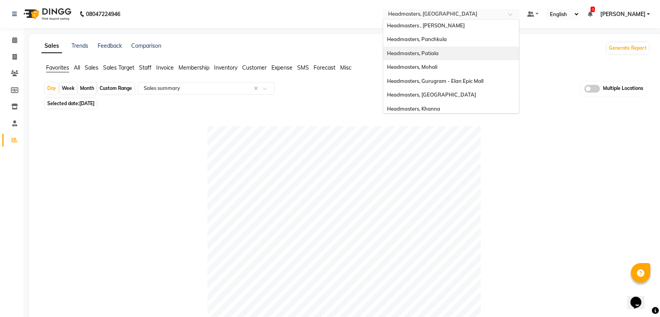
scroll to position [0, 0]
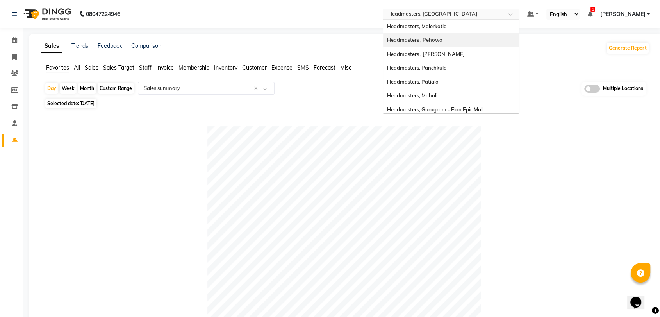
click at [455, 45] on div "Headmasters , Pehowa" at bounding box center [451, 40] width 136 height 14
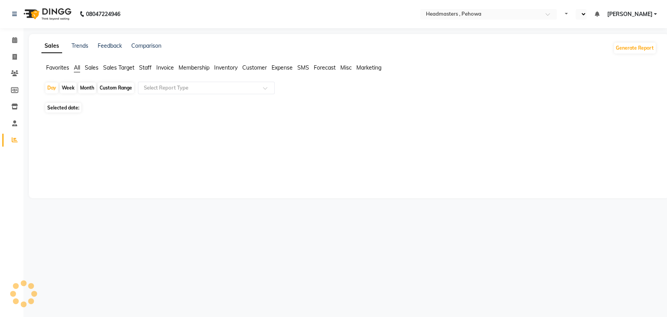
select select "en"
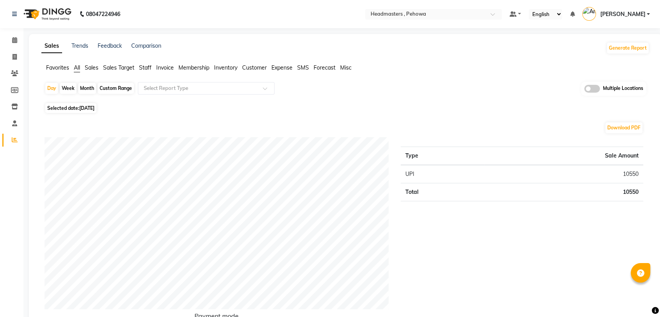
click at [216, 127] on div "Download PDF" at bounding box center [344, 127] width 599 height 12
click at [95, 110] on span "[DATE]" at bounding box center [86, 108] width 15 height 6
select select "9"
select select "2025"
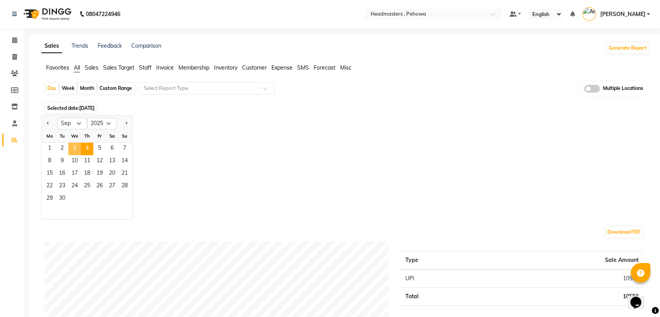
click at [76, 145] on span "3" at bounding box center [74, 149] width 12 height 12
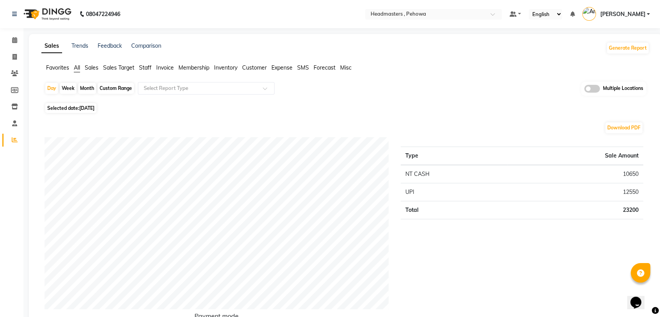
click at [56, 64] on span "Favorites" at bounding box center [57, 67] width 23 height 7
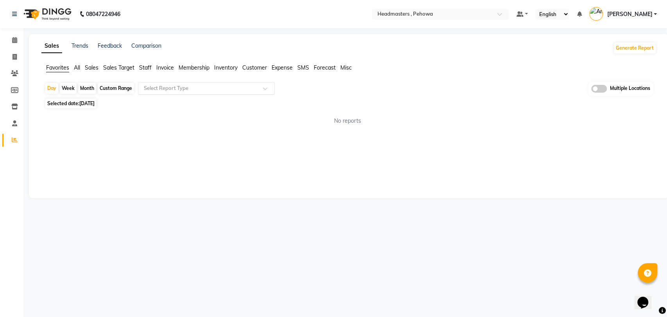
click at [157, 85] on input "text" at bounding box center [198, 88] width 112 height 8
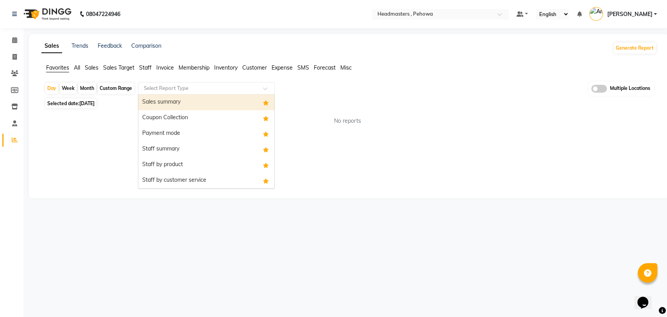
click at [171, 101] on div "Sales summary" at bounding box center [206, 103] width 136 height 16
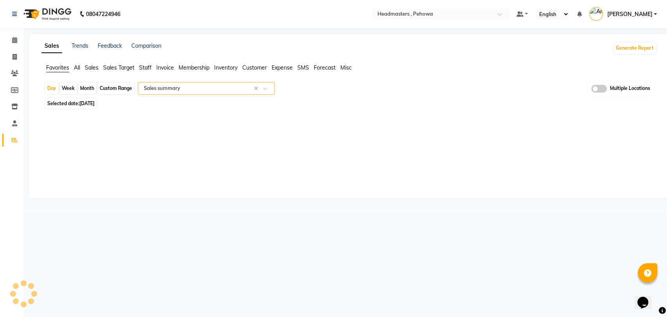
select select "full_report"
select select "csv"
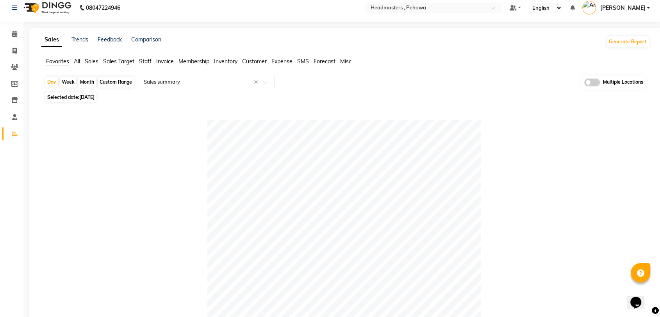
scroll to position [3, 0]
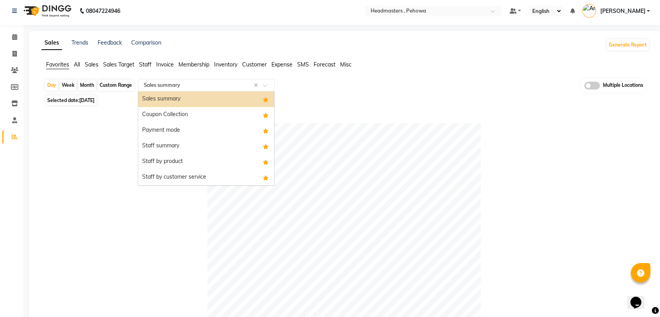
click at [166, 87] on input "text" at bounding box center [198, 85] width 112 height 8
click at [173, 146] on div "Staff summary" at bounding box center [206, 146] width 136 height 16
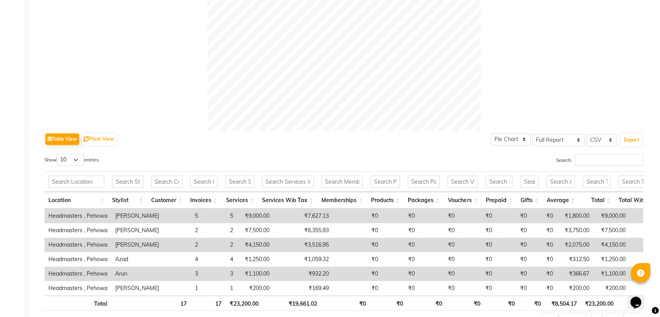
scroll to position [319, 0]
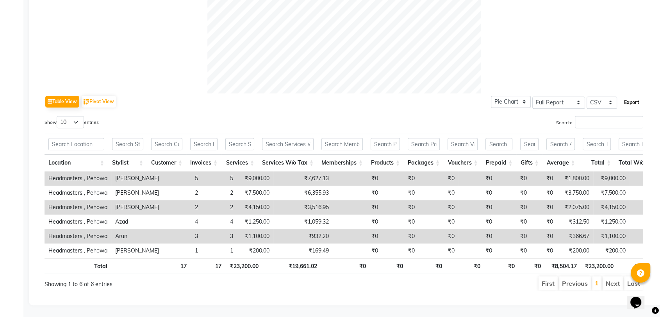
click at [628, 96] on button "Export" at bounding box center [631, 102] width 21 height 13
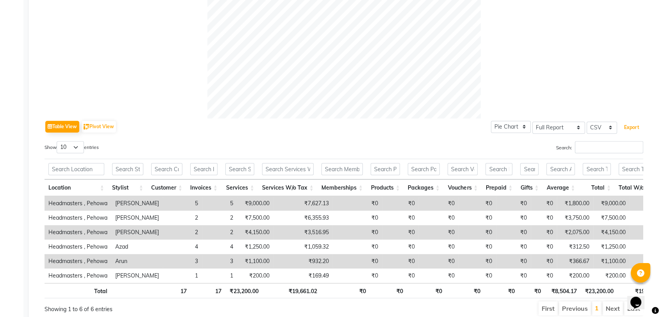
scroll to position [284, 0]
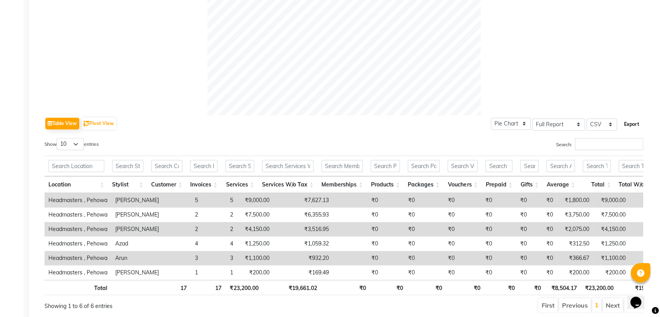
click at [631, 126] on button "Export" at bounding box center [631, 124] width 21 height 13
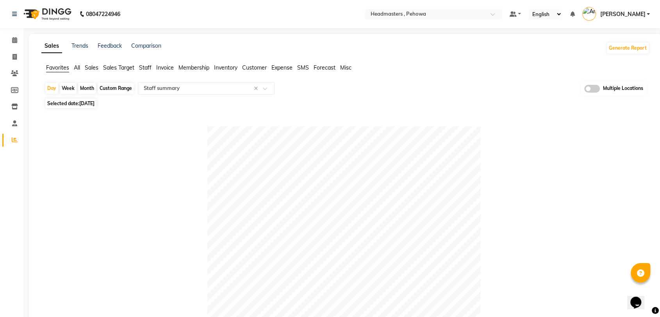
click at [87, 70] on span "Sales" at bounding box center [92, 67] width 14 height 7
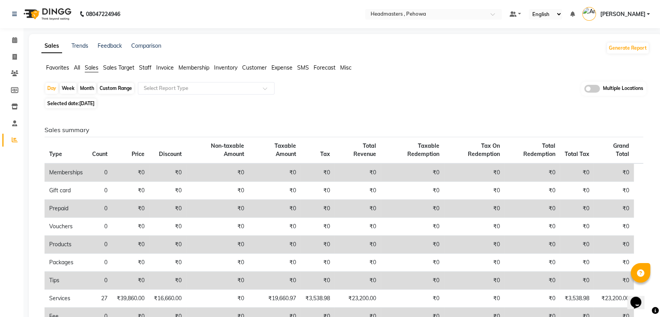
click at [70, 66] on ul "Favorites All Sales Sales Target Staff Invoice Membership Inventory Customer Ex…" at bounding box center [345, 68] width 608 height 9
click at [62, 68] on span "Favorites" at bounding box center [57, 67] width 23 height 7
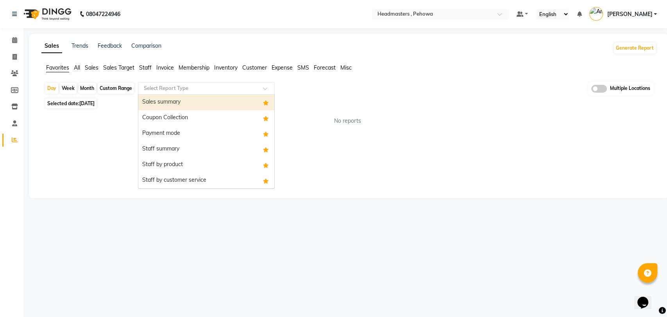
click at [178, 84] on div "Select Report Type" at bounding box center [206, 88] width 137 height 12
click at [193, 109] on div "Sales summary" at bounding box center [206, 103] width 136 height 16
select select "full_report"
select select "csv"
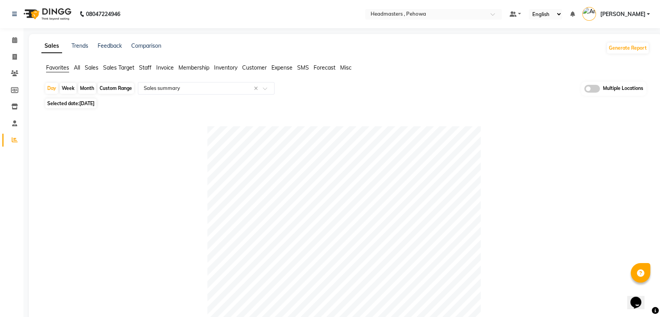
click at [453, 8] on nav "08047224946 Select Location × Headmasters , Pehowa Default Panel My Panel Engli…" at bounding box center [330, 14] width 660 height 28
click at [444, 20] on nav "08047224946 Select Location × Headmasters , Pehowa Default Panel My Panel Engli…" at bounding box center [330, 14] width 660 height 28
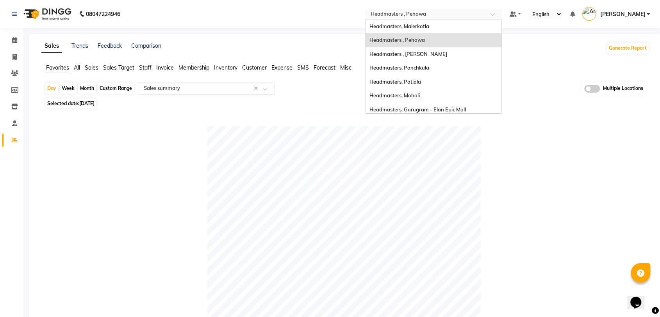
click at [444, 18] on input "text" at bounding box center [425, 15] width 113 height 8
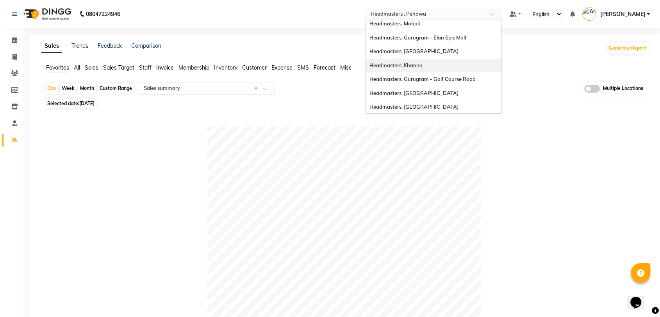
scroll to position [86, 0]
drag, startPoint x: 437, startPoint y: 86, endPoint x: 437, endPoint y: 80, distance: 5.5
click at [437, 80] on div "Headmasters, Malerkotla Headmasters , Pehowa Headmasters , Sri Muktsar Sahib He…" at bounding box center [434, 23] width 136 height 180
click at [437, 80] on span "Headmasters, [GEOGRAPHIC_DATA]" at bounding box center [413, 78] width 89 height 6
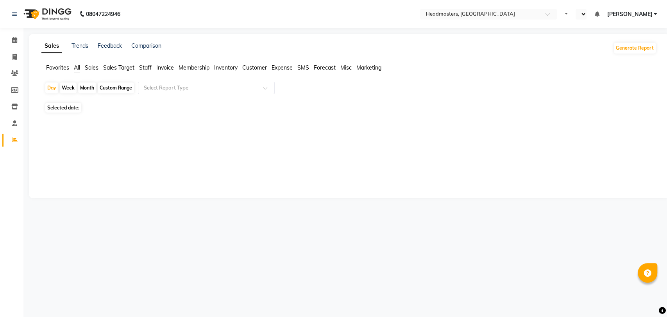
select select "en"
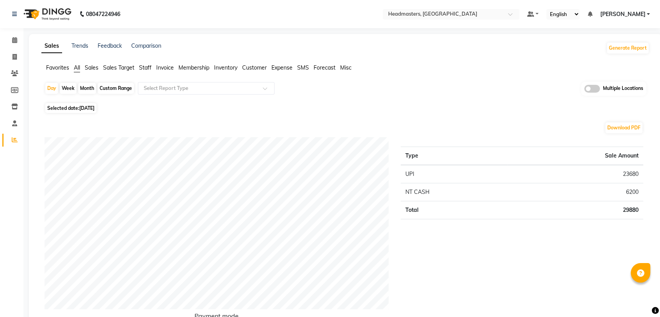
click at [453, 20] on nav "08047224946 Select Location × Headmasters, Batala Default Panel My Panel Englis…" at bounding box center [330, 14] width 660 height 28
click at [95, 105] on span "[DATE]" at bounding box center [86, 108] width 15 height 6
select select "9"
select select "2025"
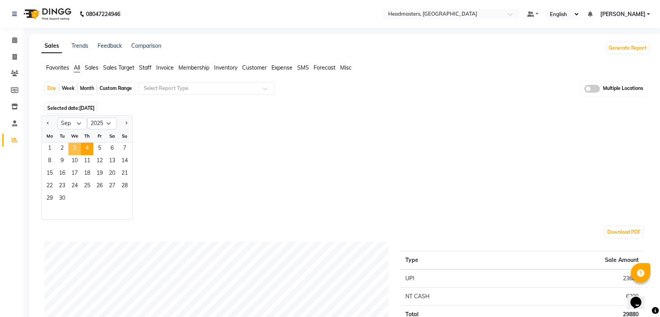
click at [77, 148] on span "3" at bounding box center [74, 149] width 12 height 12
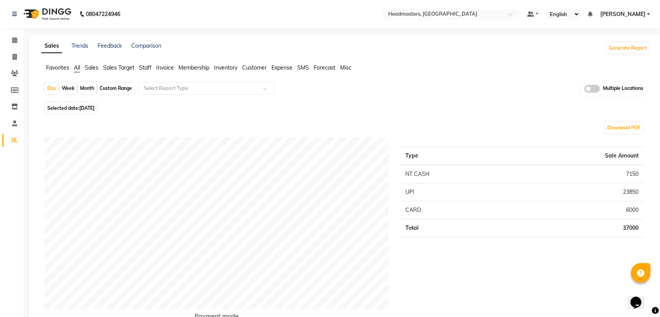
click at [63, 72] on div "Favorites All Sales Sales Target Staff Invoice Membership Inventory Customer Ex…" at bounding box center [346, 71] width 620 height 15
click at [63, 68] on span "Favorites" at bounding box center [57, 67] width 23 height 7
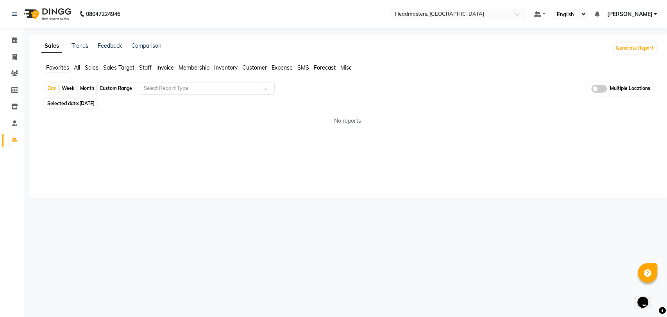
click at [161, 95] on div "Day Week Month Custom Range Select Report Type Multiple Locations" at bounding box center [349, 89] width 609 height 14
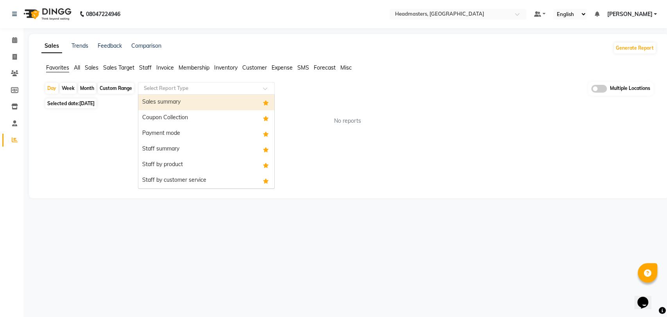
click at [169, 93] on div "Select Report Type" at bounding box center [206, 88] width 137 height 12
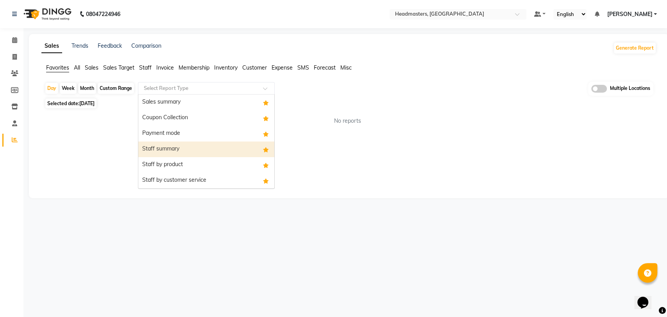
click at [178, 155] on div "Staff summary" at bounding box center [206, 149] width 136 height 16
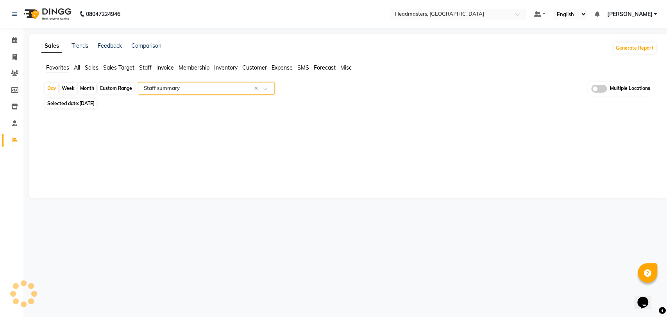
select select "full_report"
select select "csv"
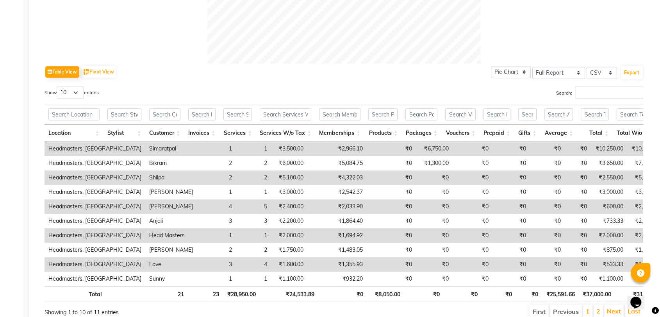
scroll to position [377, 0]
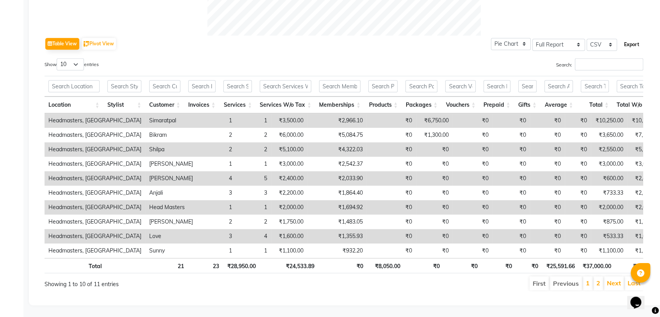
click at [634, 38] on button "Export" at bounding box center [631, 44] width 21 height 13
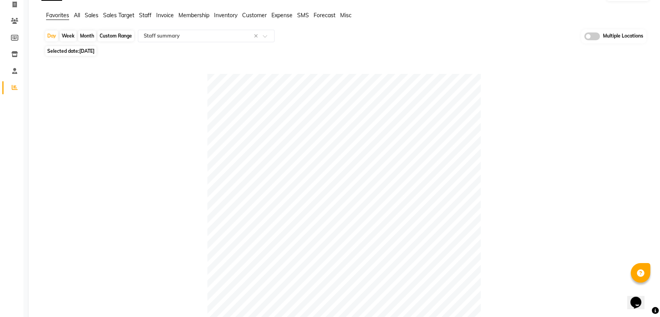
scroll to position [0, 0]
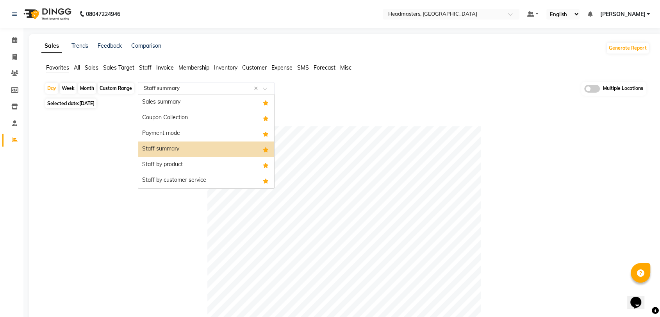
click at [170, 85] on input "text" at bounding box center [198, 88] width 112 height 8
click at [186, 160] on div "Staff by product" at bounding box center [206, 165] width 136 height 16
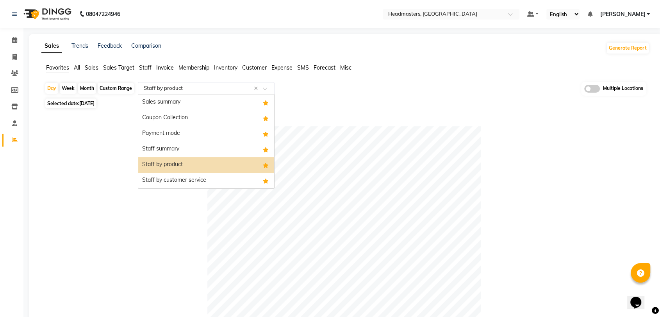
click at [169, 85] on input "text" at bounding box center [198, 88] width 112 height 8
click at [171, 152] on div "Staff summary" at bounding box center [206, 149] width 136 height 16
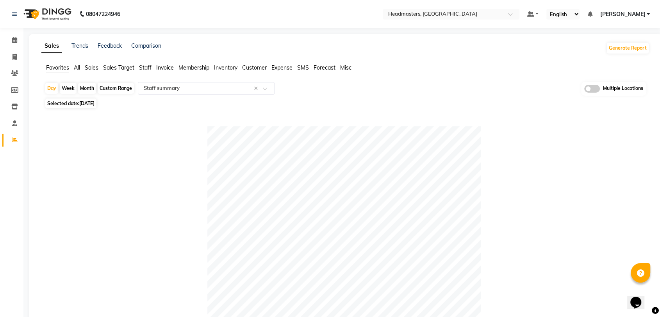
click at [200, 96] on div "Day Week Month Custom Range Select Report Type × Staff summary × Multiple Locat…" at bounding box center [346, 89] width 602 height 14
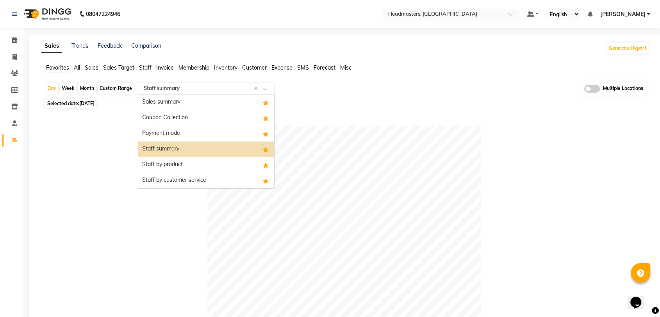
click at [196, 91] on input "text" at bounding box center [198, 88] width 112 height 8
click at [194, 101] on div "Sales summary" at bounding box center [206, 103] width 136 height 16
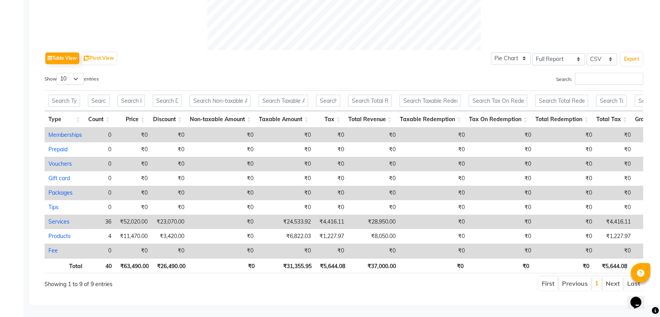
scroll to position [362, 0]
